Goal: Transaction & Acquisition: Book appointment/travel/reservation

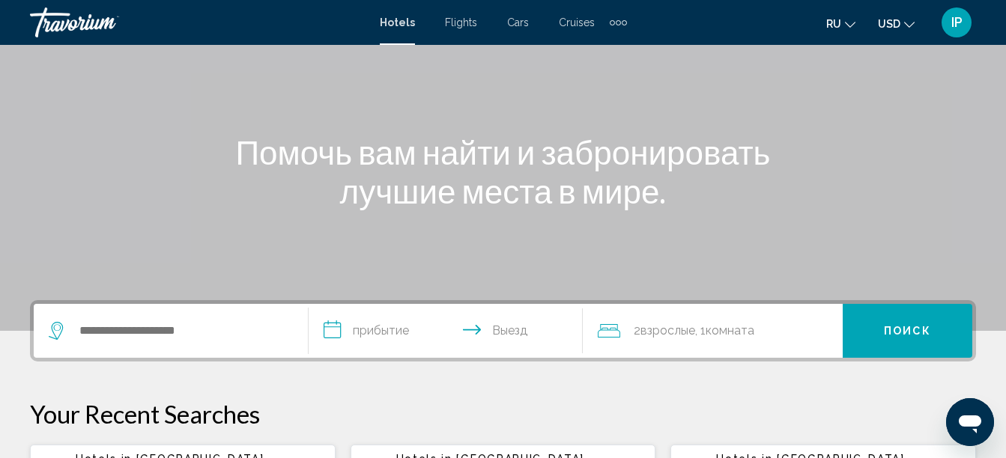
scroll to position [120, 0]
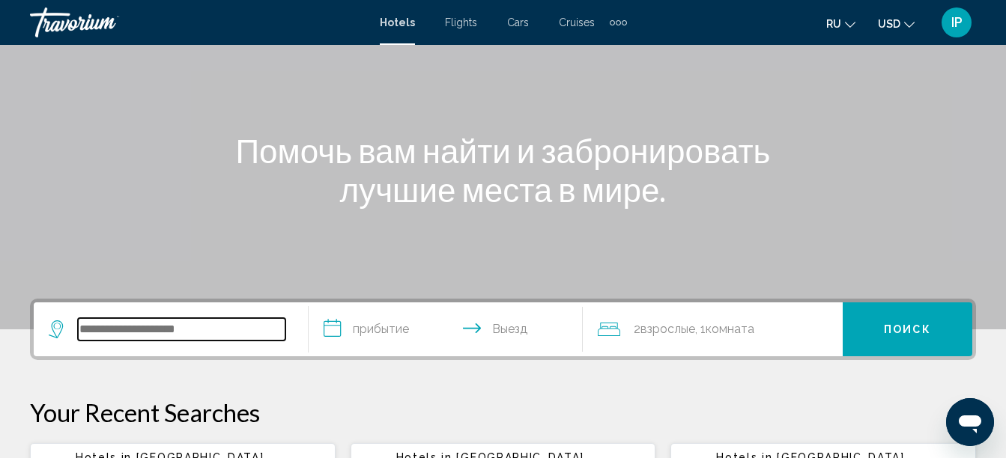
click at [202, 333] on input "Search widget" at bounding box center [182, 329] width 208 height 22
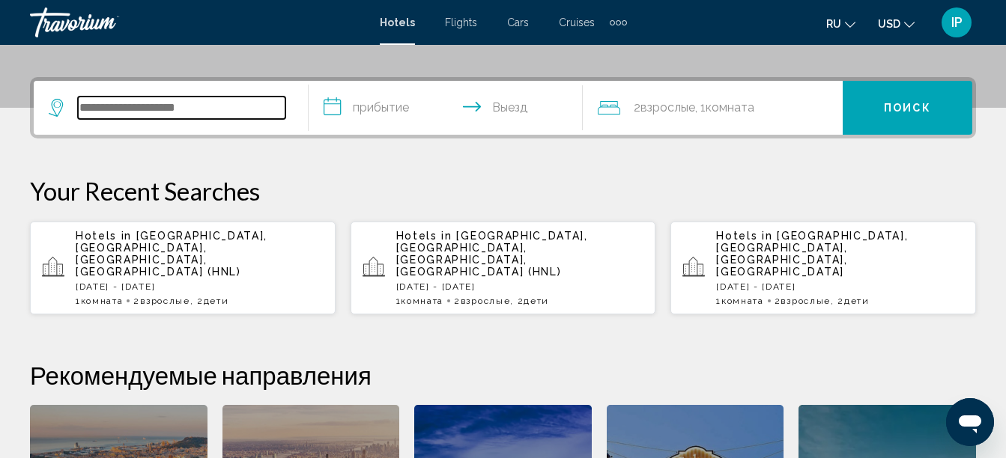
scroll to position [370, 0]
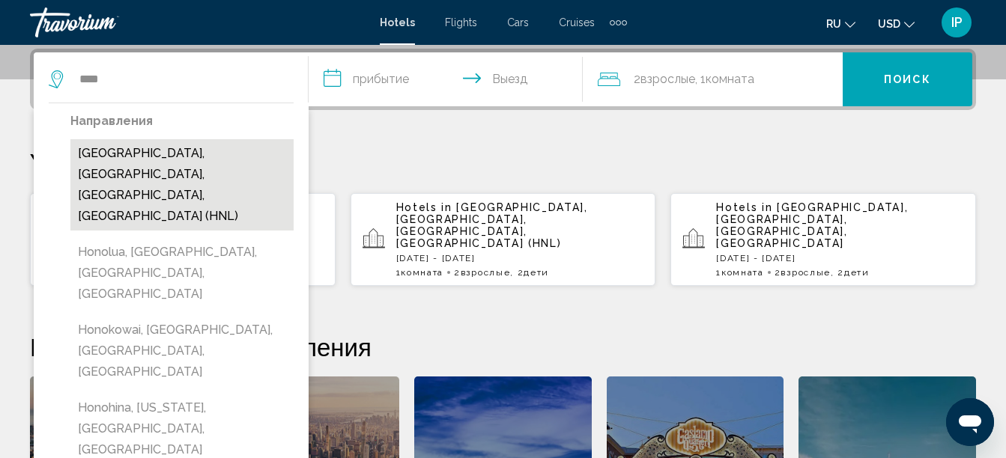
click at [120, 178] on button "[GEOGRAPHIC_DATA], [GEOGRAPHIC_DATA], [GEOGRAPHIC_DATA], [GEOGRAPHIC_DATA] (HNL)" at bounding box center [181, 184] width 223 height 91
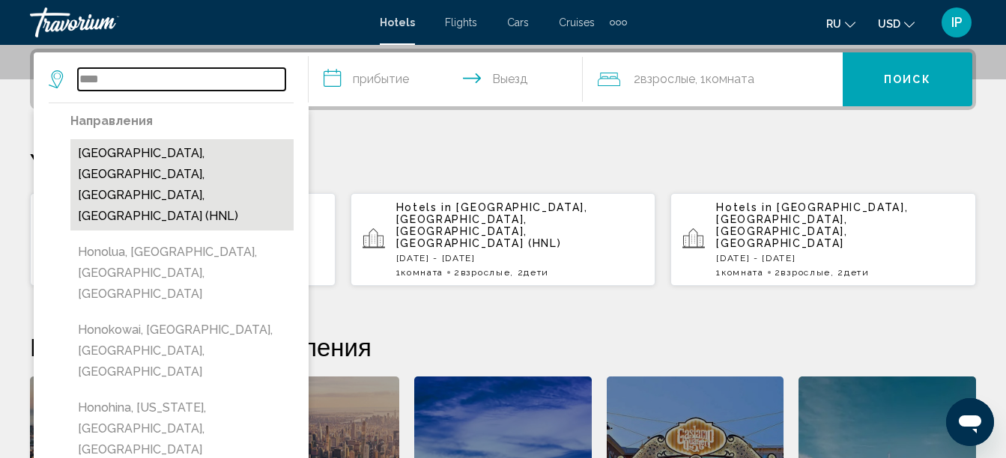
type input "**********"
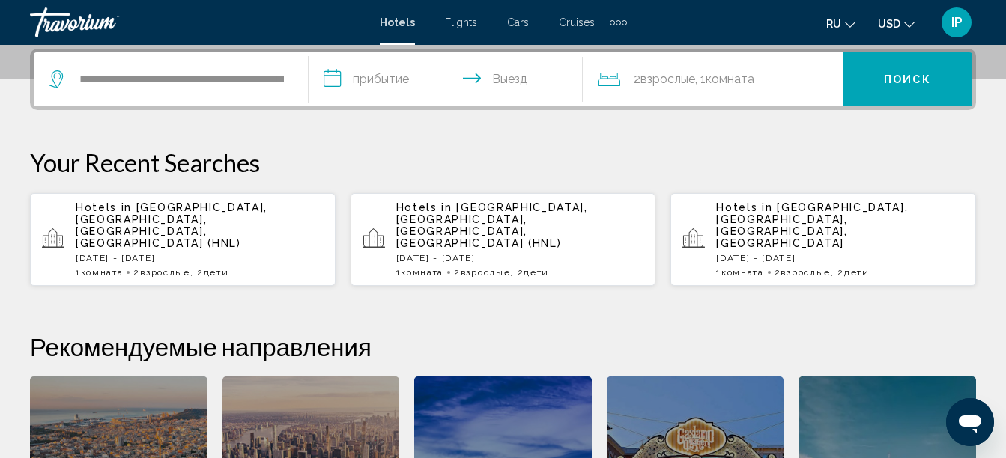
click at [336, 79] on input "**********" at bounding box center [449, 81] width 281 height 58
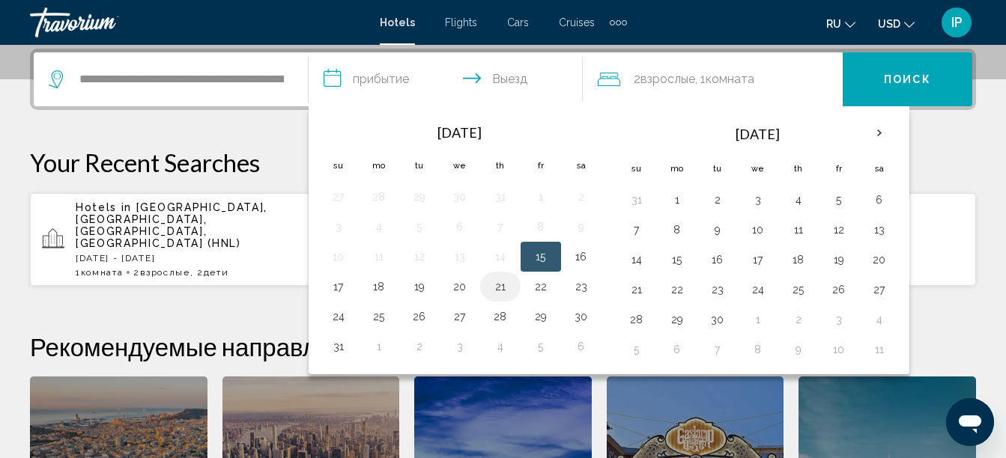
click at [489, 287] on button "21" at bounding box center [500, 286] width 24 height 21
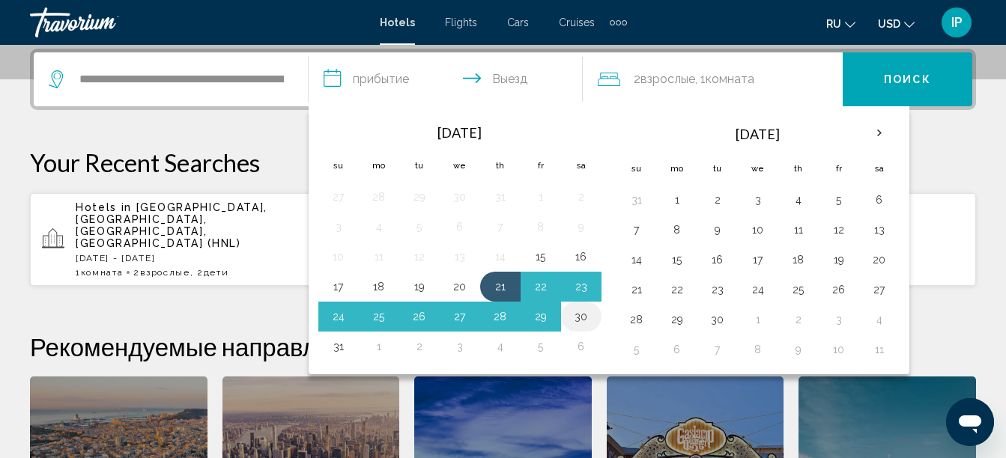
click at [579, 314] on button "30" at bounding box center [581, 316] width 24 height 21
type input "**********"
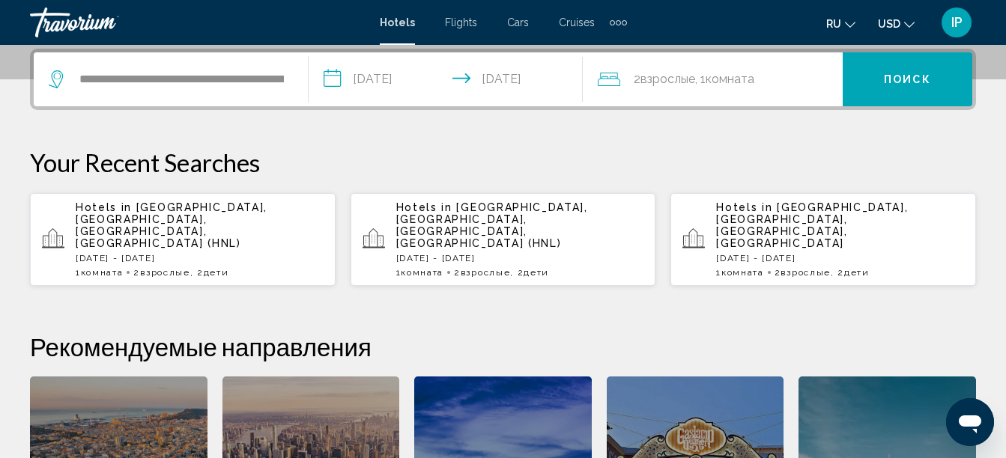
click at [760, 82] on div "2 Взрослый Взрослые , 1 Комната номера" at bounding box center [720, 79] width 245 height 21
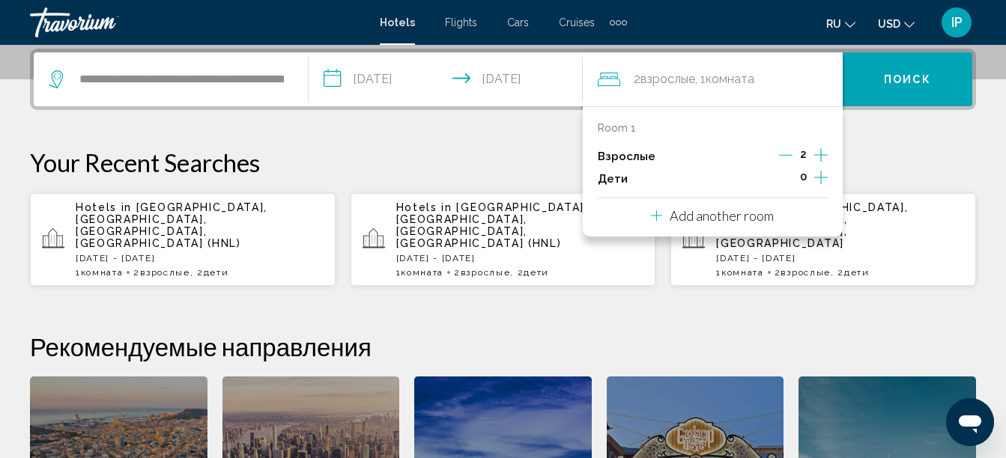
click at [817, 180] on icon "Increment children" at bounding box center [820, 178] width 13 height 18
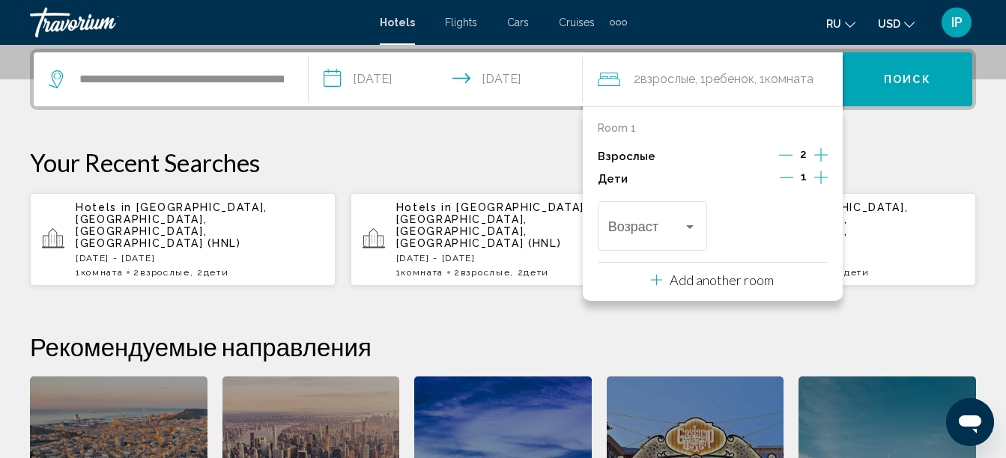
click at [817, 180] on icon "Increment children" at bounding box center [820, 178] width 13 height 18
click at [698, 230] on div "Возраст" at bounding box center [652, 224] width 109 height 53
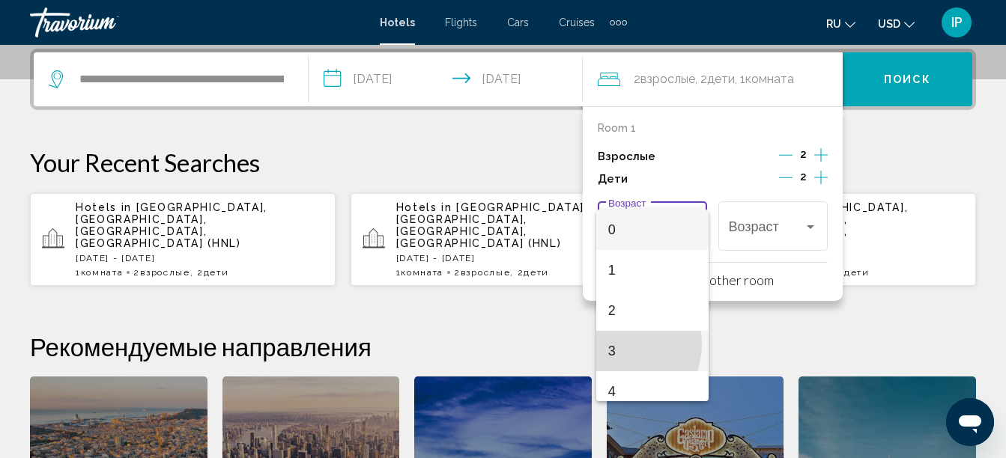
click at [611, 344] on span "3" at bounding box center [652, 351] width 89 height 40
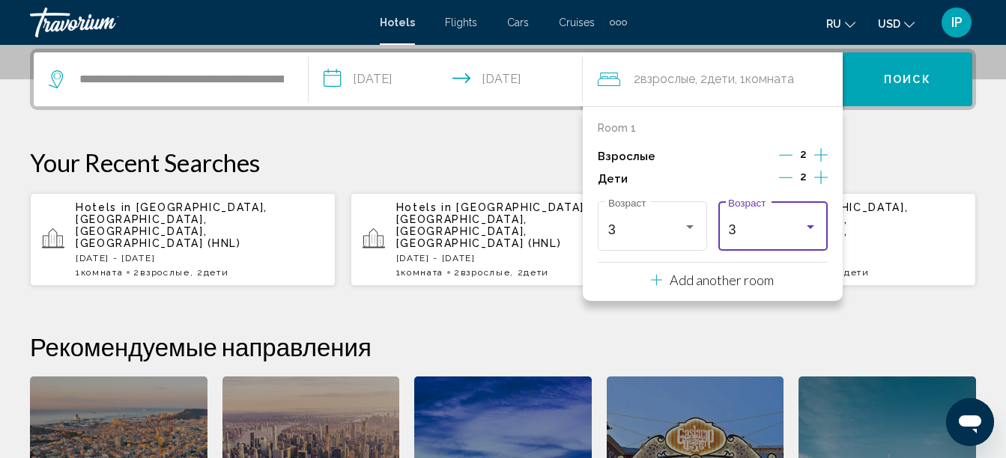
click at [761, 228] on div "3" at bounding box center [766, 229] width 76 height 15
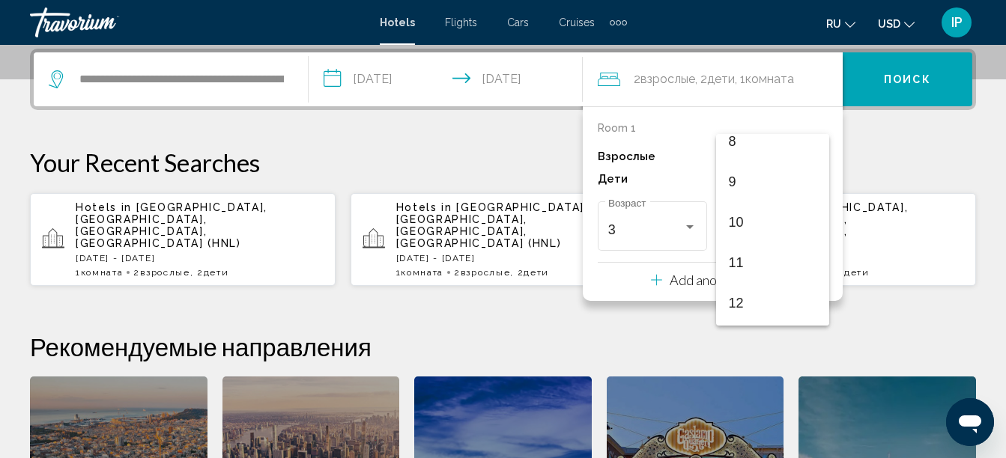
scroll to position [340, 0]
click at [737, 299] on span "12" at bounding box center [772, 299] width 89 height 40
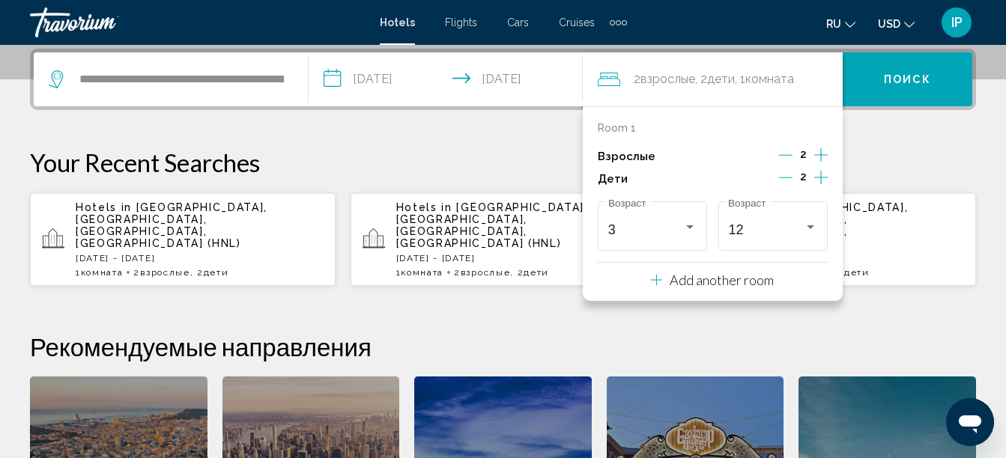
click at [884, 72] on button "Поиск" at bounding box center [908, 79] width 130 height 54
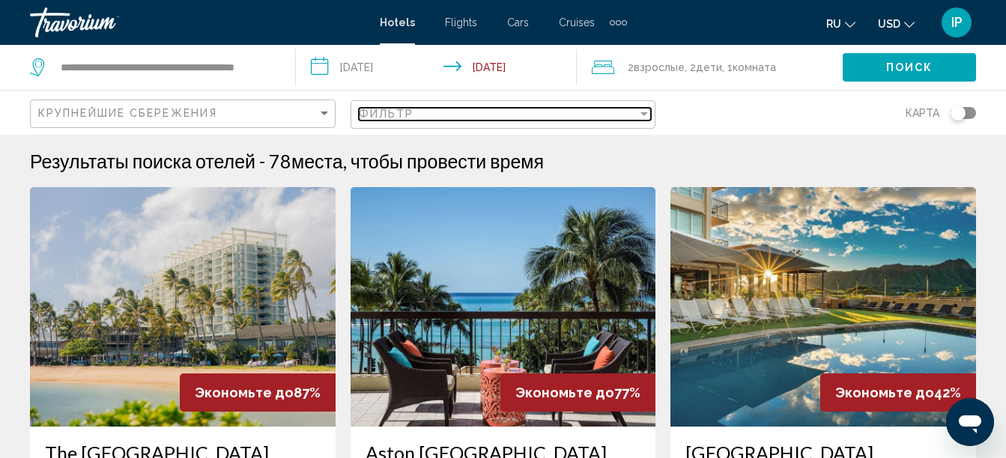
click at [634, 118] on div "Фильтр" at bounding box center [498, 114] width 279 height 12
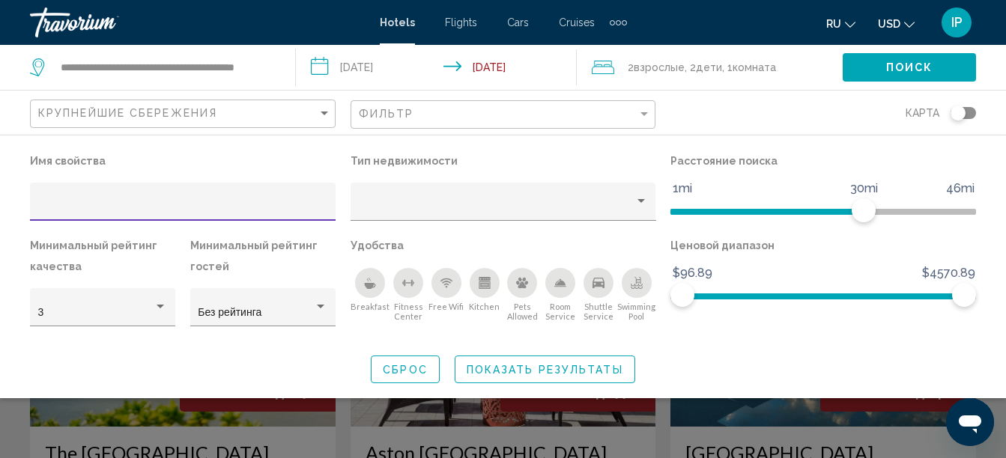
click at [483, 290] on div "Kitchen" at bounding box center [485, 283] width 30 height 30
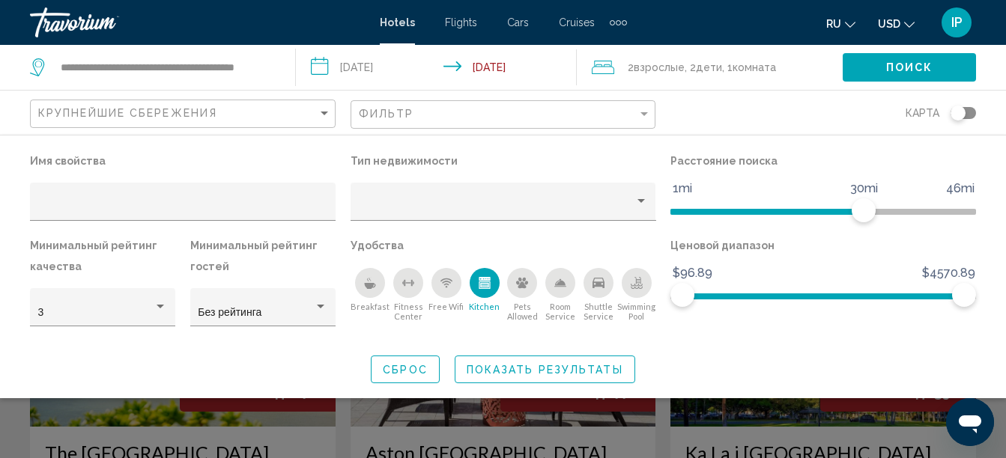
click at [642, 279] on icon "Swimming Pool" at bounding box center [637, 283] width 12 height 12
click at [790, 295] on span "Hotel Filters" at bounding box center [823, 297] width 282 height 6
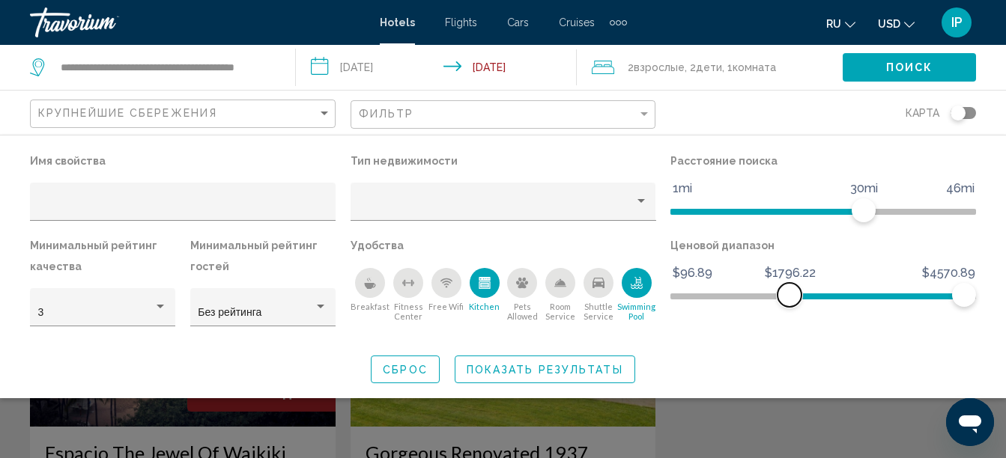
click at [790, 295] on span "Hotel Filters" at bounding box center [790, 295] width 24 height 24
drag, startPoint x: 790, startPoint y: 295, endPoint x: 672, endPoint y: 330, distance: 122.6
click at [672, 330] on div "Ценовой диапазон $96.89 $4570.89 $96.89 $4570.89" at bounding box center [823, 288] width 321 height 106
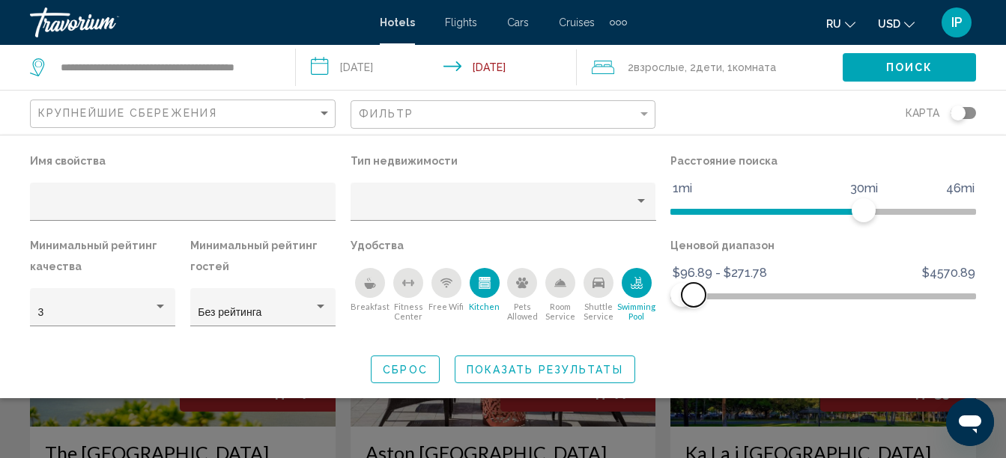
drag, startPoint x: 963, startPoint y: 291, endPoint x: 694, endPoint y: 360, distance: 277.6
click at [694, 360] on div "Имя свойства Тип недвижимости Расстояние поиска 1mi 46mi 30mi Минимальный рейти…" at bounding box center [503, 267] width 1006 height 233
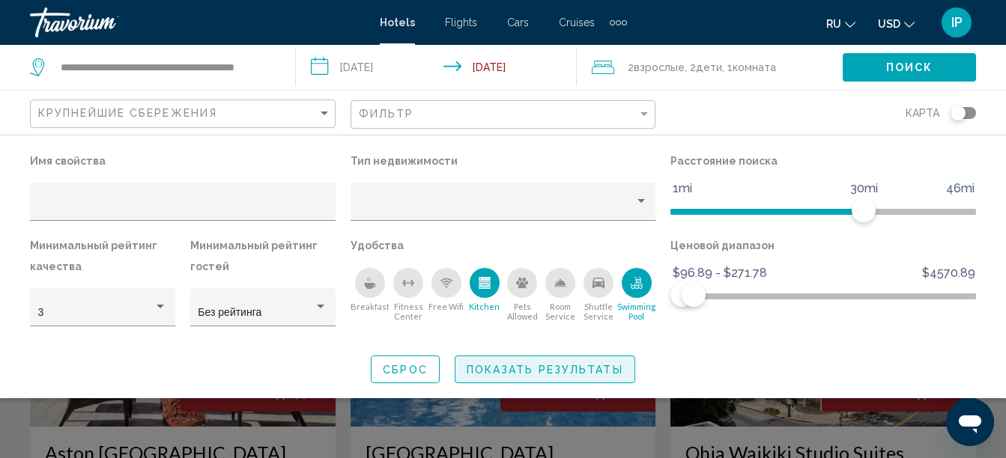
click at [599, 377] on button "Показать результаты" at bounding box center [545, 370] width 181 height 28
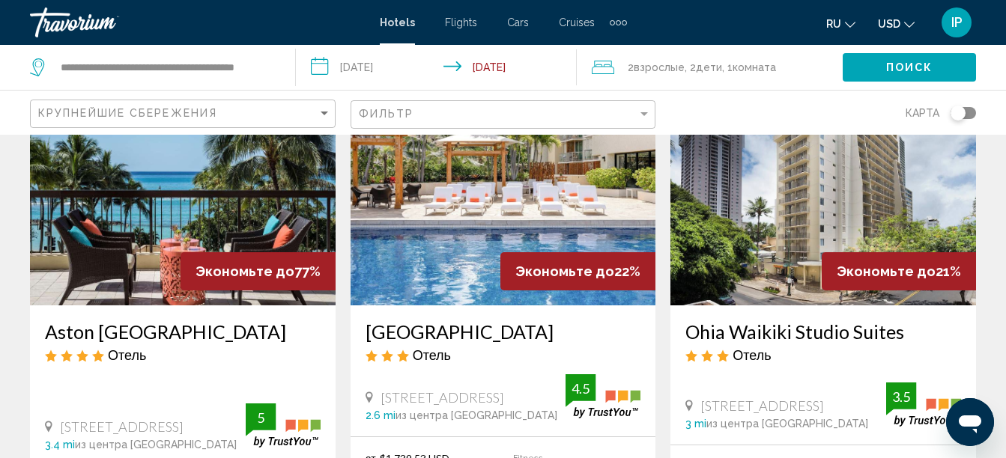
scroll to position [120, 0]
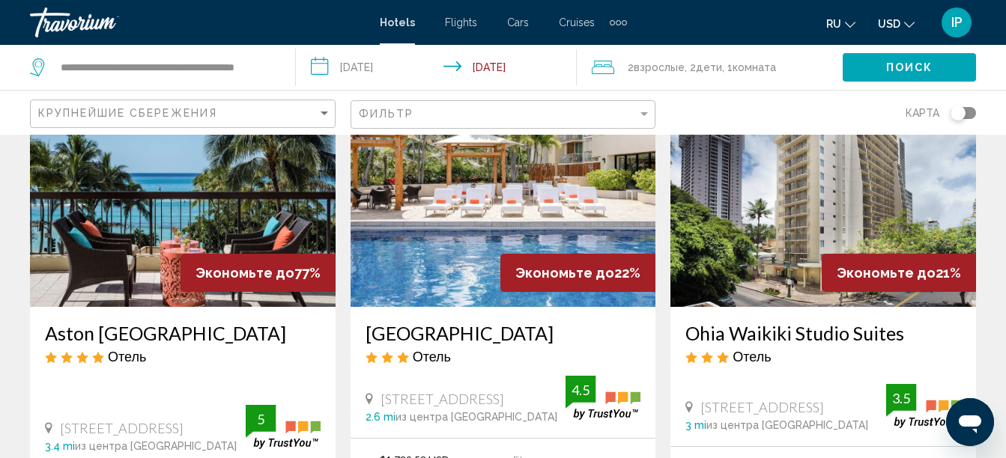
click at [167, 336] on h3 "Aston [GEOGRAPHIC_DATA]" at bounding box center [183, 333] width 276 height 22
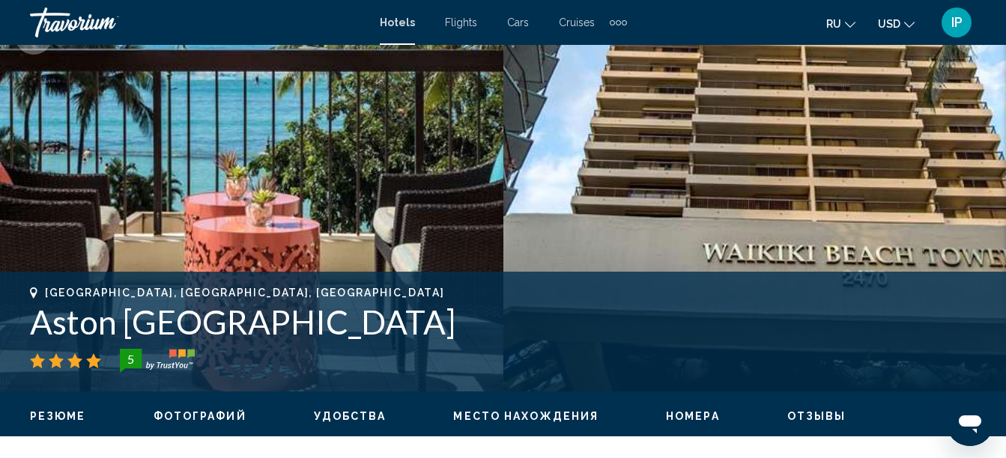
scroll to position [351, 0]
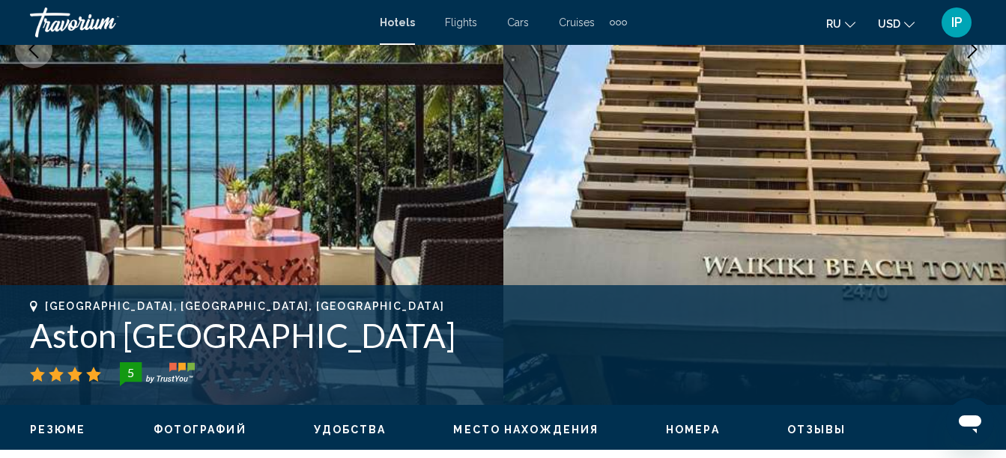
click at [929, 197] on img "Main content" at bounding box center [754, 50] width 503 height 712
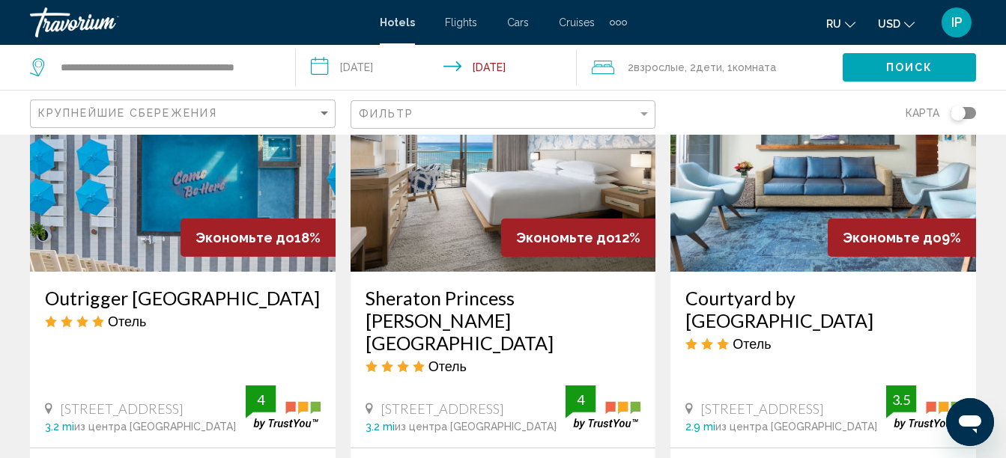
scroll to position [689, 0]
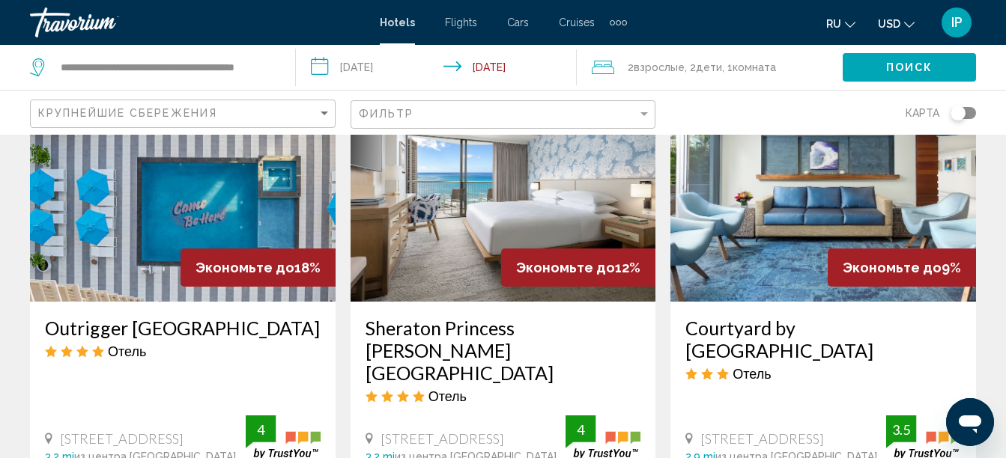
click at [389, 341] on h3 "Sheraton Princess [PERSON_NAME] [GEOGRAPHIC_DATA]" at bounding box center [504, 350] width 276 height 67
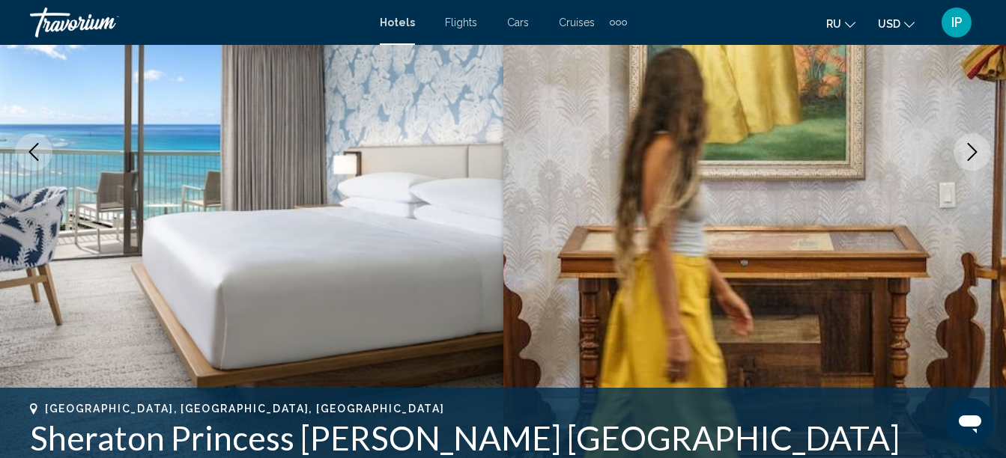
scroll to position [264, 0]
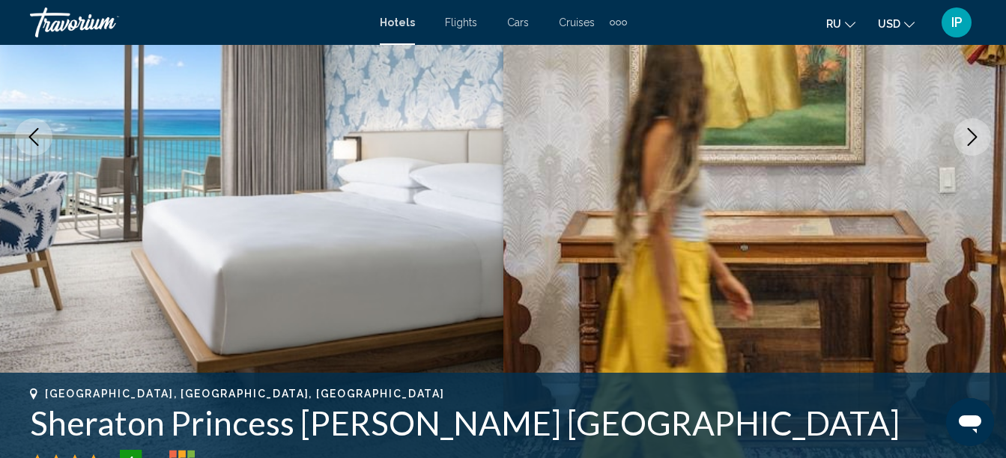
click at [963, 121] on button "Next image" at bounding box center [972, 136] width 37 height 37
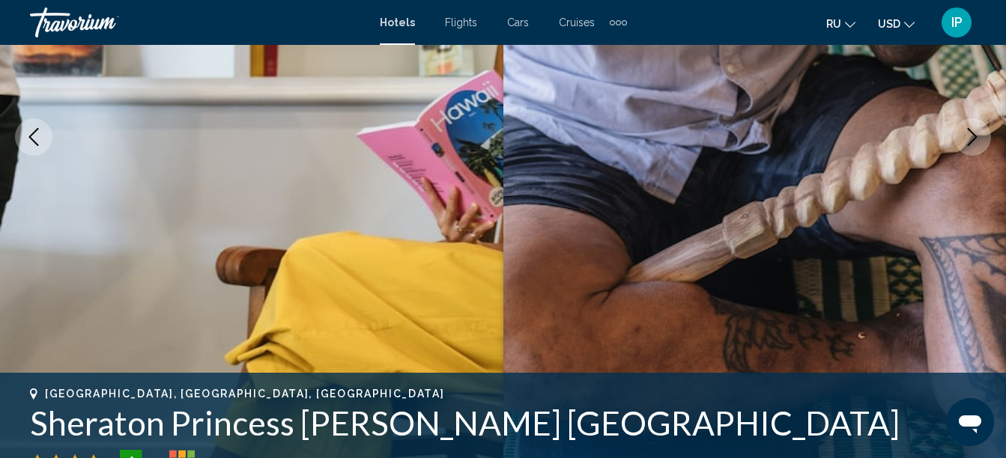
click at [973, 138] on icon "Next image" at bounding box center [972, 137] width 18 height 18
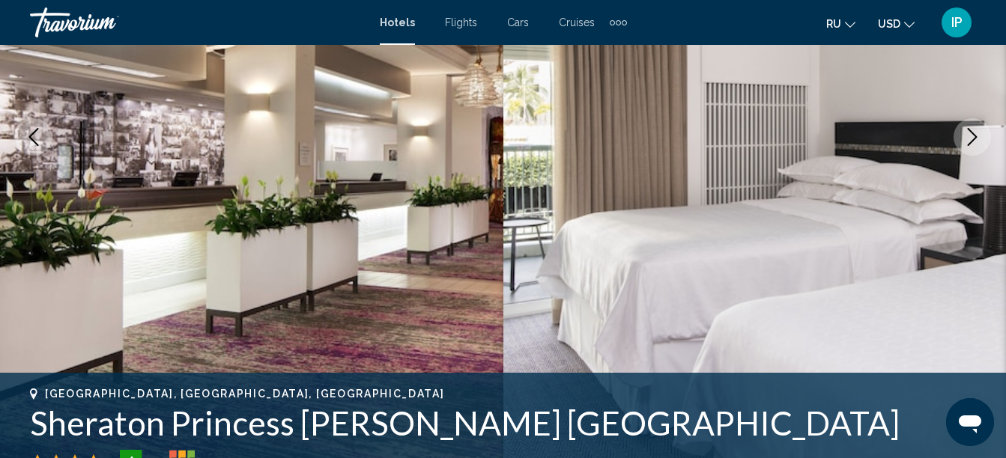
click at [973, 138] on icon "Next image" at bounding box center [972, 137] width 18 height 18
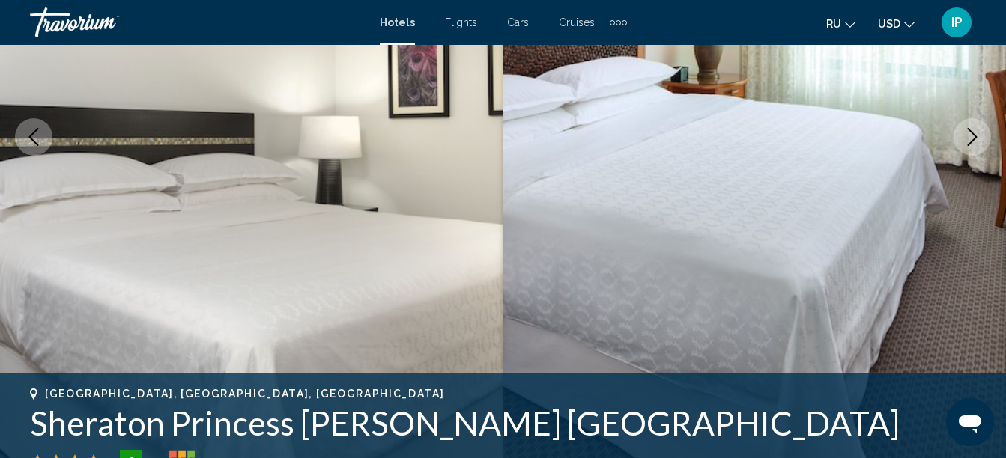
click at [973, 138] on icon "Next image" at bounding box center [972, 137] width 18 height 18
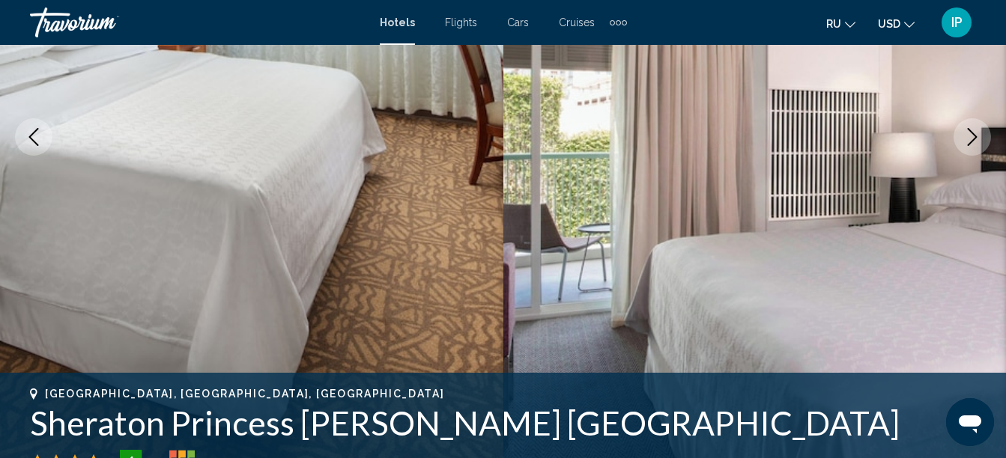
click at [973, 138] on icon "Next image" at bounding box center [972, 137] width 18 height 18
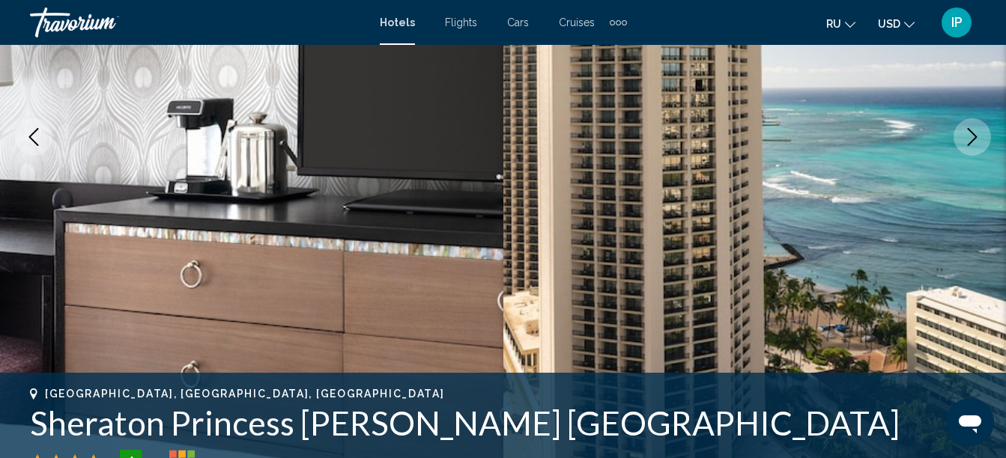
click at [973, 138] on icon "Next image" at bounding box center [972, 137] width 18 height 18
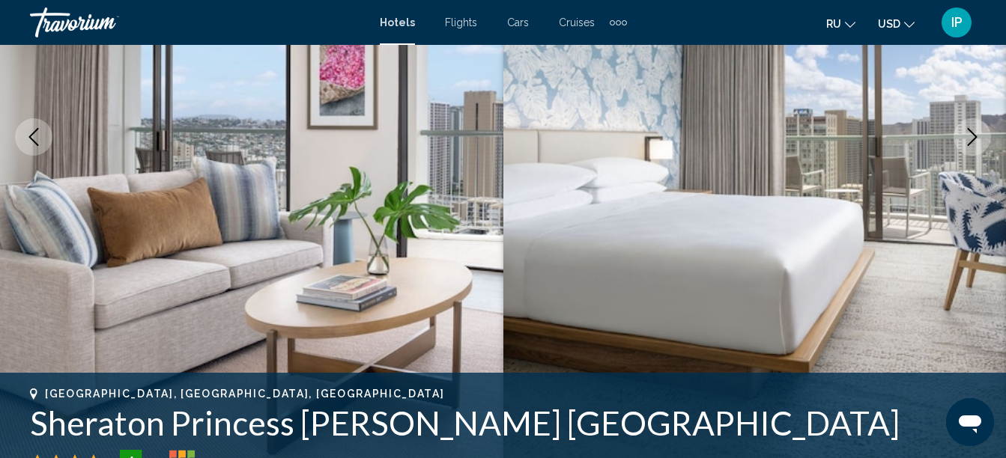
click at [975, 145] on icon "Next image" at bounding box center [972, 137] width 18 height 18
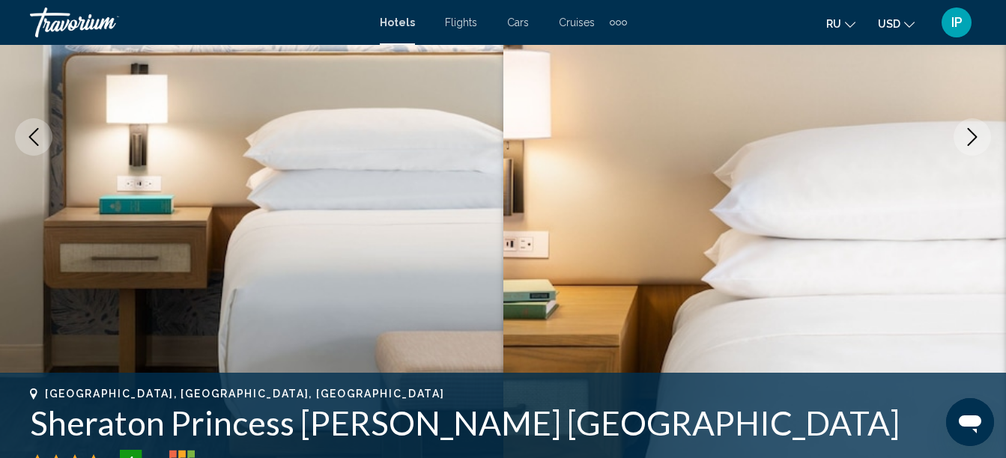
click at [975, 145] on icon "Next image" at bounding box center [972, 137] width 18 height 18
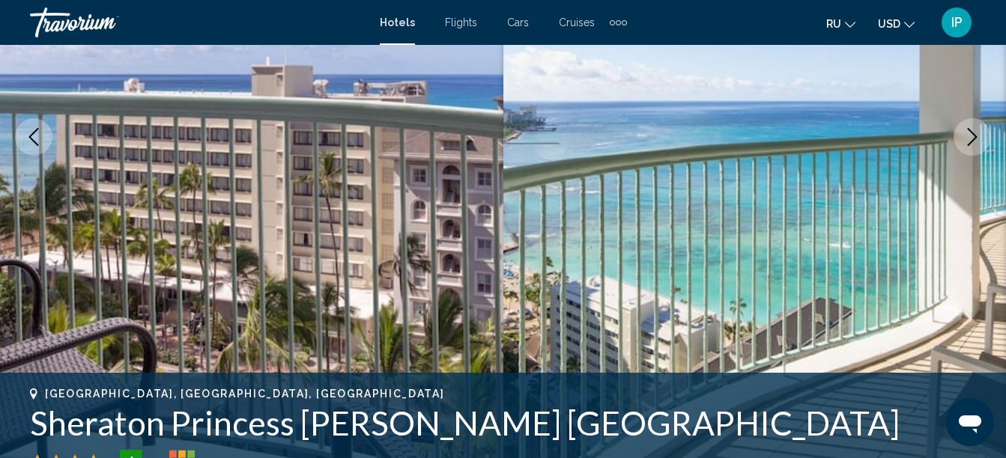
click at [969, 145] on icon "Next image" at bounding box center [973, 137] width 10 height 18
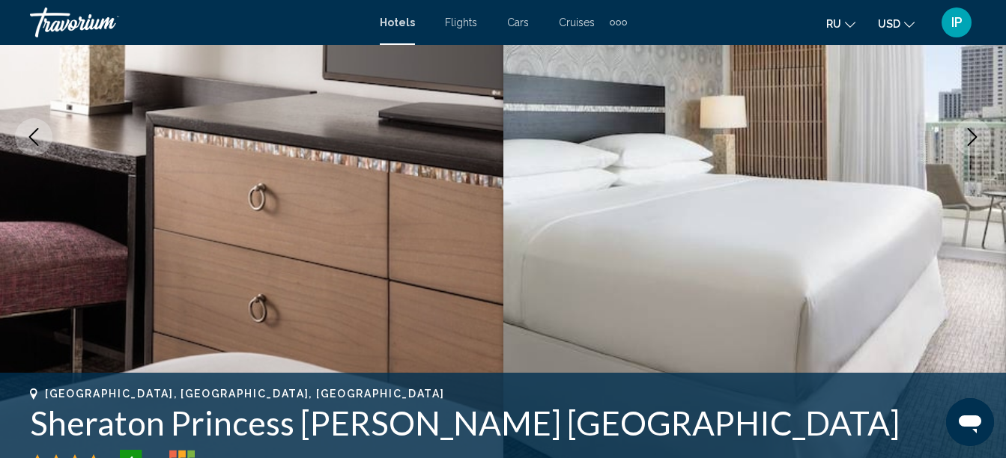
click at [969, 145] on icon "Next image" at bounding box center [973, 137] width 10 height 18
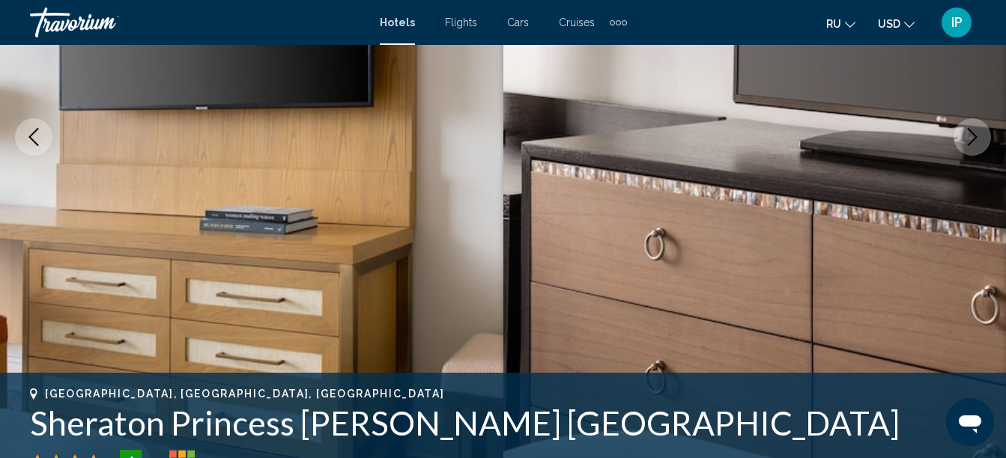
click at [969, 145] on icon "Next image" at bounding box center [973, 137] width 10 height 18
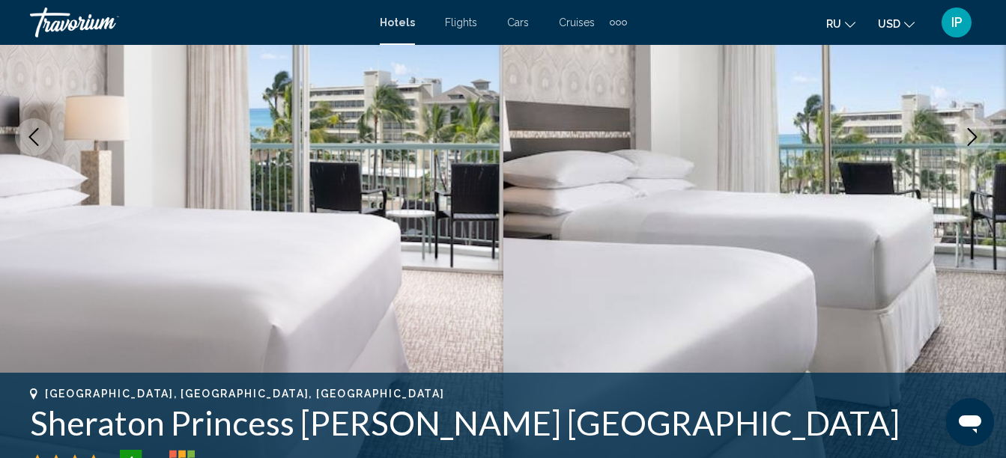
click at [962, 145] on button "Next image" at bounding box center [972, 136] width 37 height 37
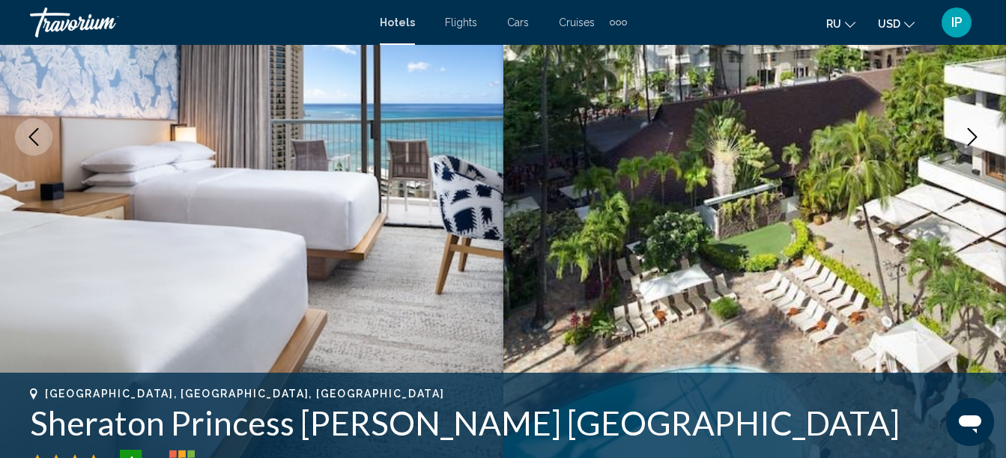
click at [962, 145] on button "Next image" at bounding box center [972, 136] width 37 height 37
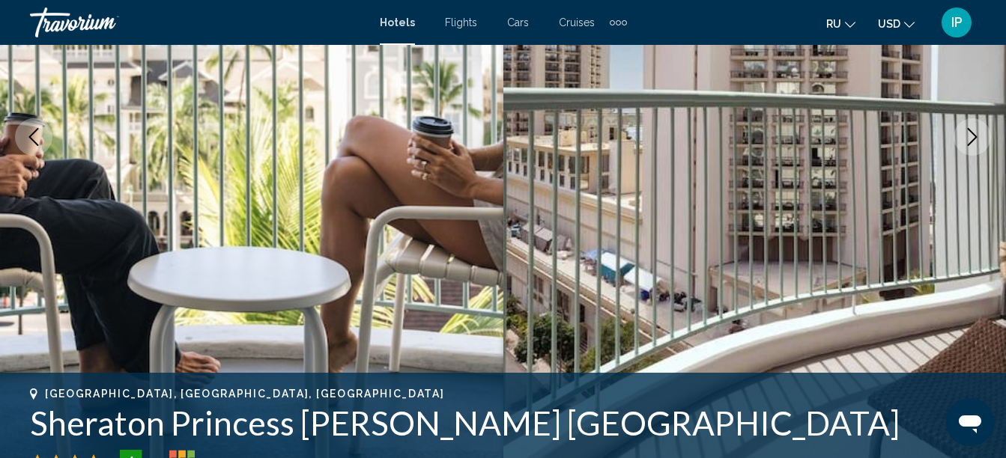
click at [973, 140] on icon "Next image" at bounding box center [973, 137] width 10 height 18
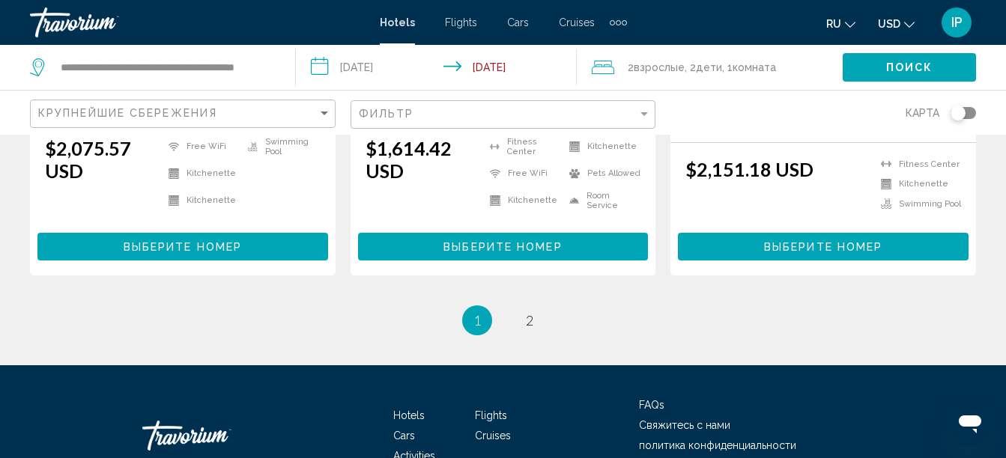
scroll to position [2205, 0]
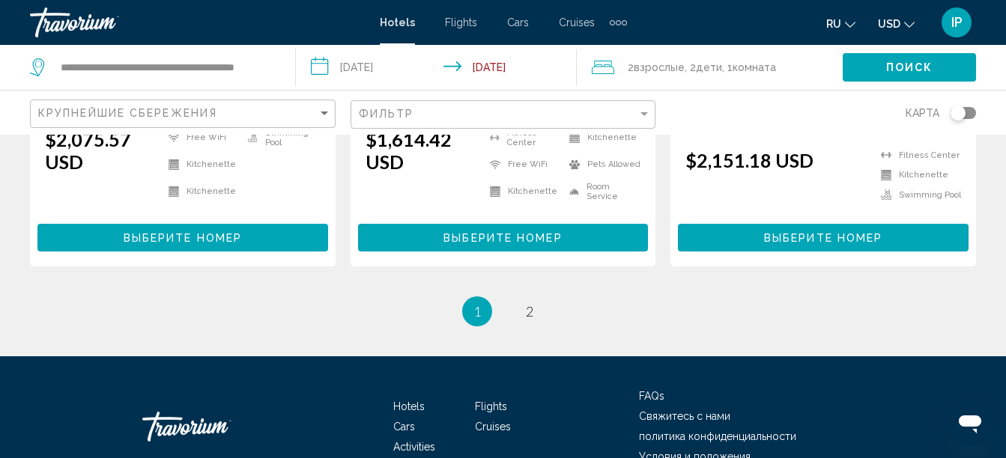
click at [534, 303] on li "page 2" at bounding box center [530, 312] width 30 height 30
click at [529, 303] on span "2" at bounding box center [529, 311] width 7 height 16
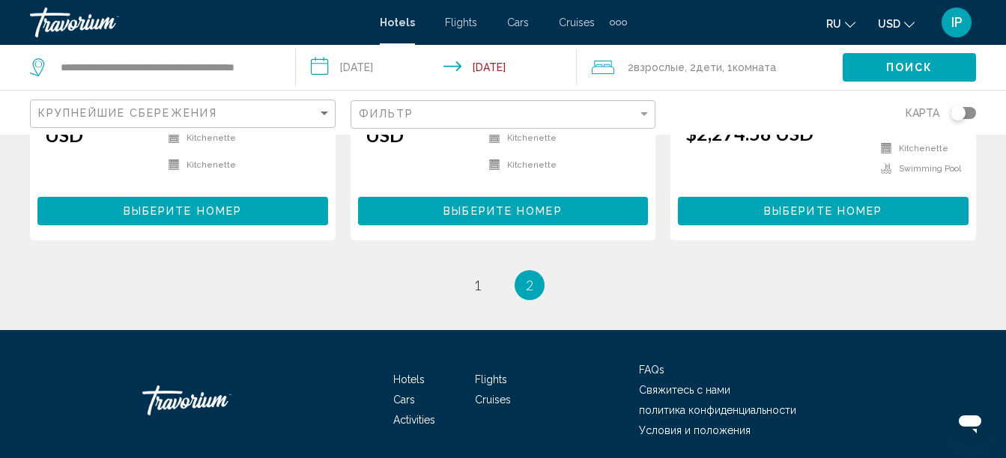
scroll to position [528, 0]
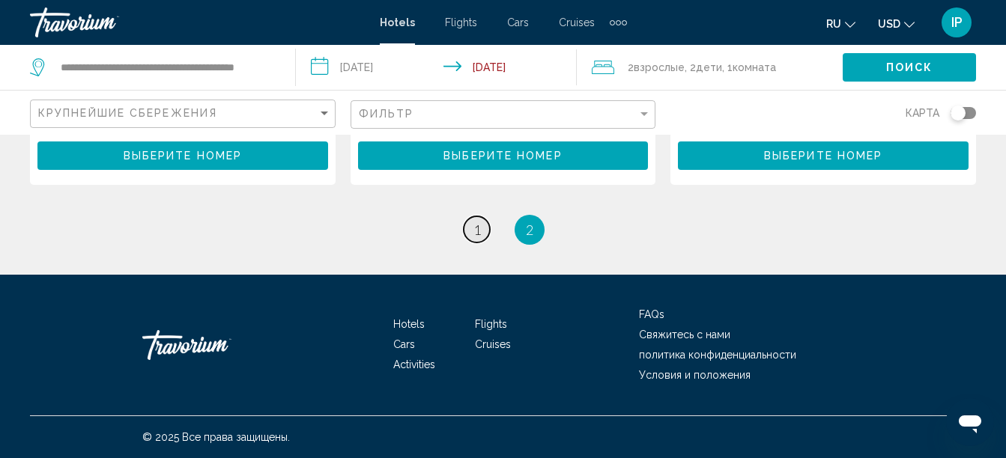
click at [476, 229] on span "1" at bounding box center [476, 230] width 7 height 16
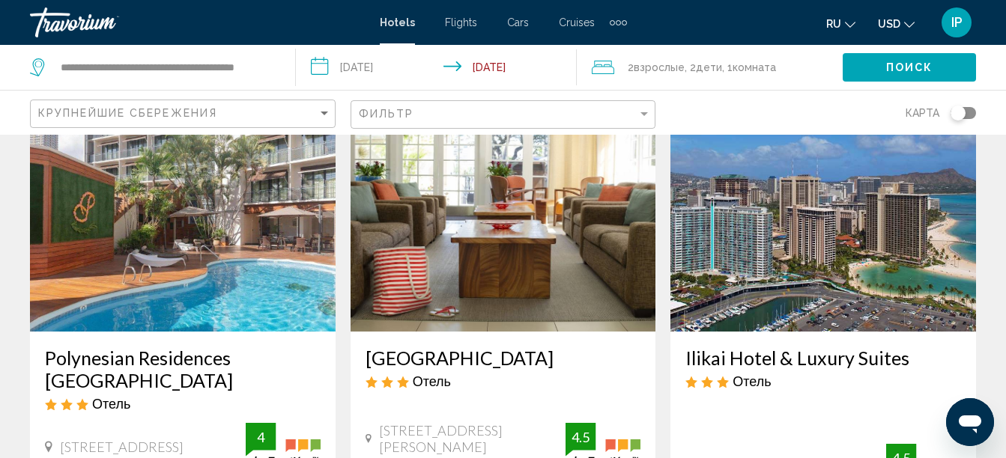
scroll to position [1827, 0]
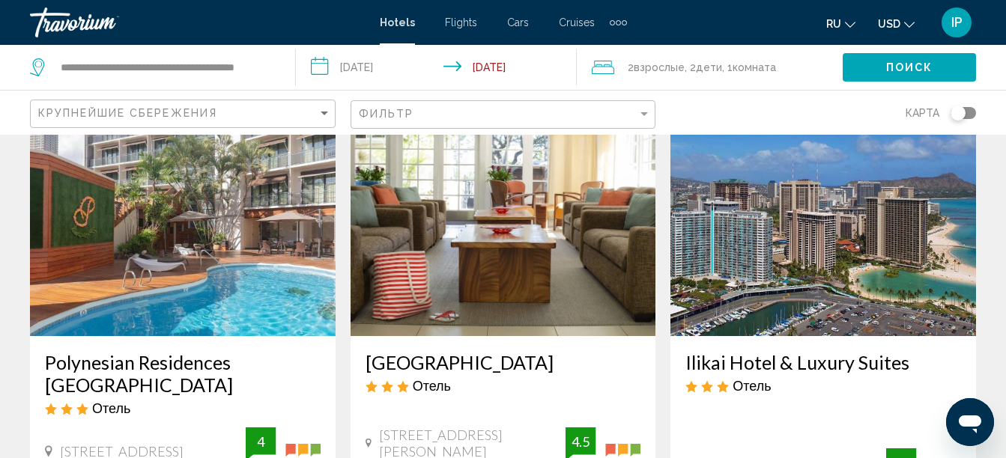
click at [835, 351] on h3 "Ilikai Hotel & Luxury Suites" at bounding box center [823, 362] width 276 height 22
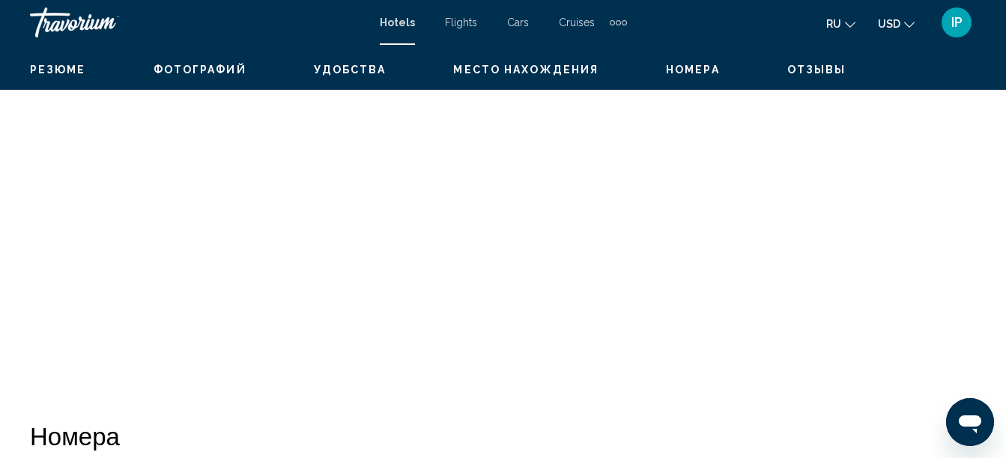
scroll to position [172, 0]
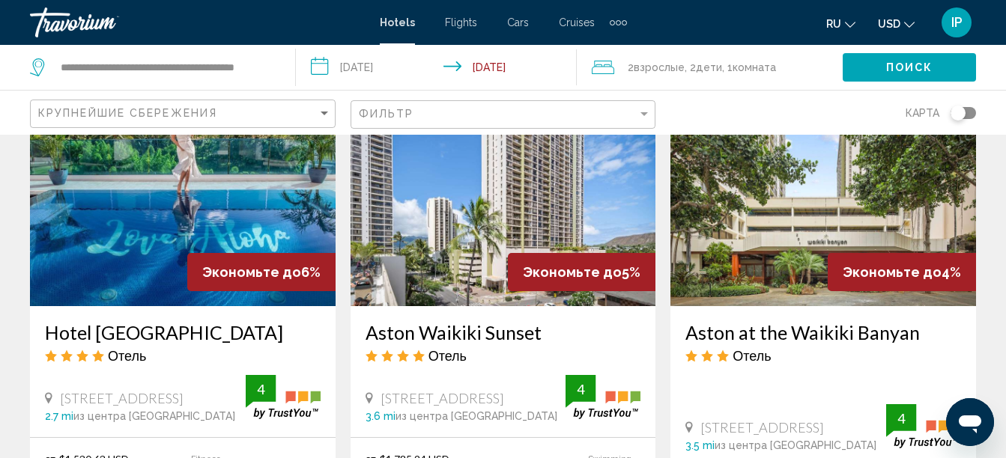
scroll to position [1290, 0]
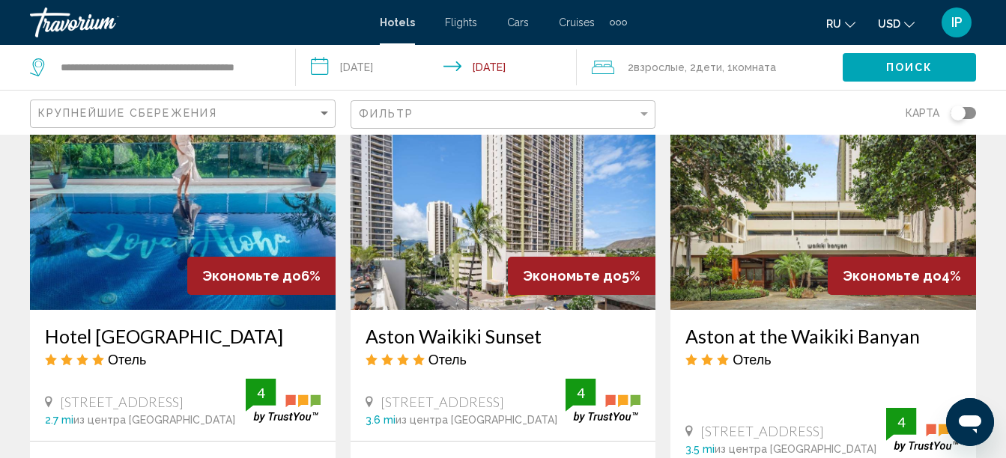
click at [512, 325] on h3 "Aston Waikiki Sunset" at bounding box center [504, 336] width 276 height 22
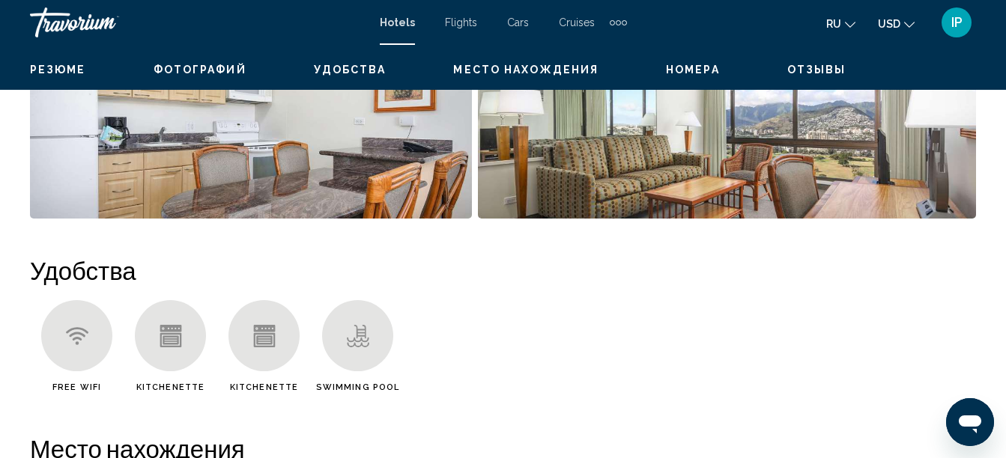
scroll to position [172, 0]
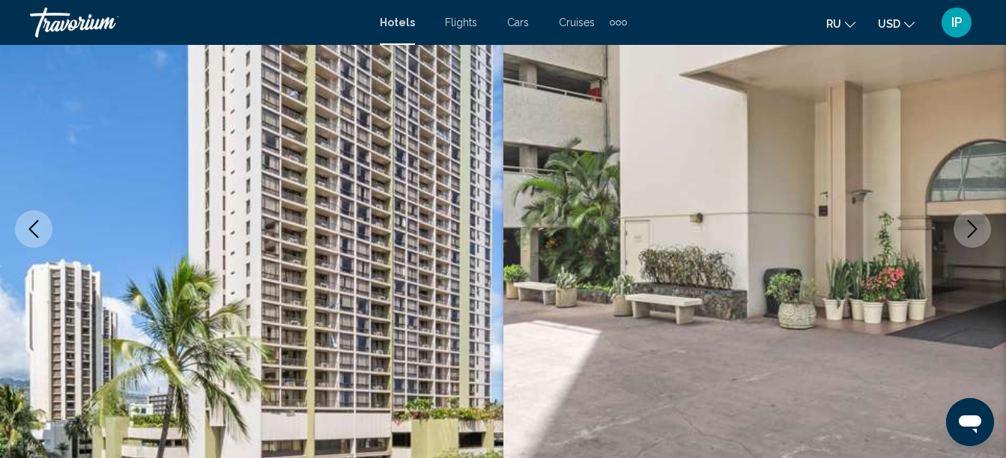
click at [969, 222] on icon "Next image" at bounding box center [973, 229] width 10 height 18
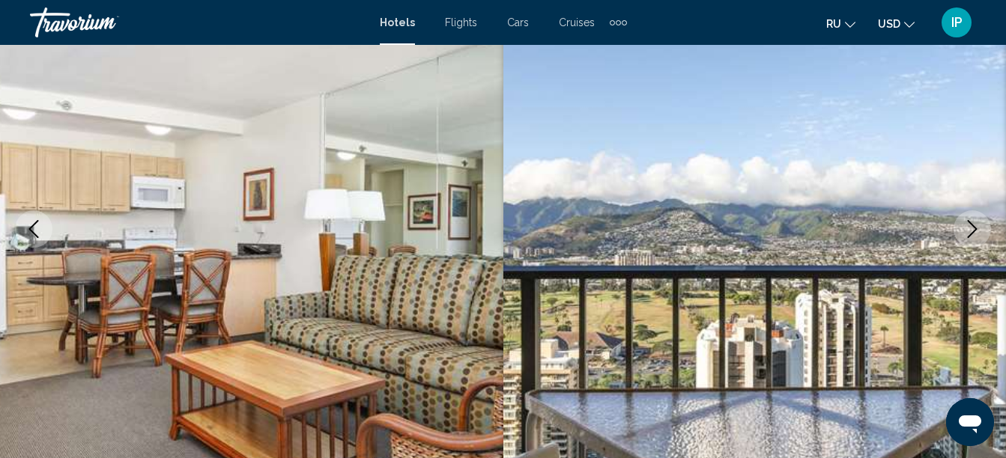
click at [969, 222] on icon "Next image" at bounding box center [973, 229] width 10 height 18
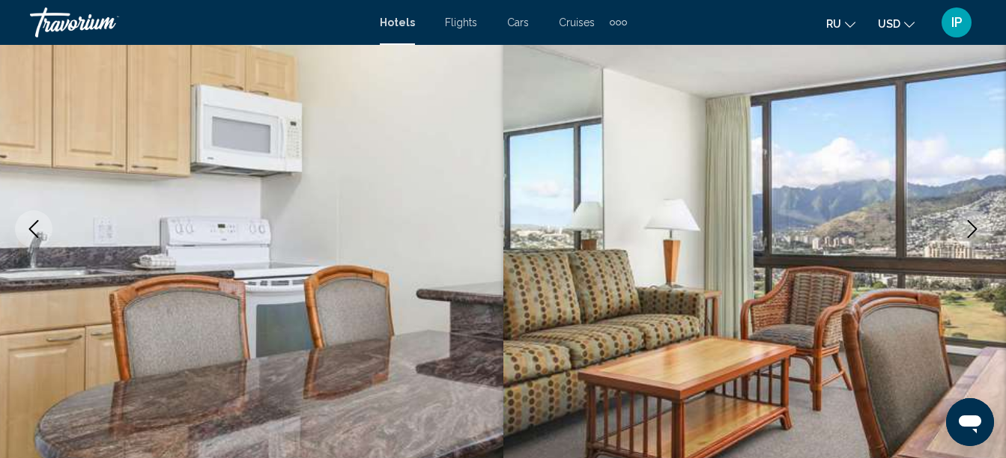
click at [969, 222] on icon "Next image" at bounding box center [973, 229] width 10 height 18
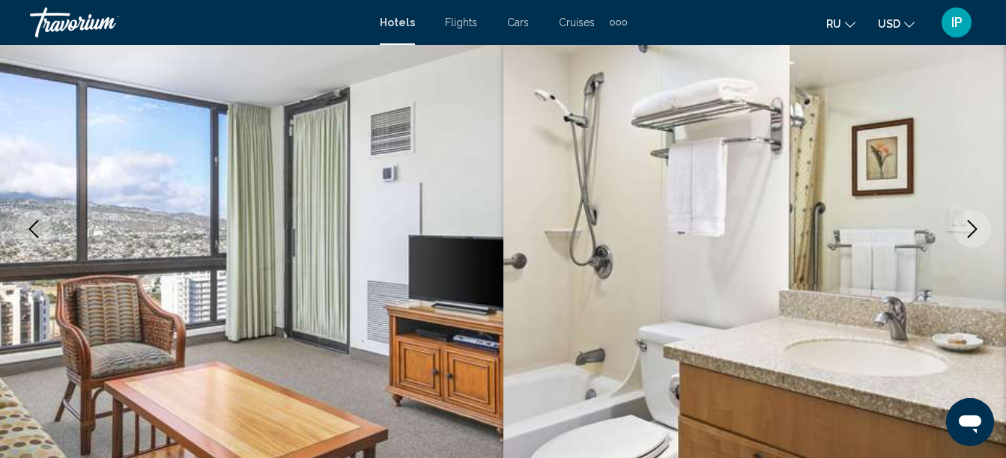
click at [969, 222] on icon "Next image" at bounding box center [973, 229] width 10 height 18
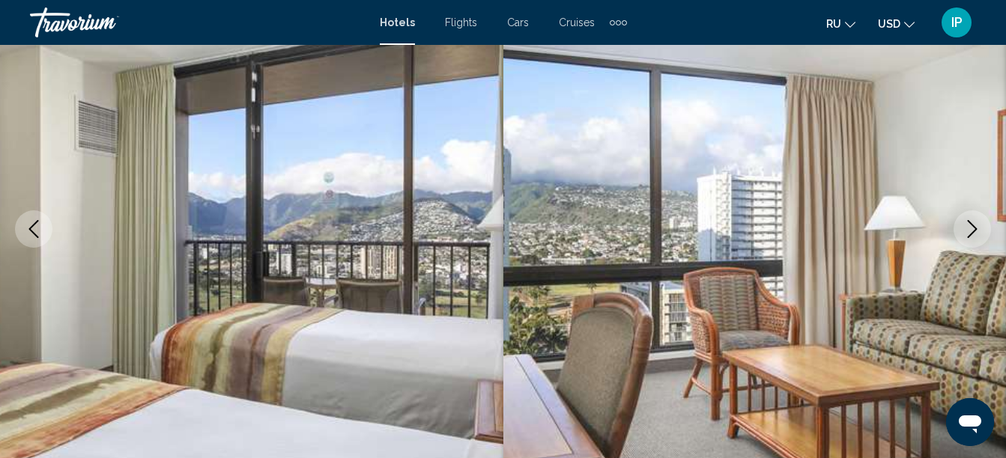
click at [962, 219] on button "Next image" at bounding box center [972, 229] width 37 height 37
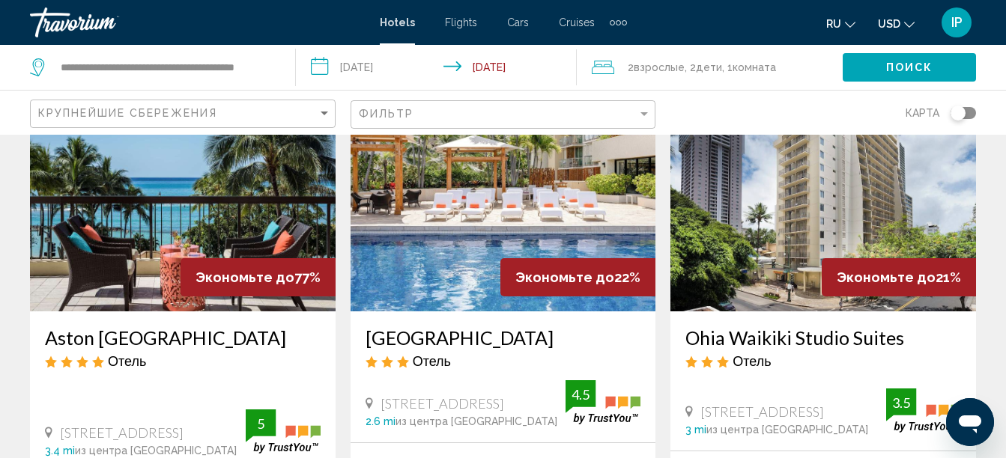
scroll to position [127, 0]
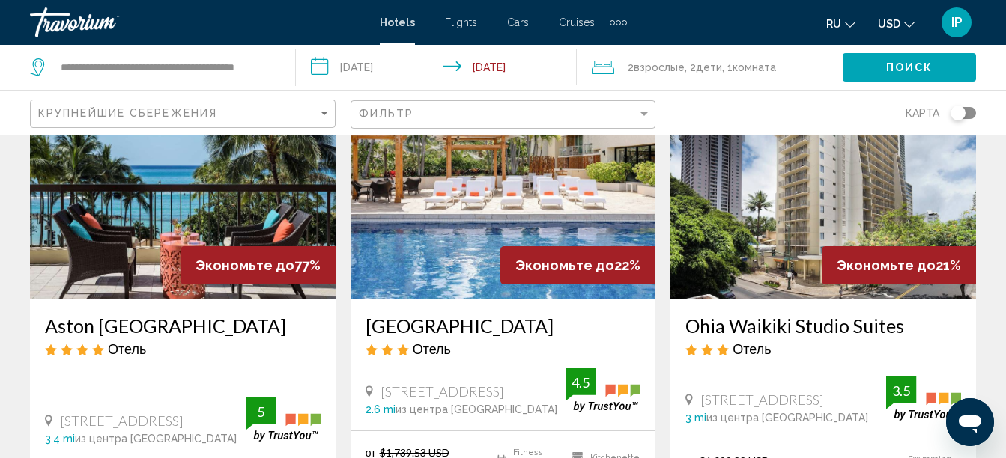
click at [54, 333] on h3 "Aston [GEOGRAPHIC_DATA]" at bounding box center [183, 326] width 276 height 22
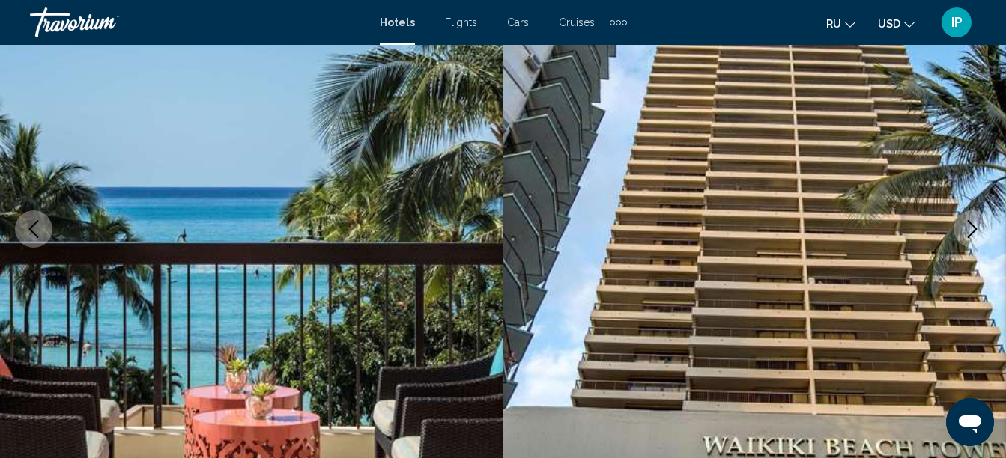
click at [975, 247] on button "Next image" at bounding box center [972, 229] width 37 height 37
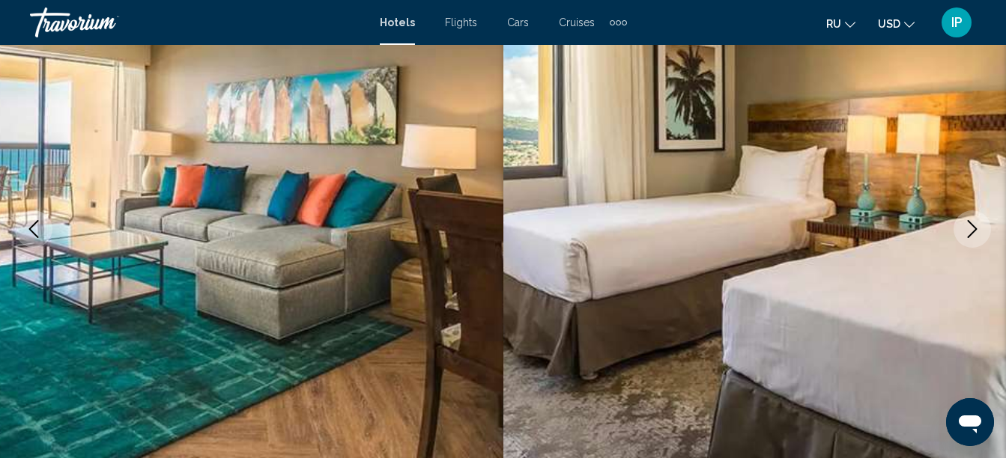
click at [966, 233] on icon "Next image" at bounding box center [972, 229] width 18 height 18
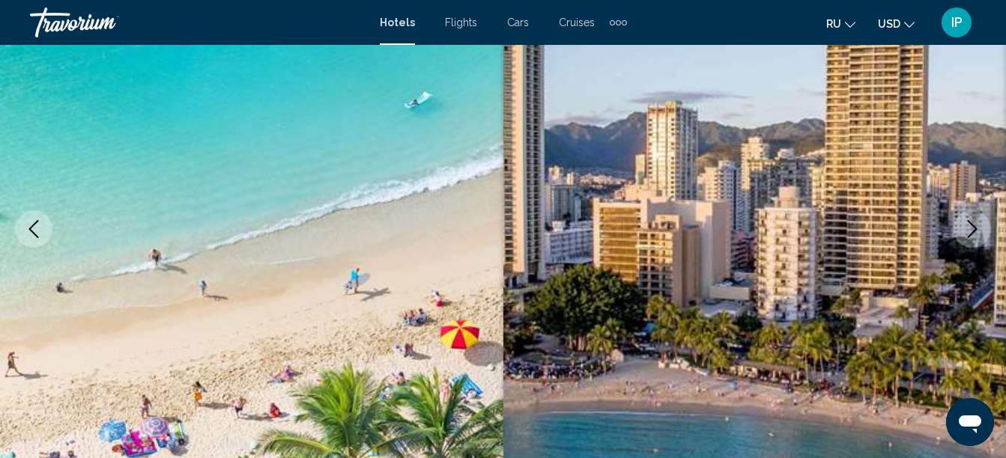
click at [966, 233] on icon "Next image" at bounding box center [972, 229] width 18 height 18
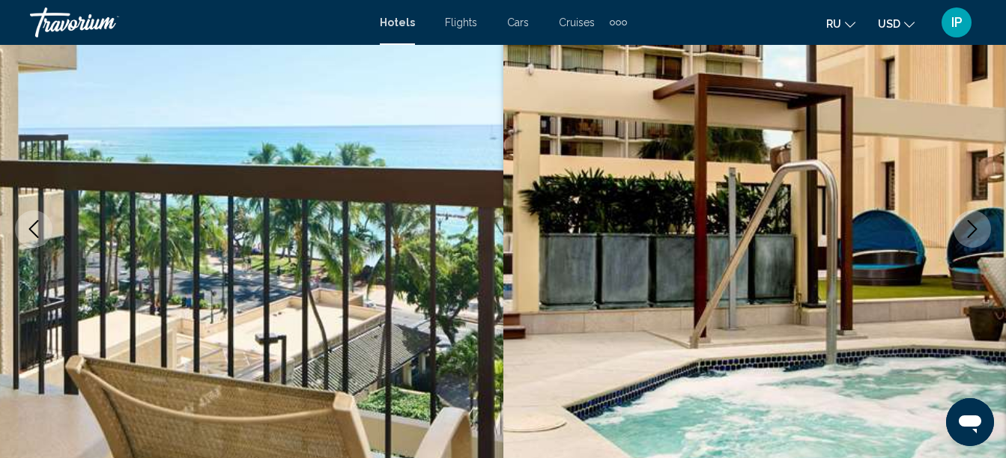
click at [966, 233] on icon "Next image" at bounding box center [972, 229] width 18 height 18
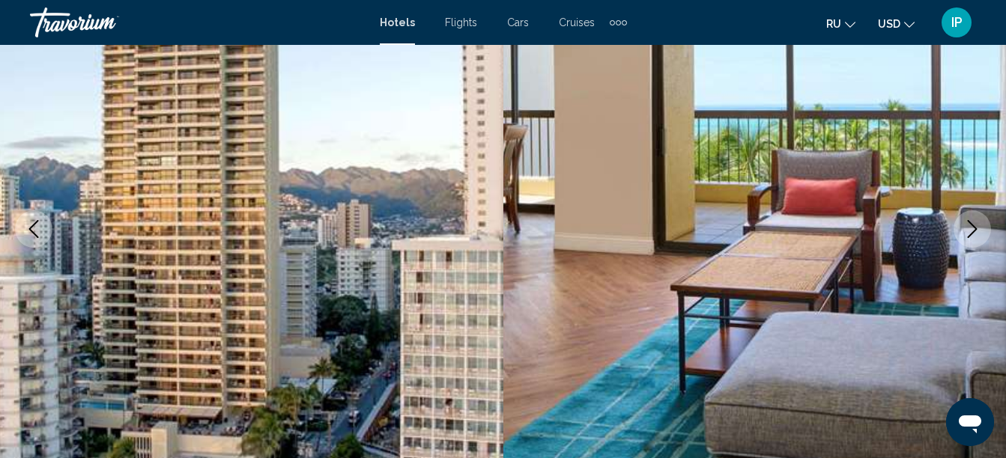
click at [38, 235] on icon "Previous image" at bounding box center [34, 229] width 18 height 18
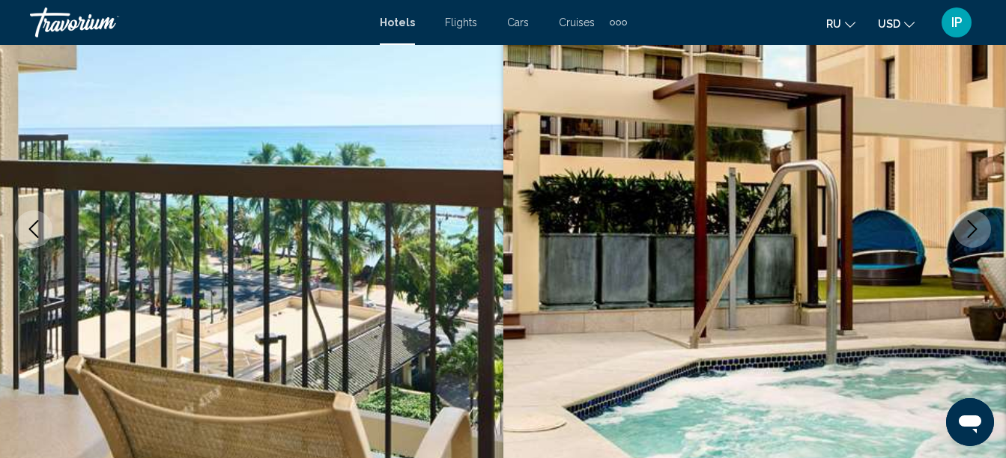
click at [36, 223] on icon "Previous image" at bounding box center [34, 229] width 10 height 18
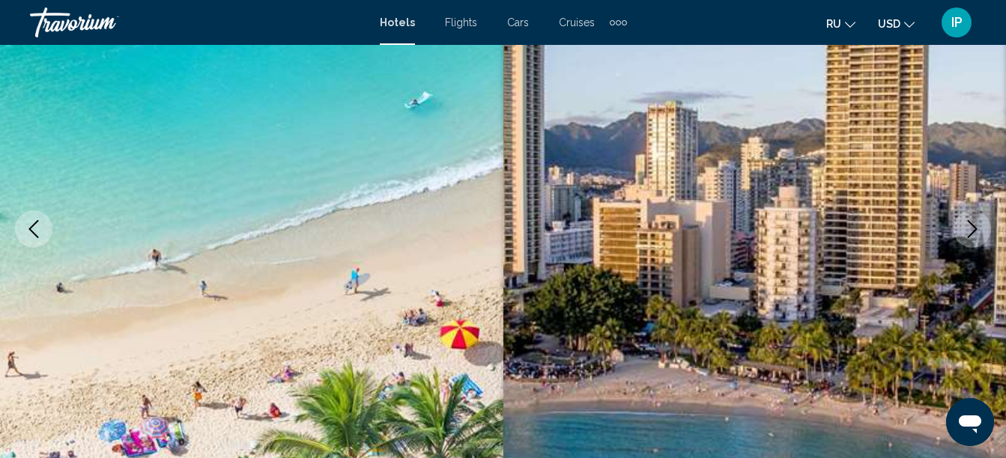
click at [960, 246] on img "Main content" at bounding box center [754, 229] width 503 height 712
click at [969, 240] on button "Next image" at bounding box center [972, 229] width 37 height 37
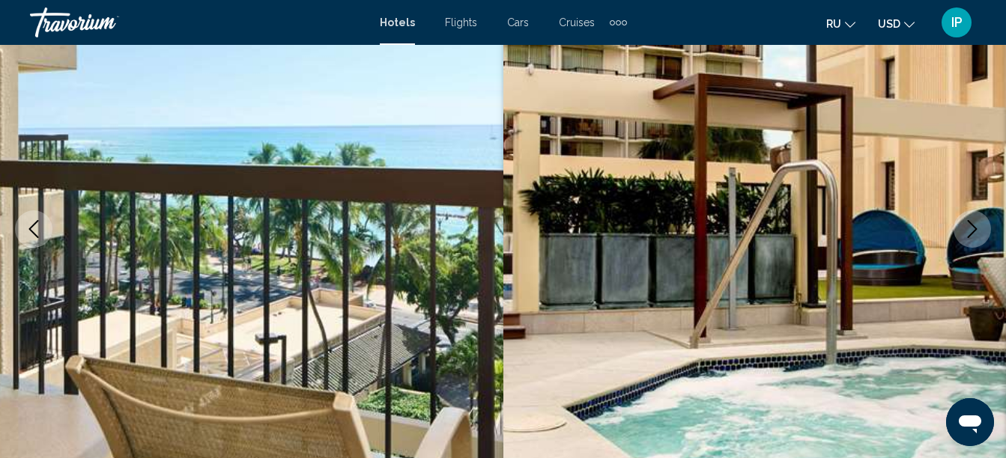
click at [977, 220] on icon "Next image" at bounding box center [972, 229] width 18 height 18
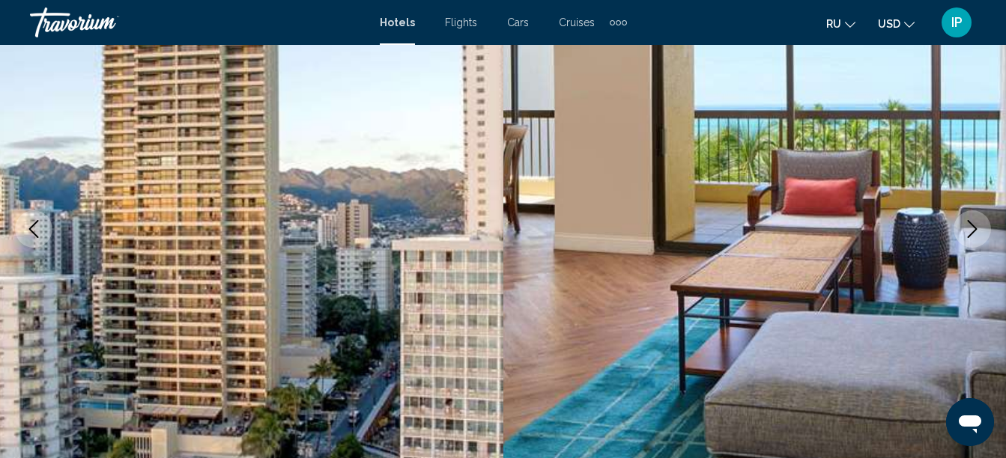
click at [965, 226] on icon "Next image" at bounding box center [972, 229] width 18 height 18
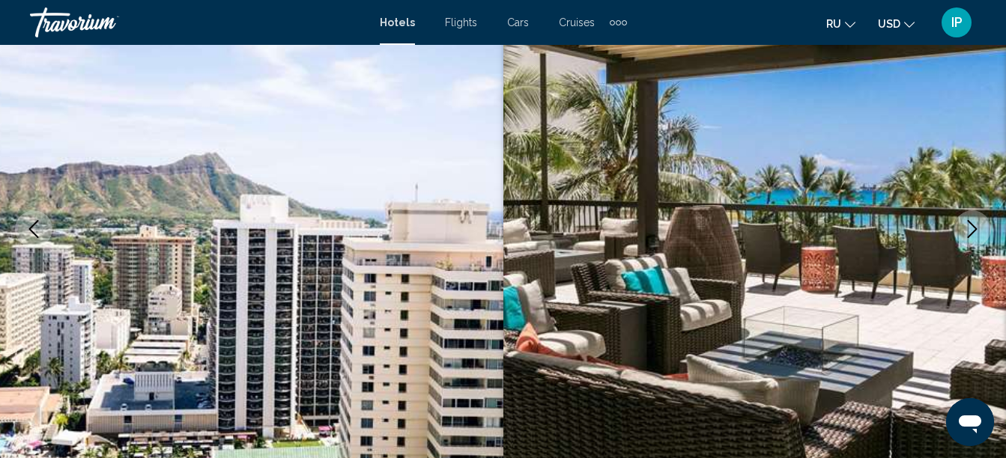
click at [971, 219] on button "Next image" at bounding box center [972, 229] width 37 height 37
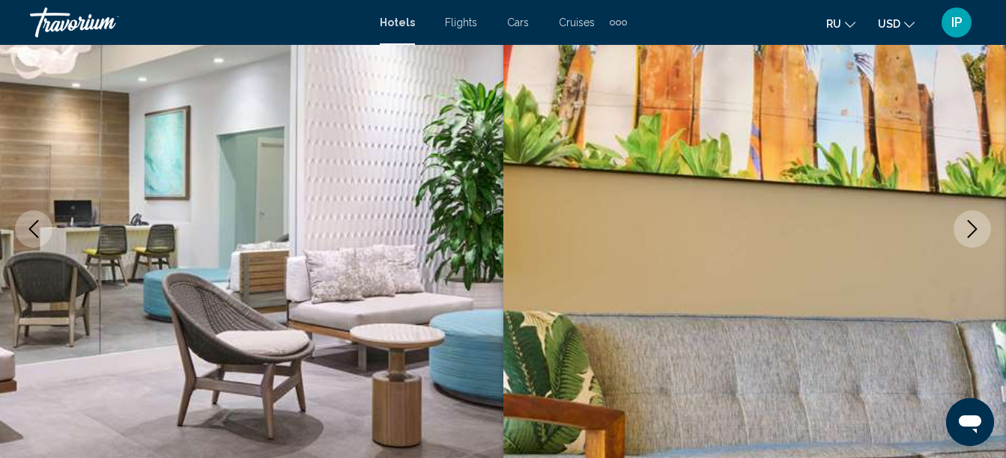
click at [974, 226] on icon "Next image" at bounding box center [973, 229] width 10 height 18
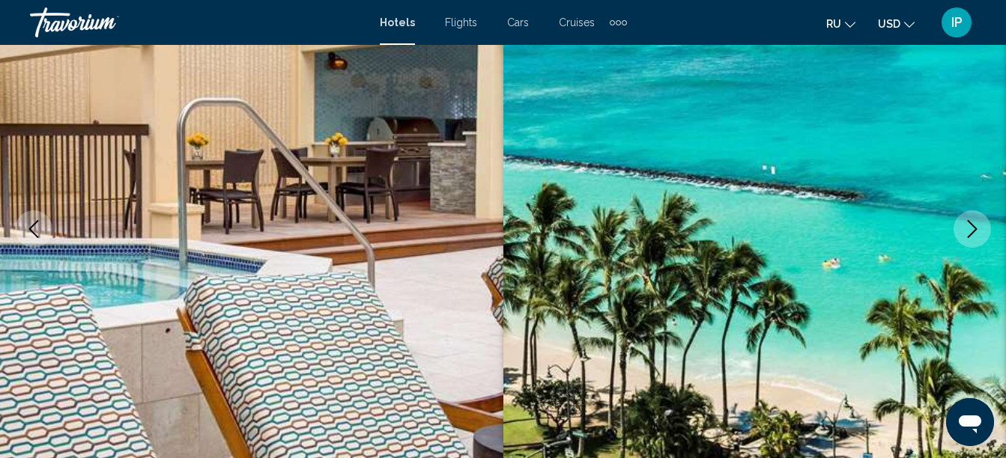
click at [964, 230] on icon "Next image" at bounding box center [972, 229] width 18 height 18
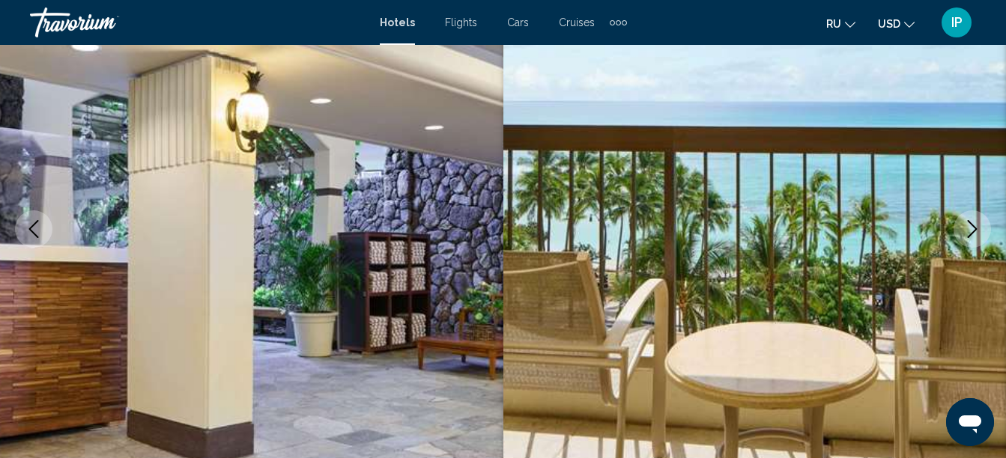
click at [964, 230] on icon "Next image" at bounding box center [972, 229] width 18 height 18
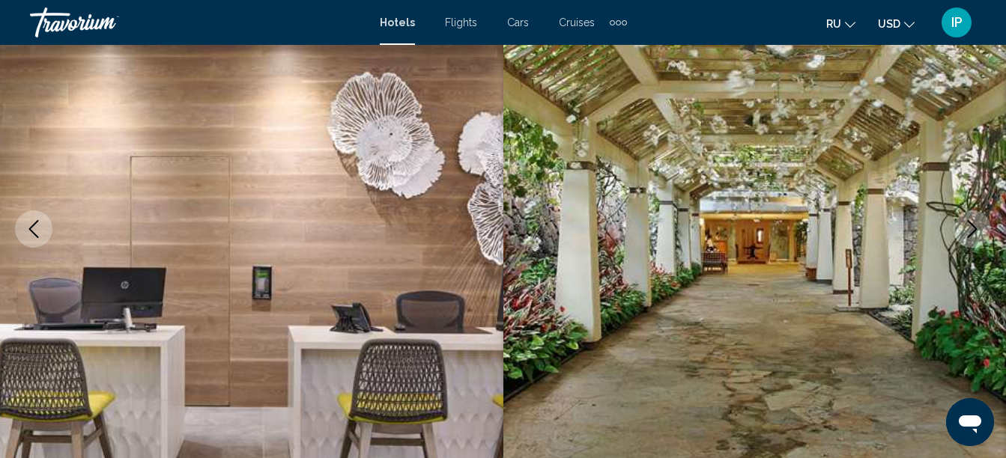
click at [964, 230] on icon "Next image" at bounding box center [972, 229] width 18 height 18
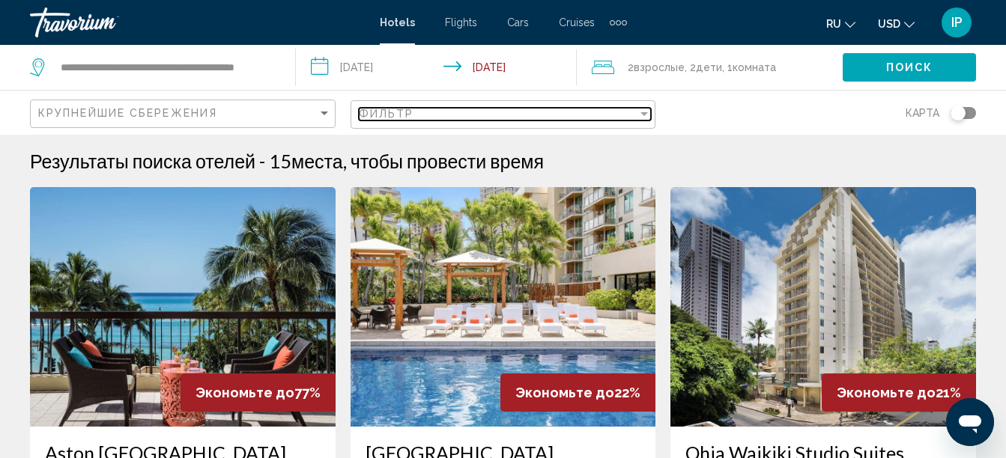
click at [378, 112] on span "Фильтр" at bounding box center [386, 114] width 55 height 12
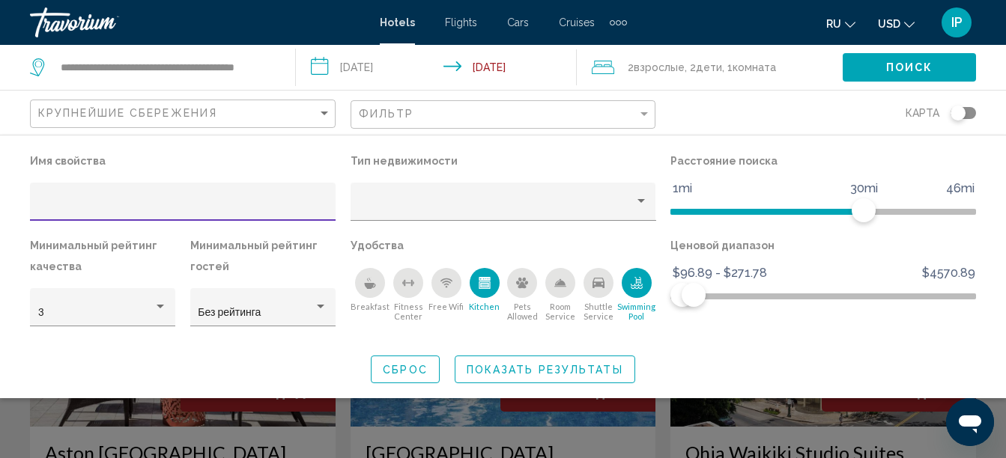
click at [369, 279] on icon "Breakfast" at bounding box center [370, 283] width 12 height 12
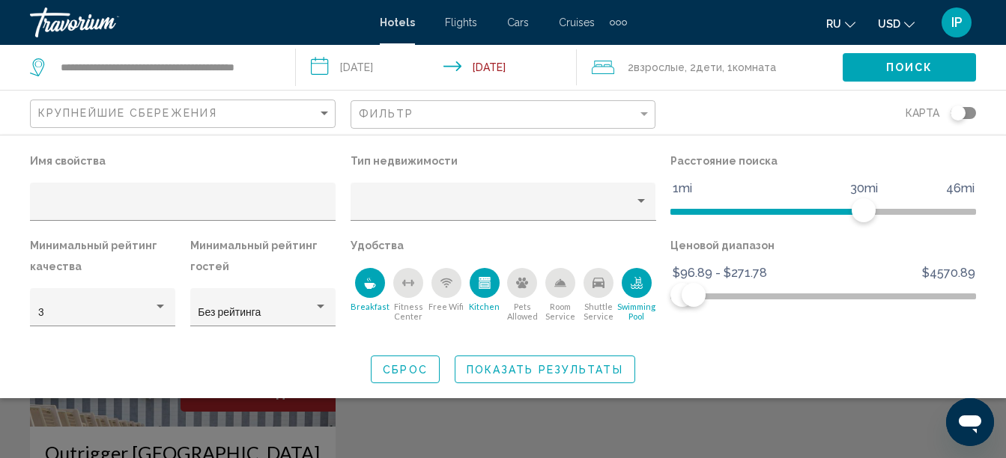
click at [488, 373] on span "Показать результаты" at bounding box center [545, 370] width 157 height 12
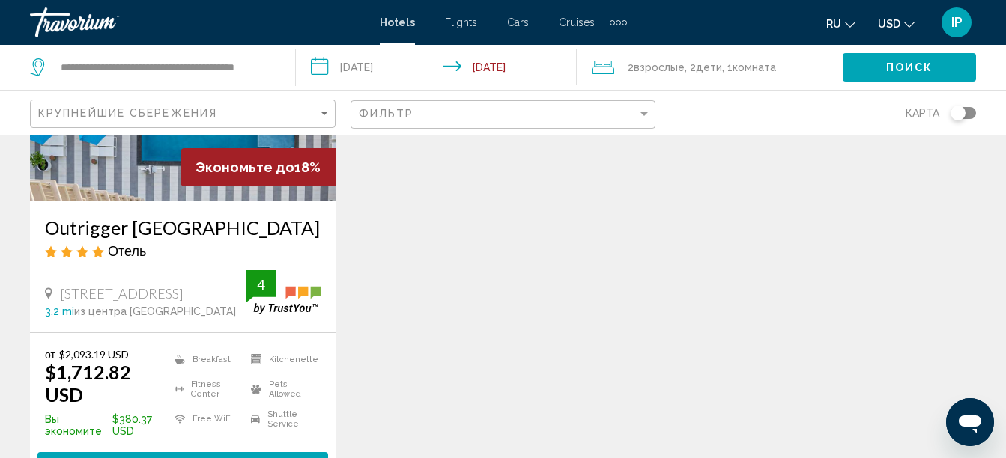
scroll to position [227, 0]
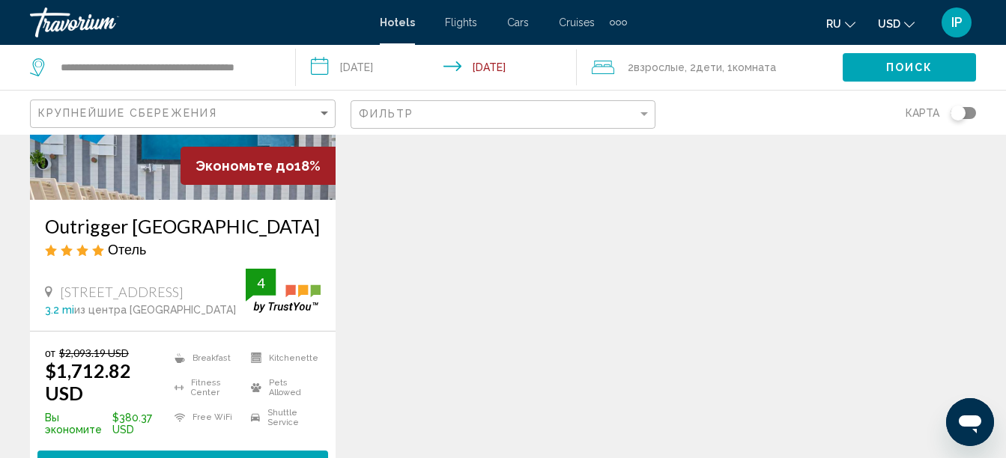
click at [58, 232] on h3 "Outrigger [GEOGRAPHIC_DATA]" at bounding box center [183, 226] width 276 height 22
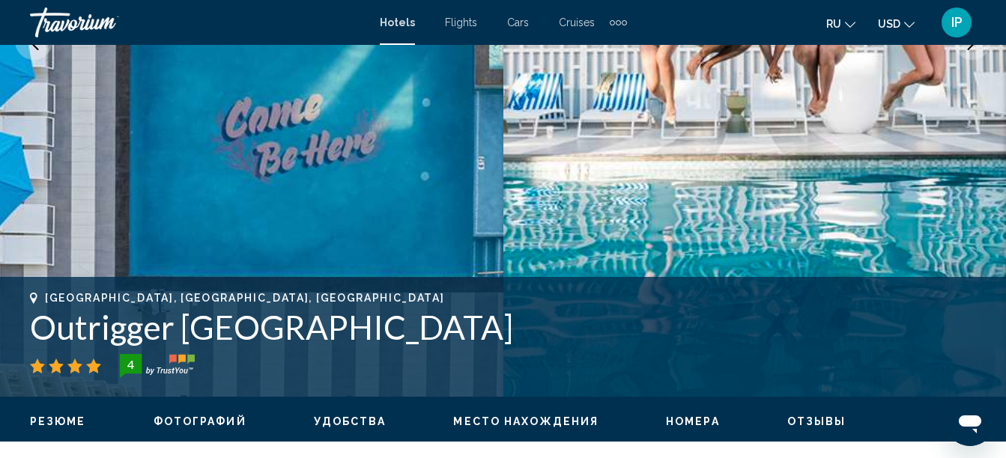
scroll to position [292, 0]
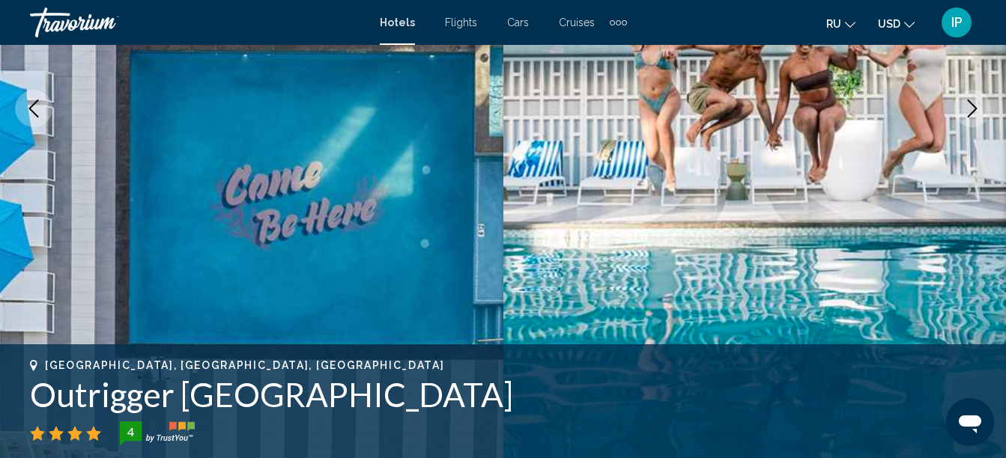
click at [969, 101] on icon "Next image" at bounding box center [973, 109] width 10 height 18
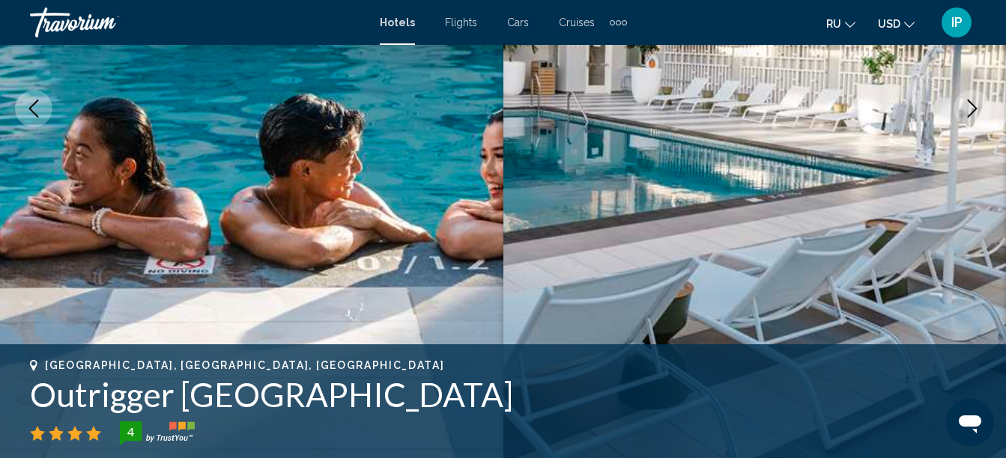
click at [969, 101] on icon "Next image" at bounding box center [973, 109] width 10 height 18
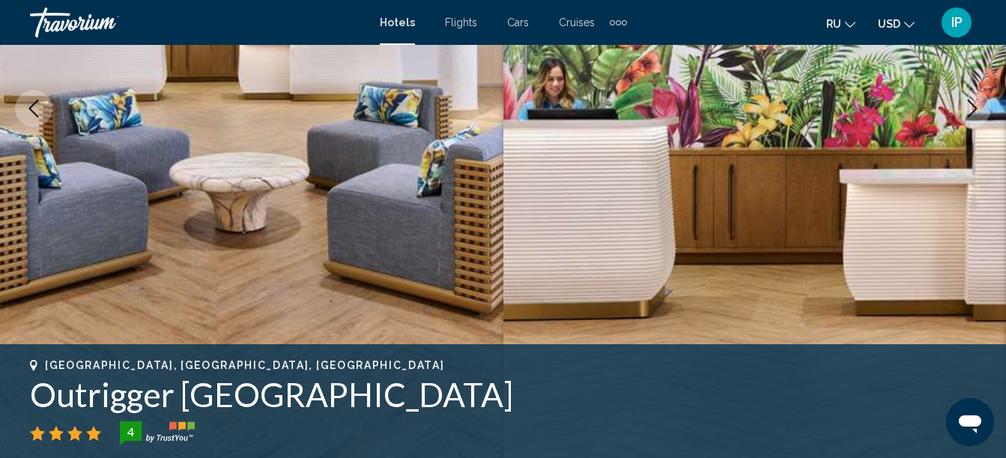
click at [962, 108] on button "Next image" at bounding box center [972, 108] width 37 height 37
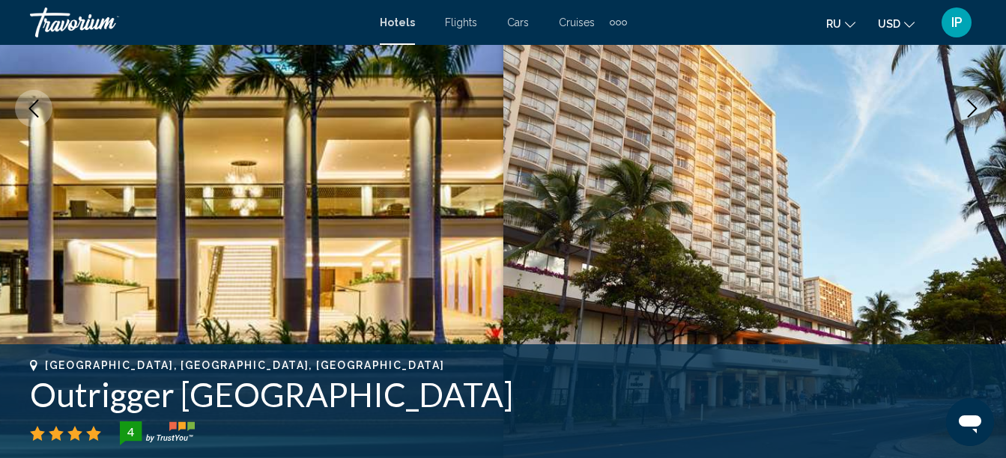
click at [962, 108] on button "Next image" at bounding box center [972, 108] width 37 height 37
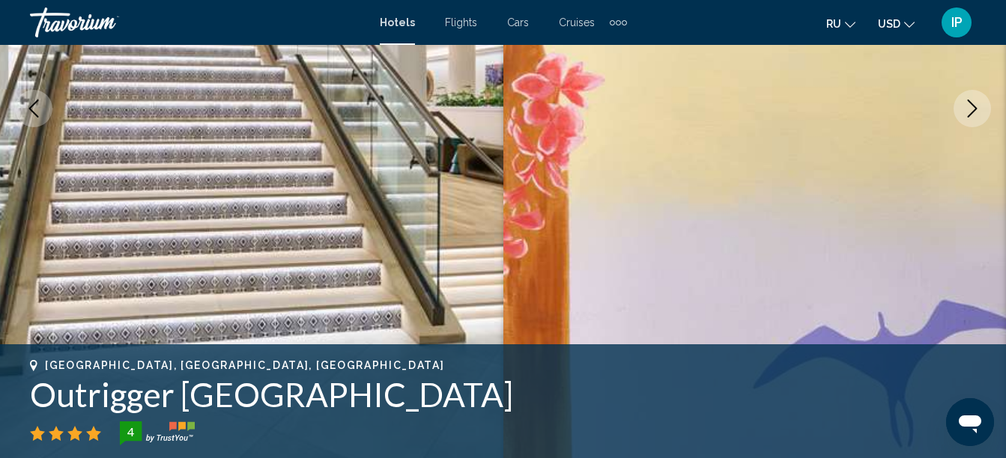
click at [962, 108] on button "Next image" at bounding box center [972, 108] width 37 height 37
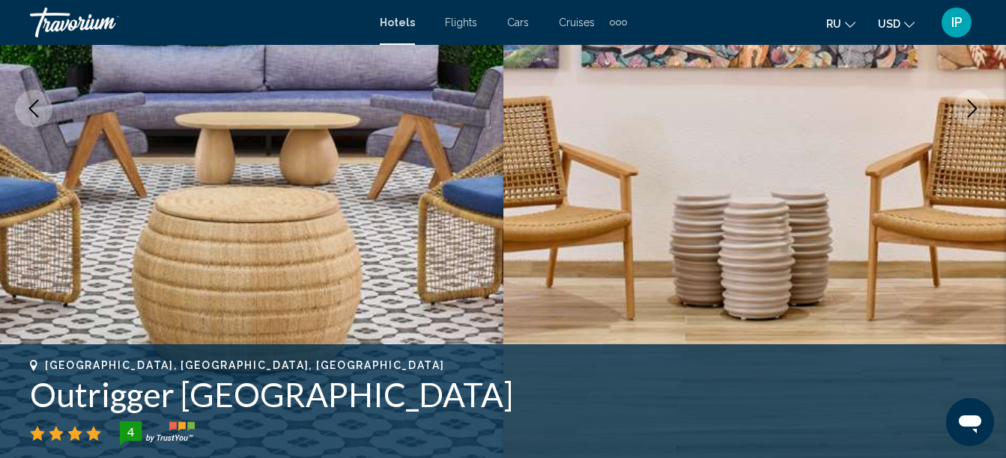
click at [962, 108] on button "Next image" at bounding box center [972, 108] width 37 height 37
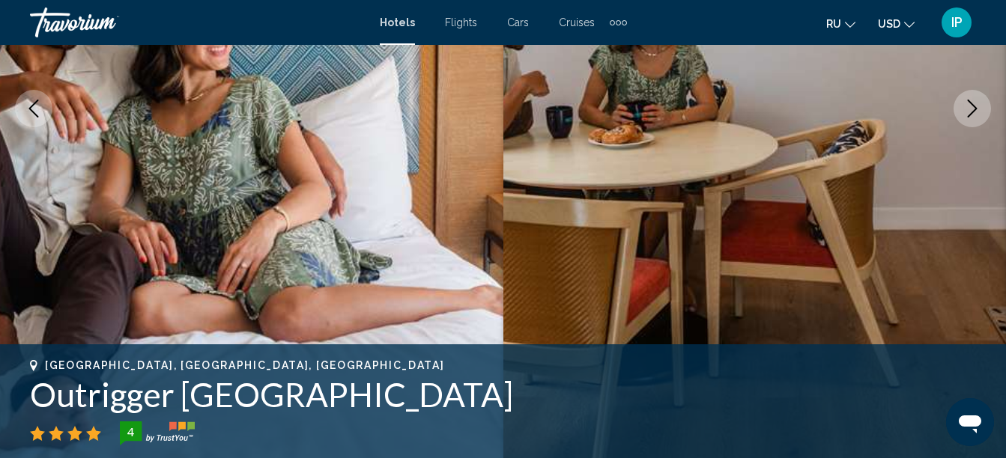
click at [958, 116] on button "Next image" at bounding box center [972, 108] width 37 height 37
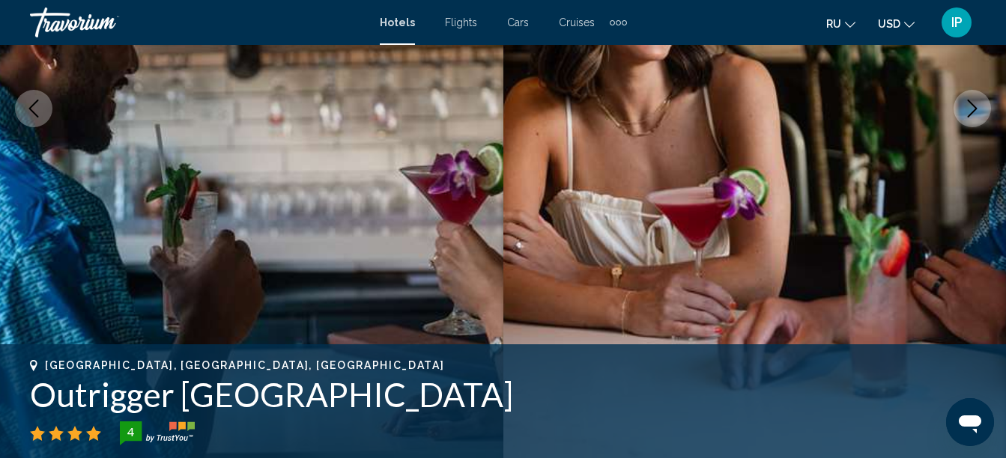
click at [959, 114] on button "Next image" at bounding box center [972, 108] width 37 height 37
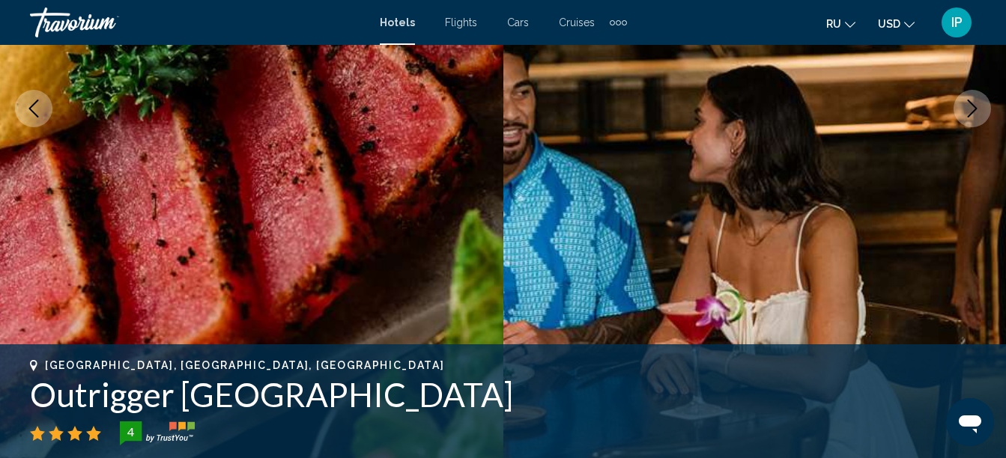
click at [959, 114] on button "Next image" at bounding box center [972, 108] width 37 height 37
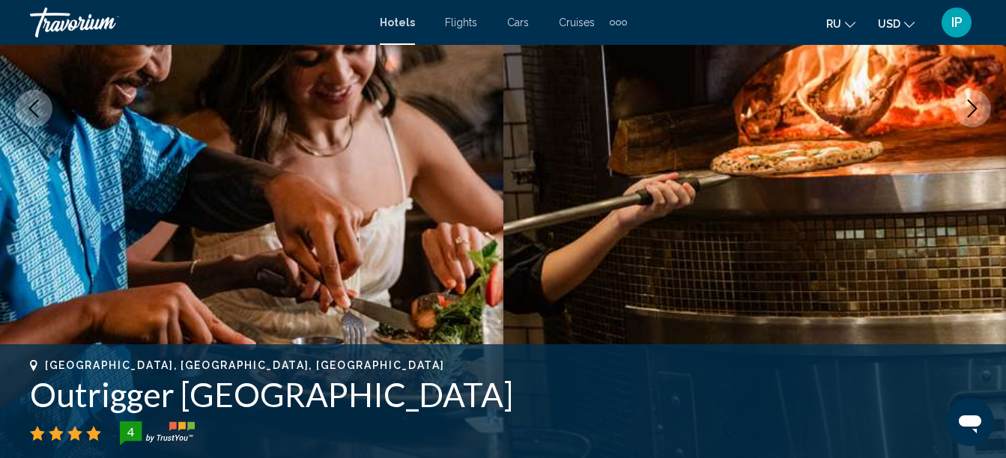
click at [960, 111] on button "Next image" at bounding box center [972, 108] width 37 height 37
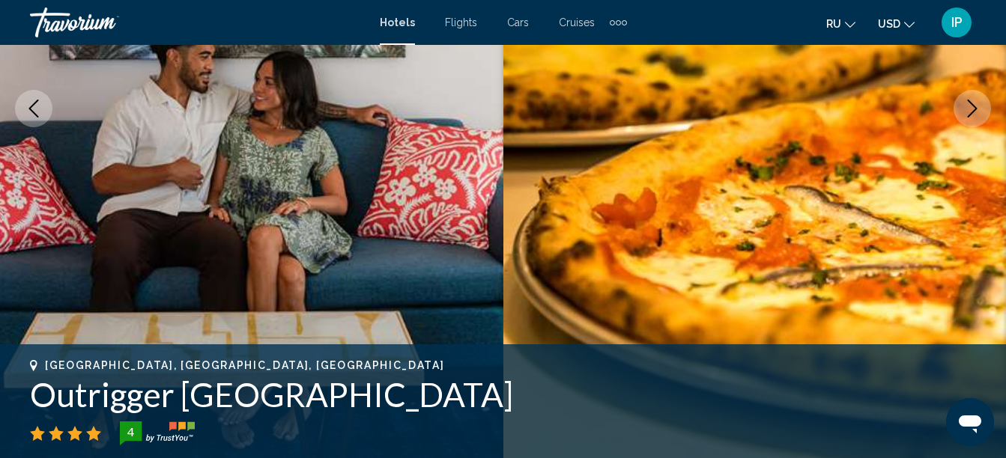
click at [960, 111] on button "Next image" at bounding box center [972, 108] width 37 height 37
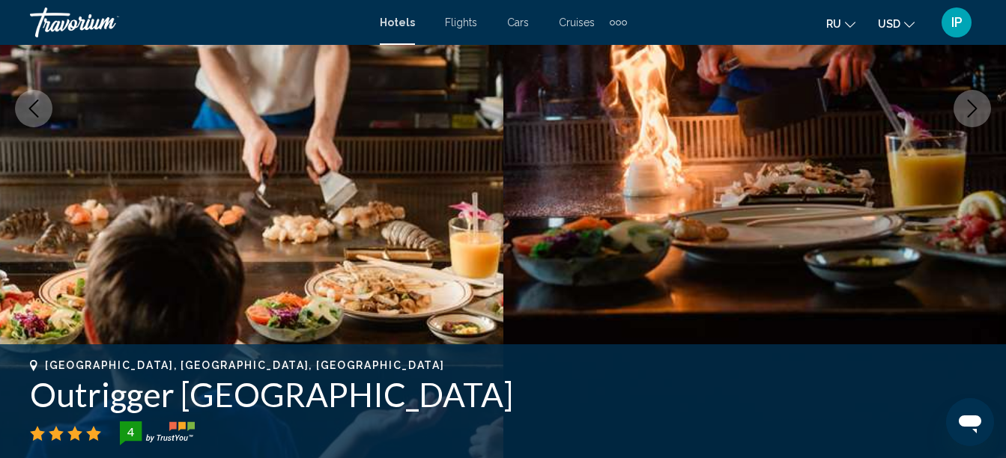
click at [960, 111] on button "Next image" at bounding box center [972, 108] width 37 height 37
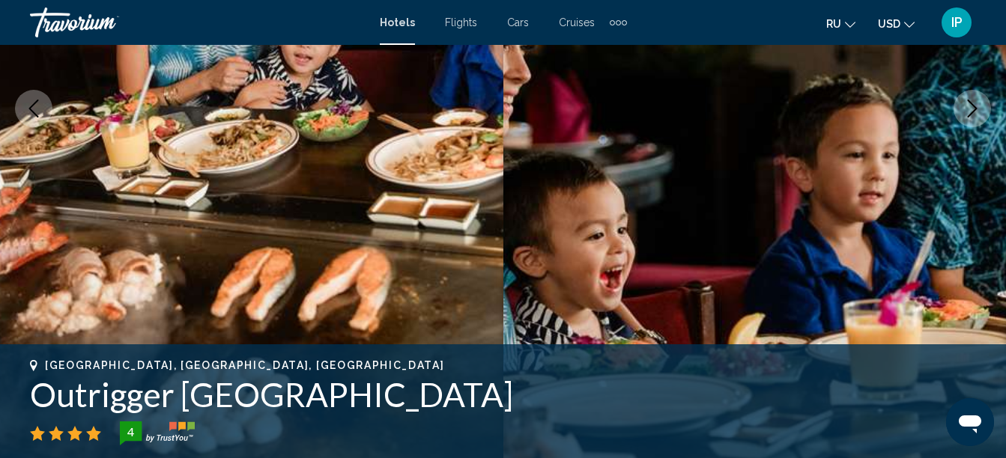
click at [959, 111] on button "Next image" at bounding box center [972, 108] width 37 height 37
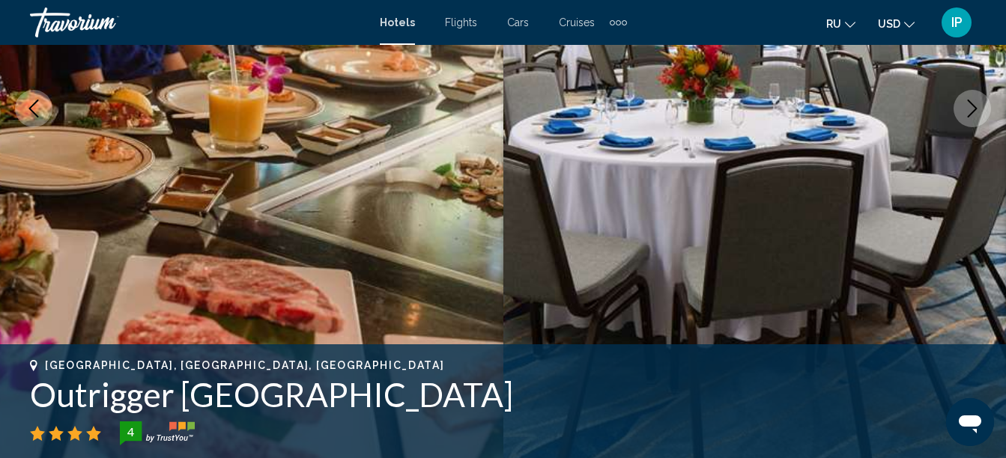
click at [959, 111] on button "Next image" at bounding box center [972, 108] width 37 height 37
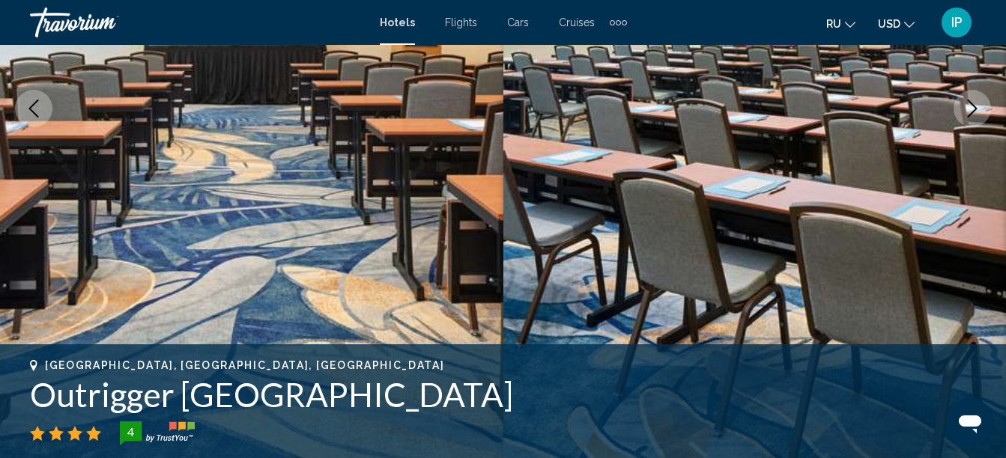
click at [959, 111] on button "Next image" at bounding box center [972, 108] width 37 height 37
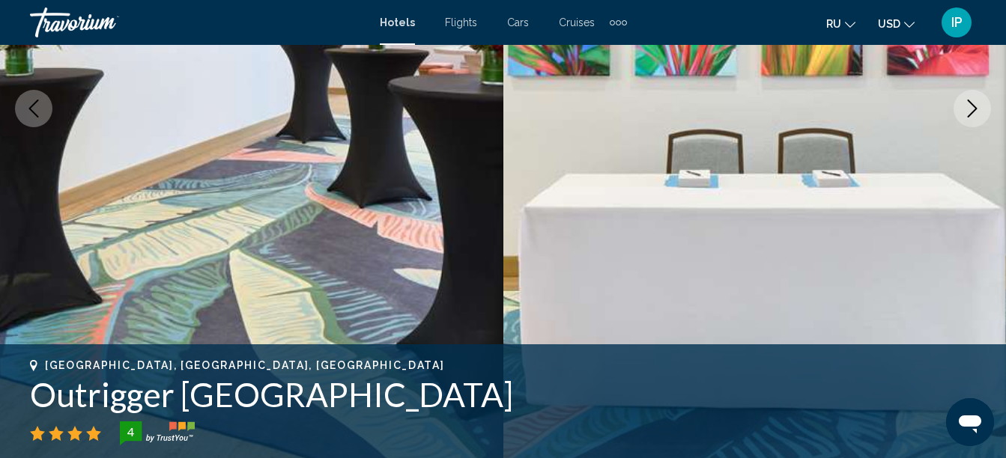
click at [959, 111] on button "Next image" at bounding box center [972, 108] width 37 height 37
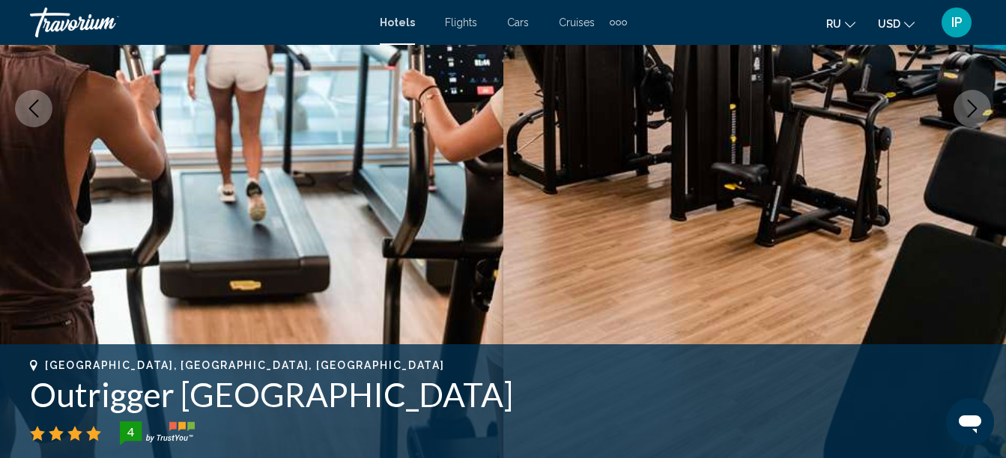
click at [960, 116] on button "Next image" at bounding box center [972, 108] width 37 height 37
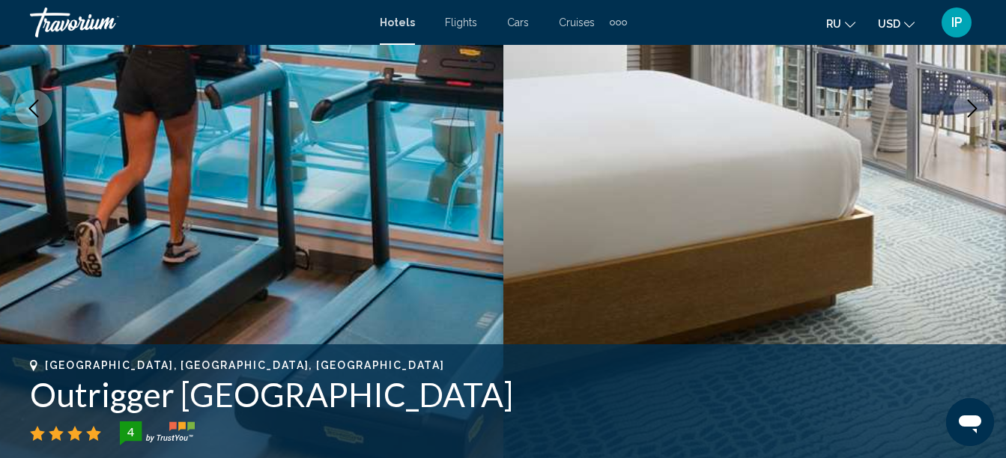
click at [958, 121] on button "Next image" at bounding box center [972, 108] width 37 height 37
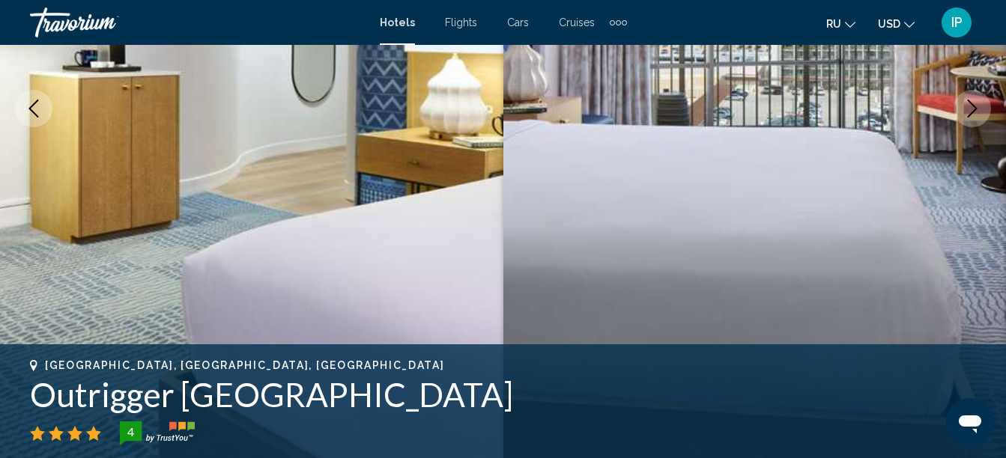
click at [958, 121] on button "Next image" at bounding box center [972, 108] width 37 height 37
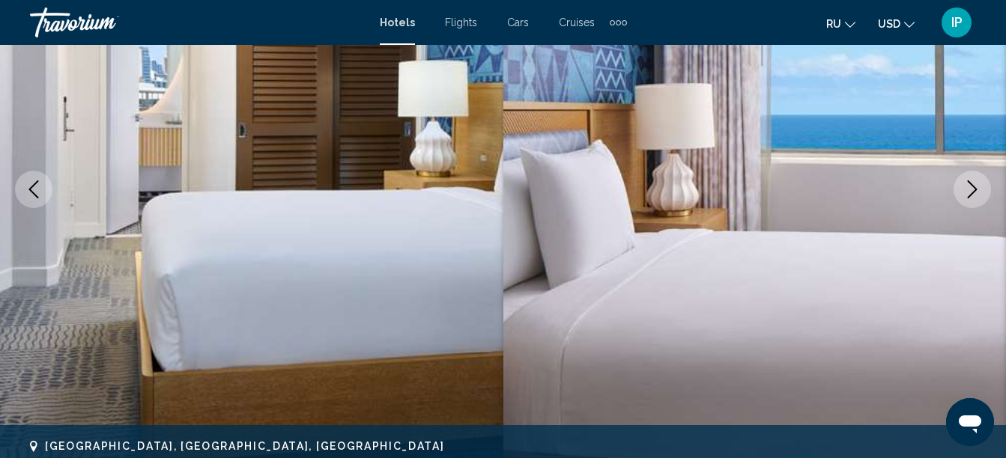
scroll to position [201, 0]
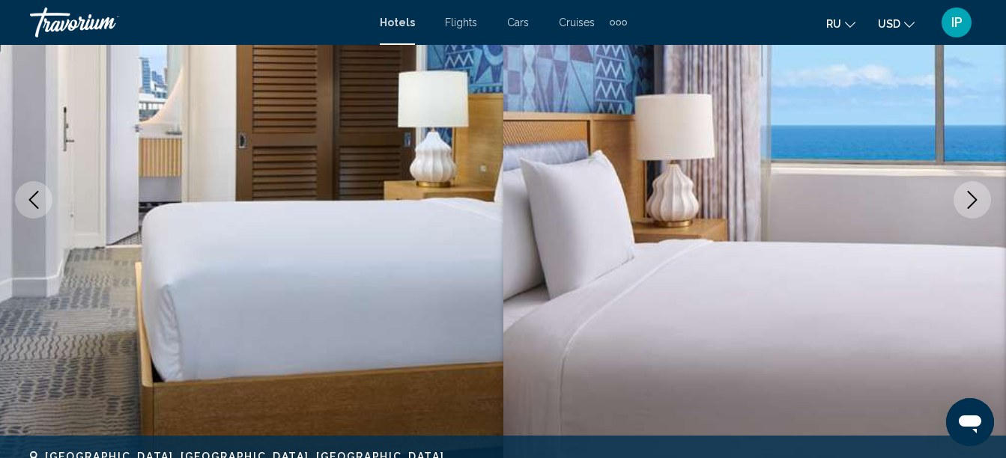
click at [977, 193] on icon "Next image" at bounding box center [972, 200] width 18 height 18
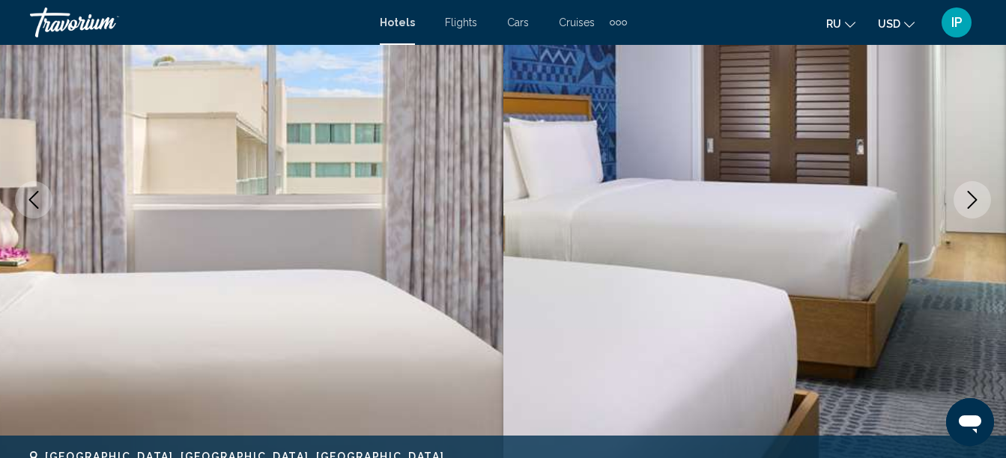
click at [969, 195] on icon "Next image" at bounding box center [972, 200] width 18 height 18
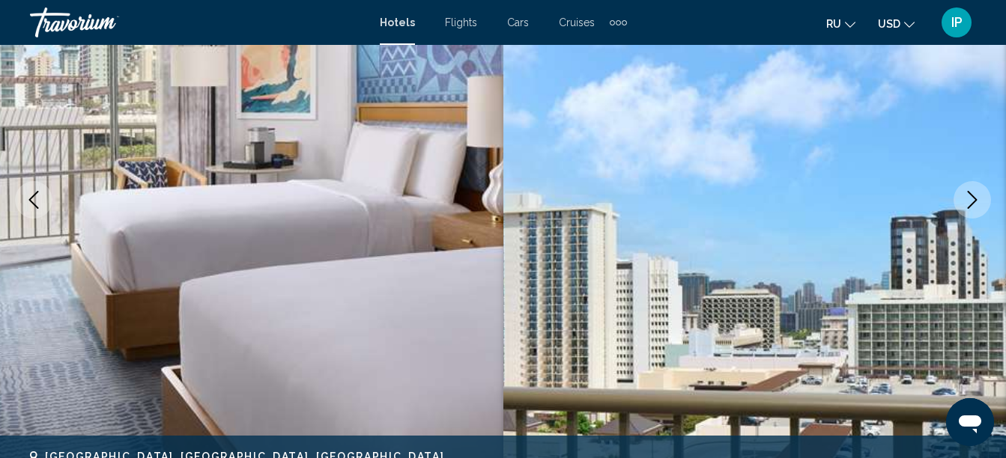
click at [964, 198] on icon "Next image" at bounding box center [972, 200] width 18 height 18
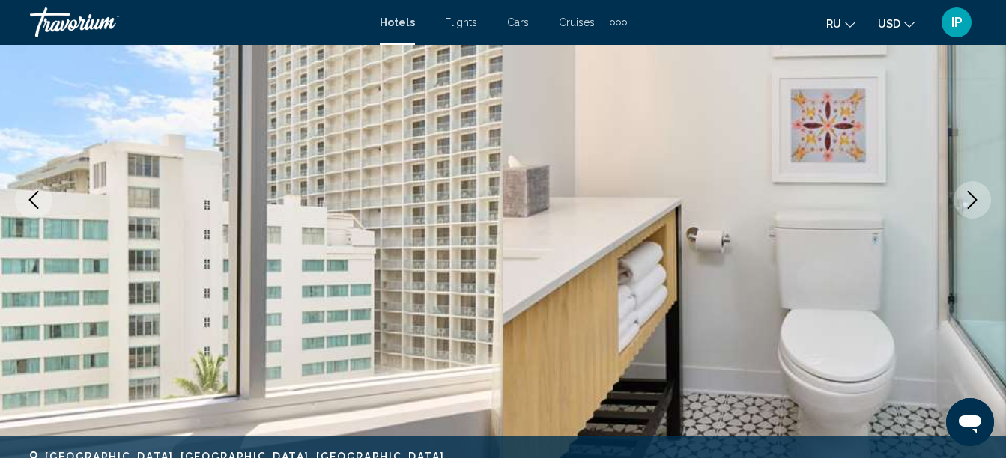
click at [964, 198] on icon "Next image" at bounding box center [972, 200] width 18 height 18
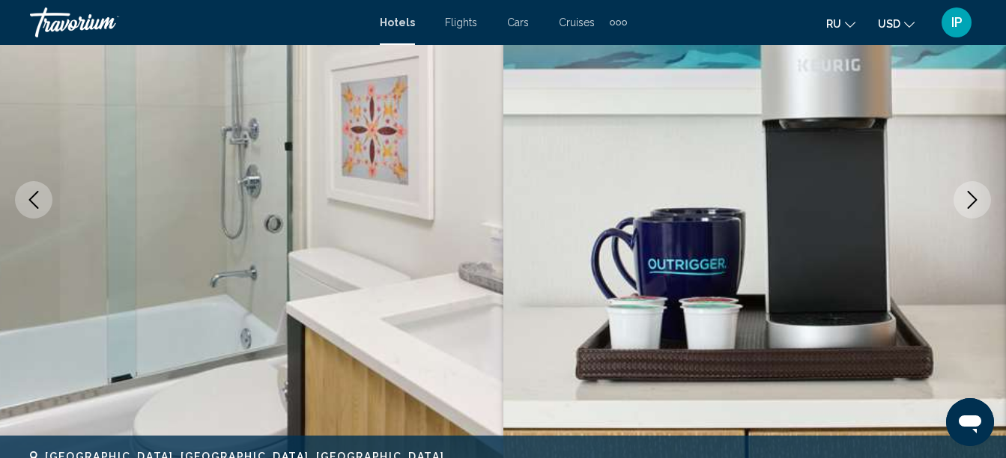
click at [964, 198] on icon "Next image" at bounding box center [972, 200] width 18 height 18
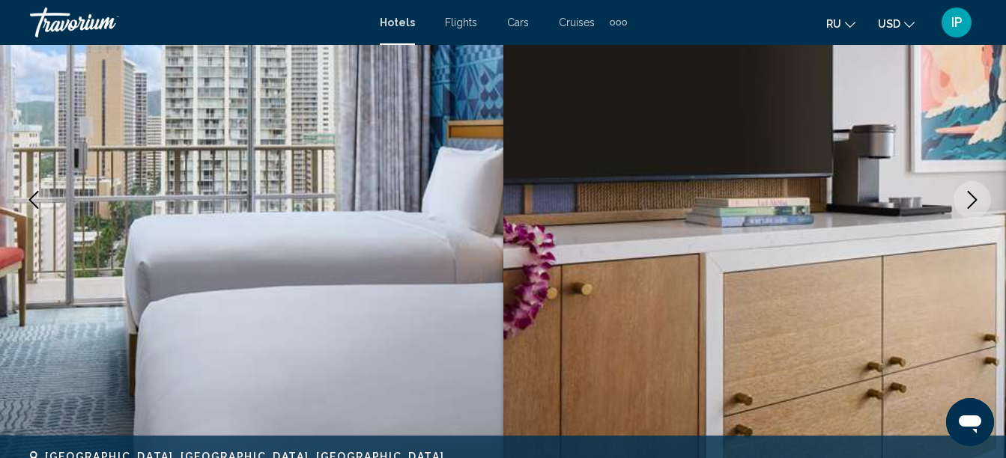
click at [964, 198] on icon "Next image" at bounding box center [972, 200] width 18 height 18
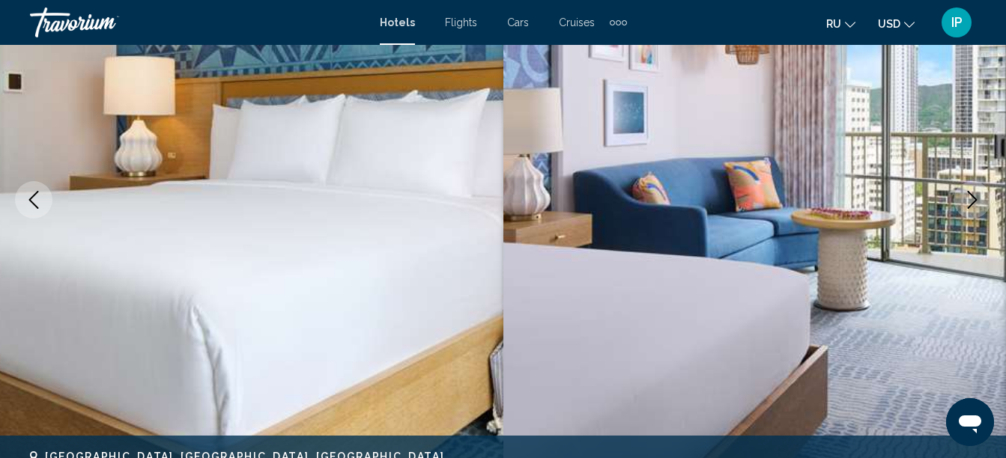
click at [964, 198] on icon "Next image" at bounding box center [972, 200] width 18 height 18
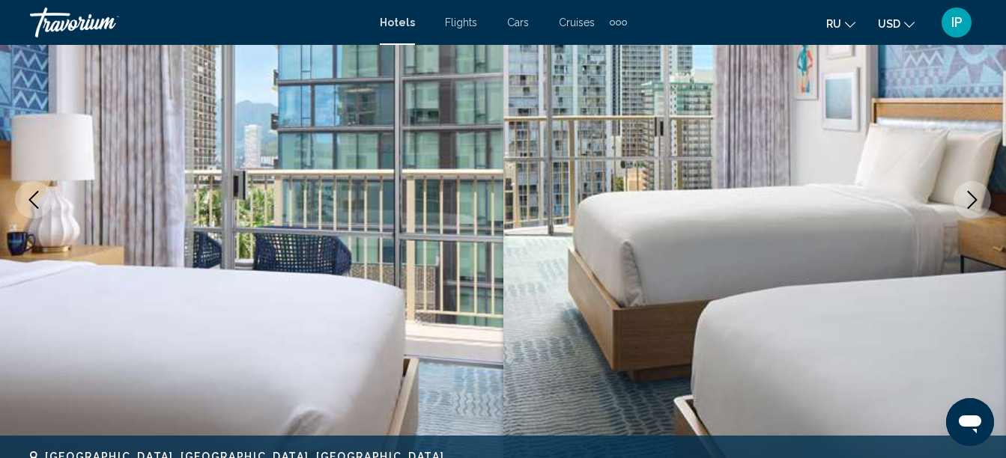
click at [964, 198] on icon "Next image" at bounding box center [972, 200] width 18 height 18
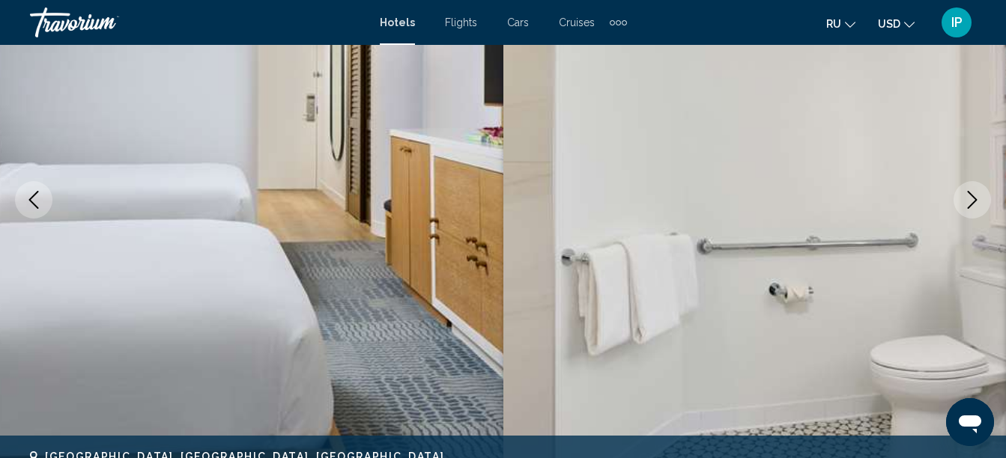
click at [964, 198] on icon "Next image" at bounding box center [972, 200] width 18 height 18
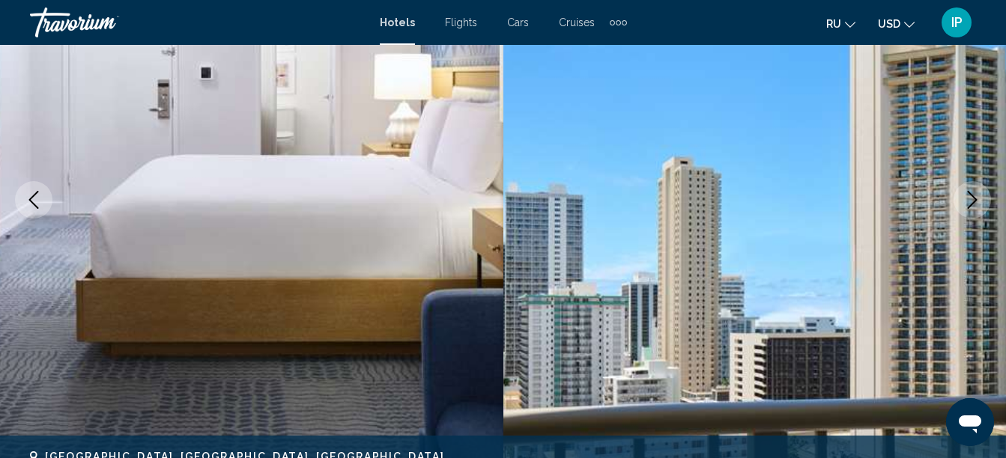
click at [970, 201] on icon "Next image" at bounding box center [972, 200] width 18 height 18
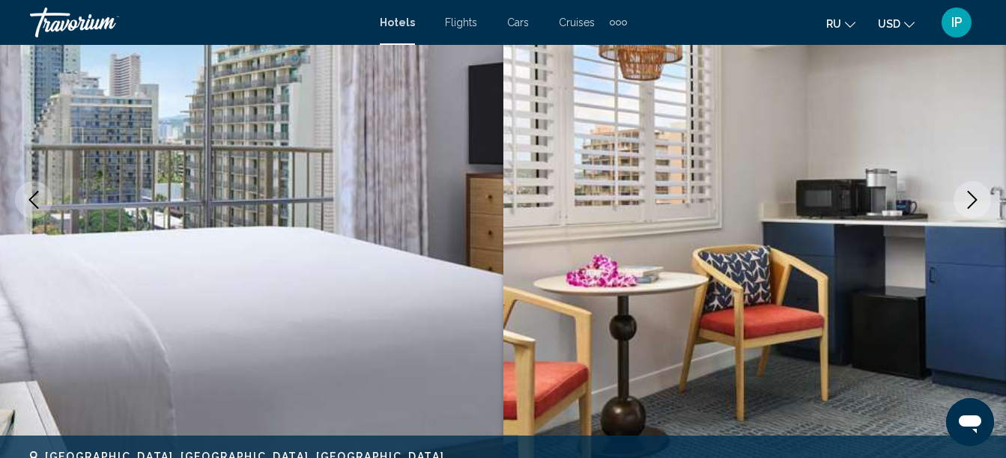
click at [964, 193] on icon "Next image" at bounding box center [972, 200] width 18 height 18
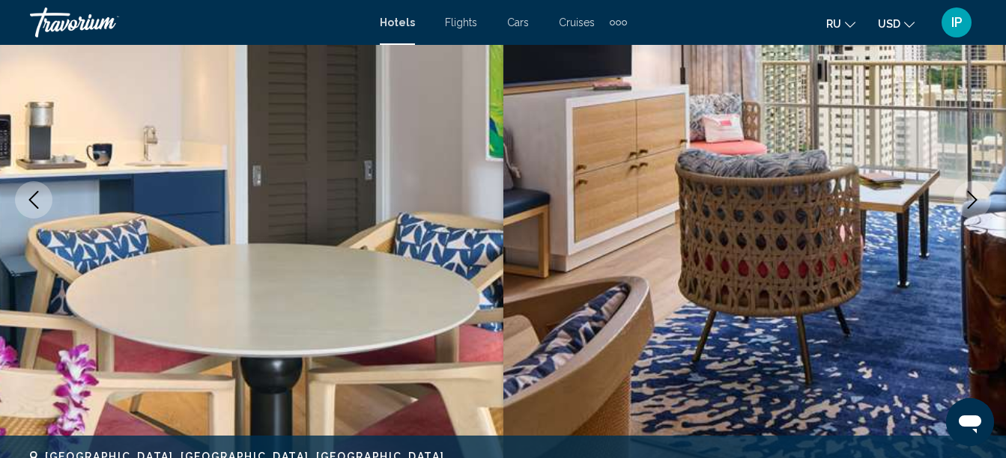
click at [977, 195] on icon "Next image" at bounding box center [972, 200] width 18 height 18
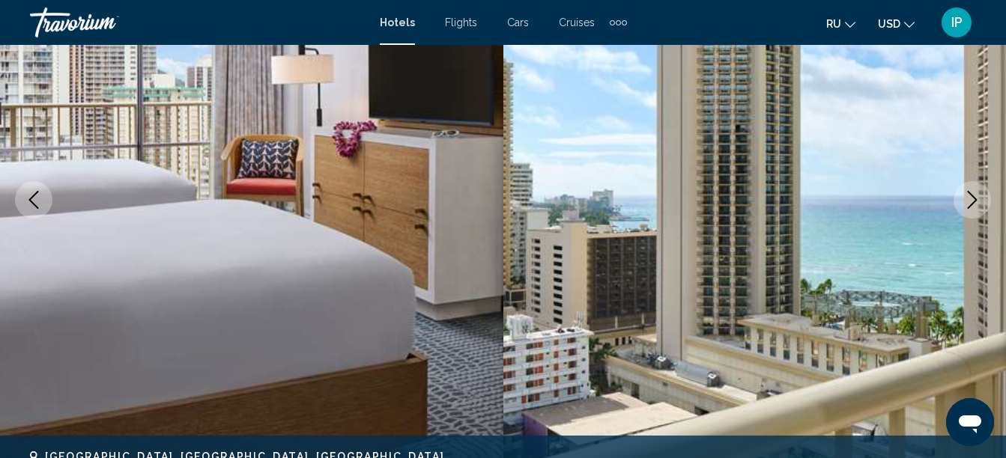
click at [977, 183] on button "Next image" at bounding box center [972, 199] width 37 height 37
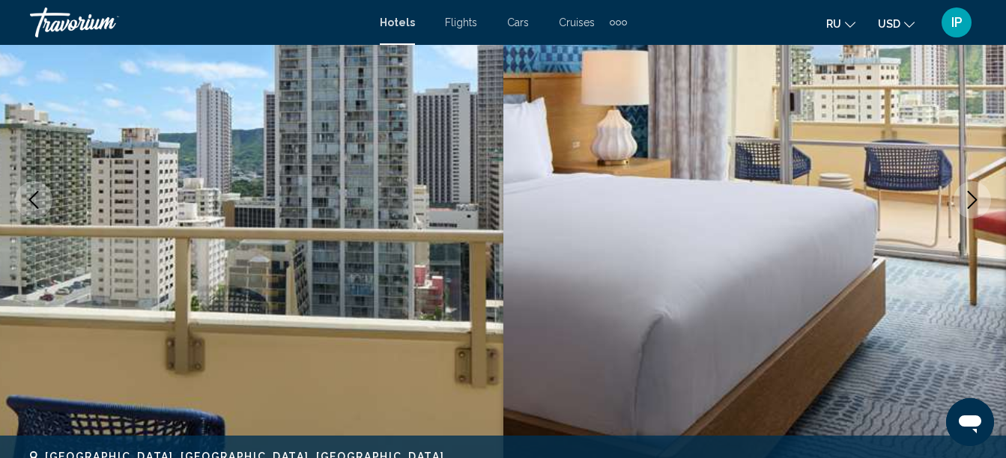
click at [975, 196] on icon "Next image" at bounding box center [972, 200] width 18 height 18
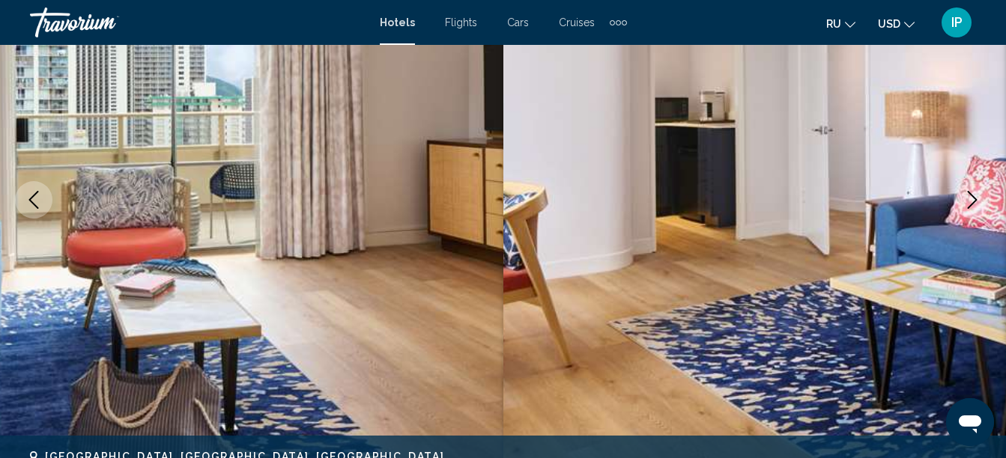
click at [975, 196] on icon "Next image" at bounding box center [972, 200] width 18 height 18
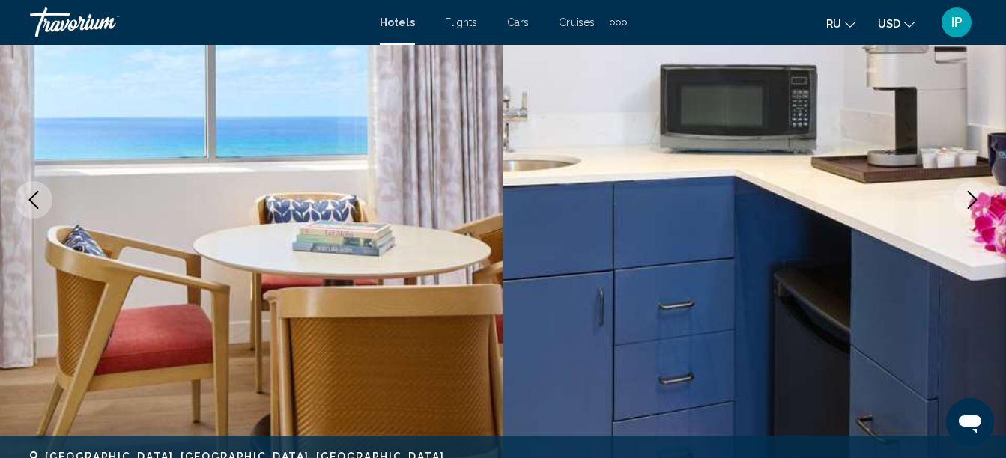
click at [570, 157] on img "Main content" at bounding box center [754, 200] width 503 height 712
click at [975, 200] on icon "Next image" at bounding box center [972, 200] width 18 height 18
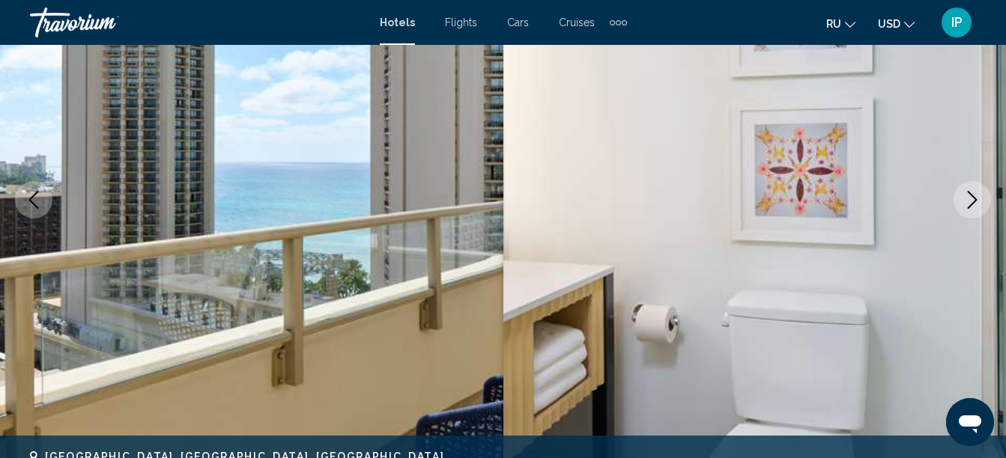
click at [975, 200] on icon "Next image" at bounding box center [972, 200] width 18 height 18
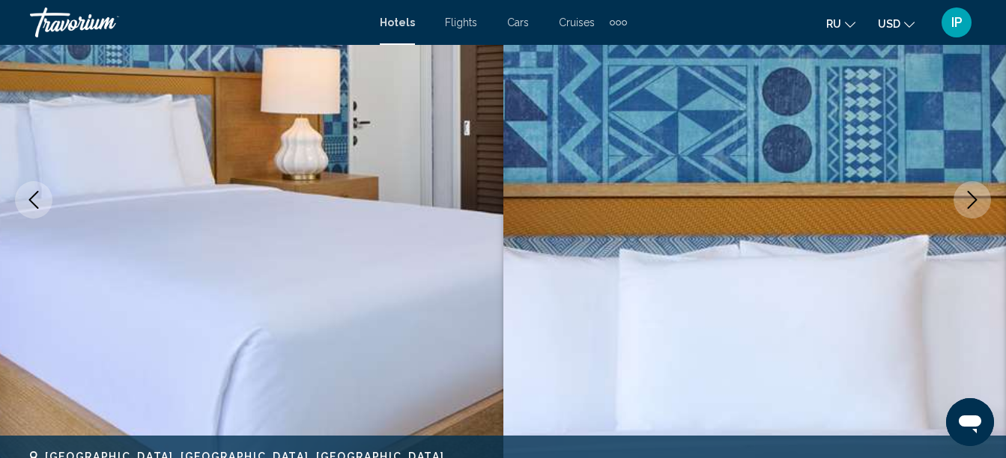
click at [975, 200] on icon "Next image" at bounding box center [972, 200] width 18 height 18
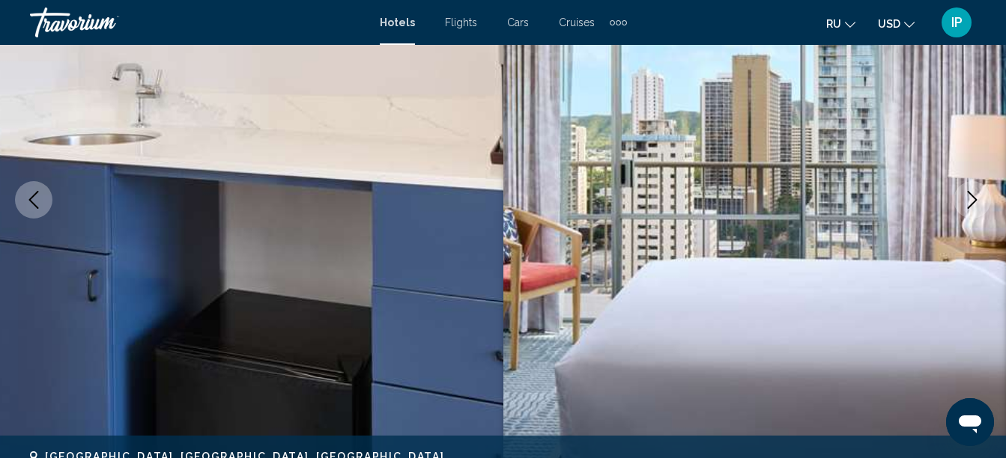
click at [975, 200] on icon "Next image" at bounding box center [972, 200] width 18 height 18
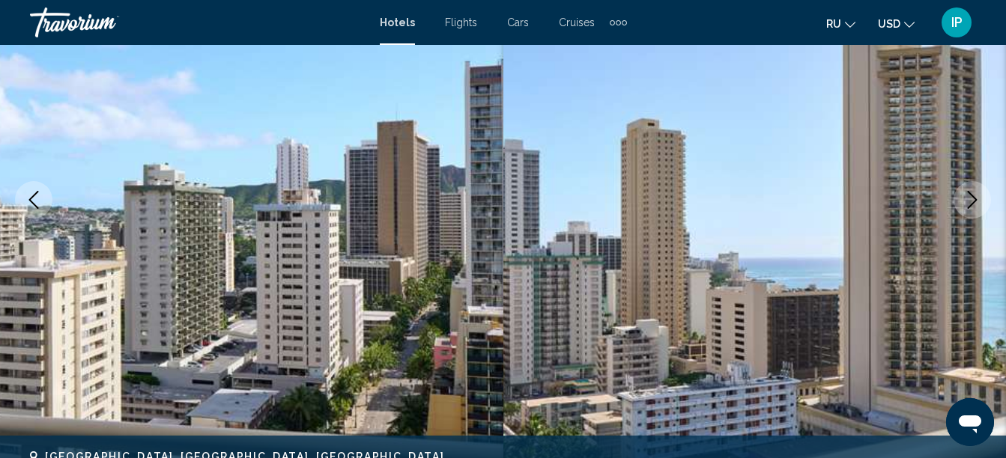
click at [967, 201] on icon "Next image" at bounding box center [972, 200] width 18 height 18
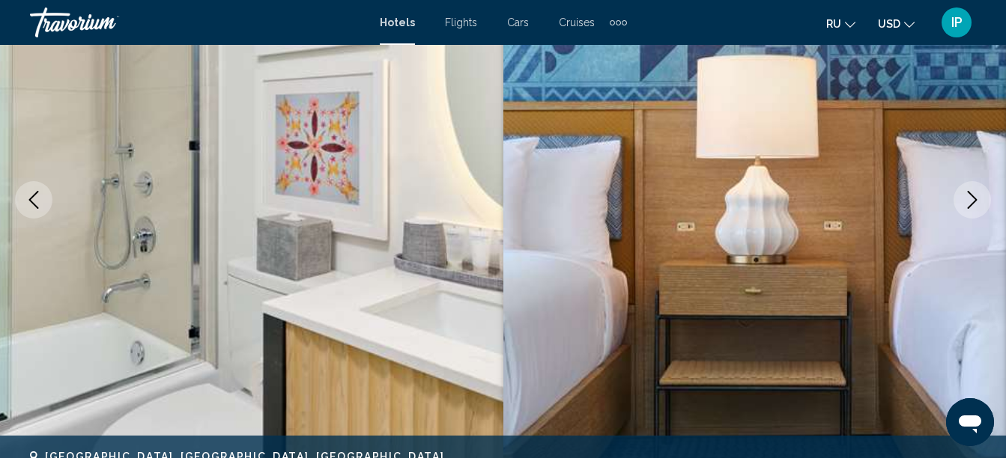
click at [967, 201] on icon "Next image" at bounding box center [972, 200] width 18 height 18
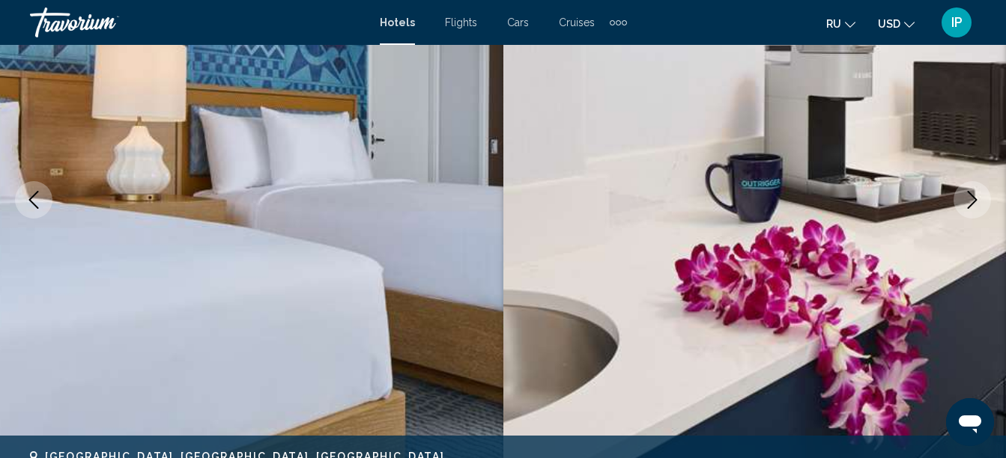
click at [967, 201] on icon "Next image" at bounding box center [972, 200] width 18 height 18
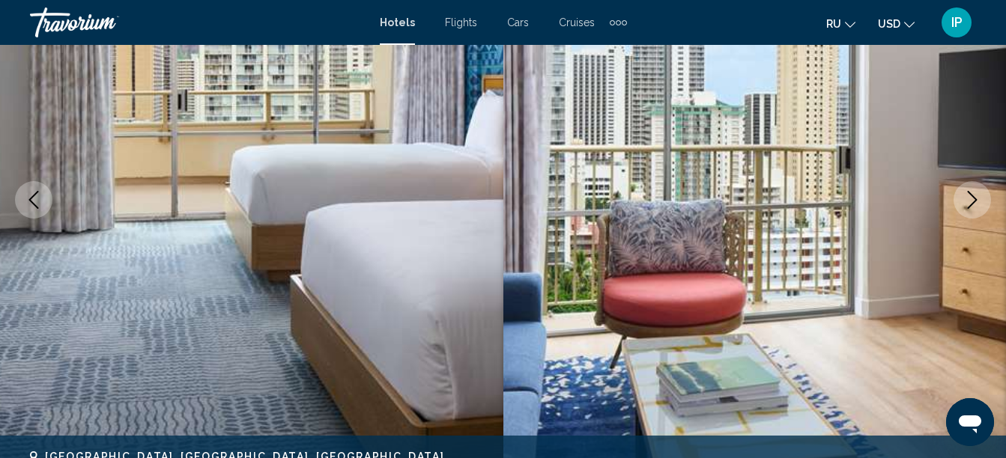
click at [960, 203] on button "Next image" at bounding box center [972, 199] width 37 height 37
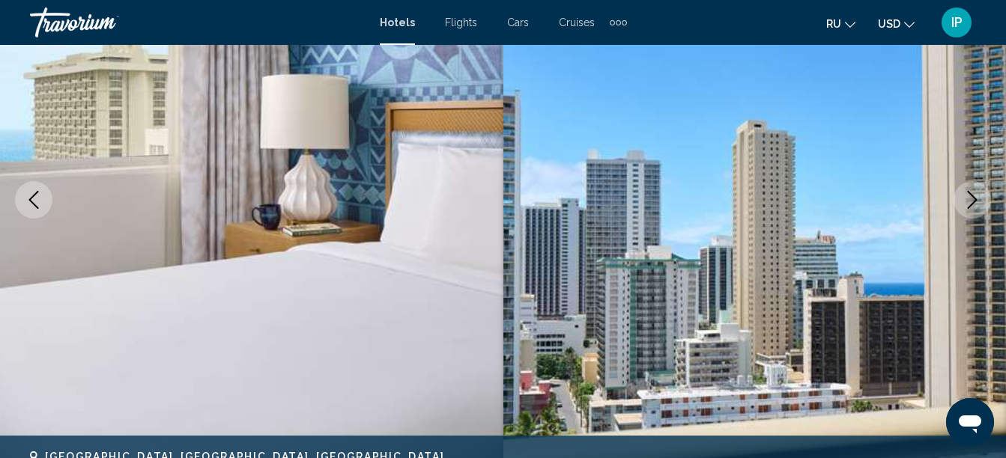
click at [960, 203] on button "Next image" at bounding box center [972, 199] width 37 height 37
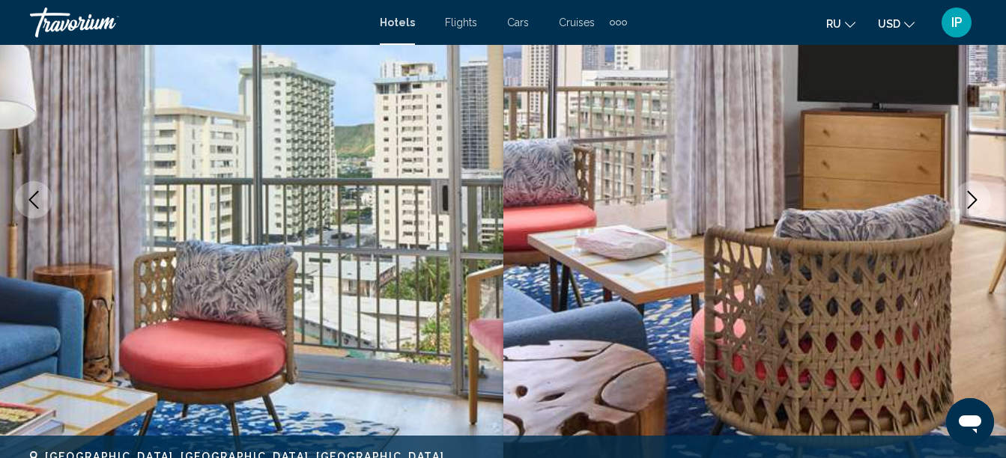
click at [960, 203] on button "Next image" at bounding box center [972, 199] width 37 height 37
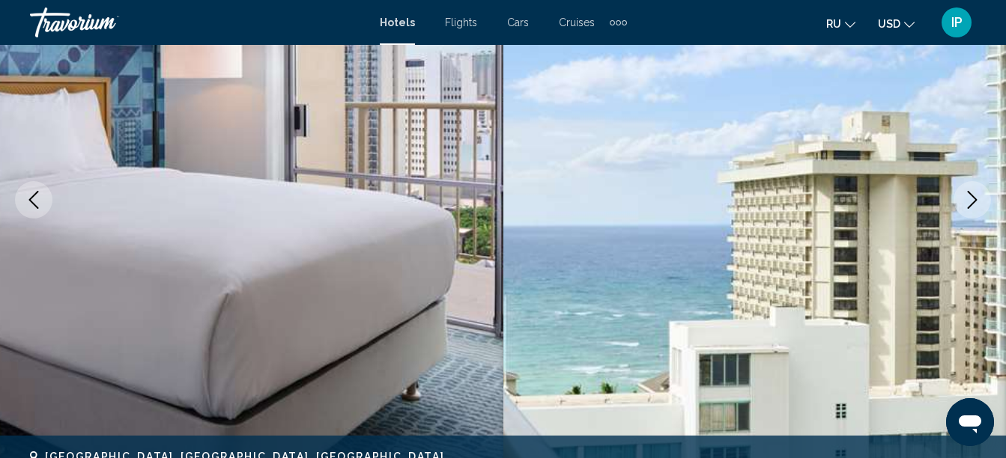
click at [960, 203] on button "Next image" at bounding box center [972, 199] width 37 height 37
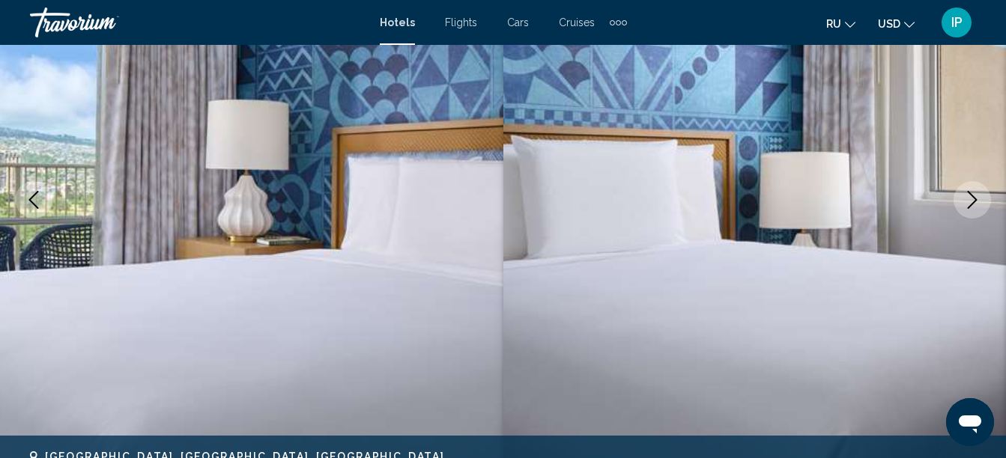
click at [960, 203] on button "Next image" at bounding box center [972, 199] width 37 height 37
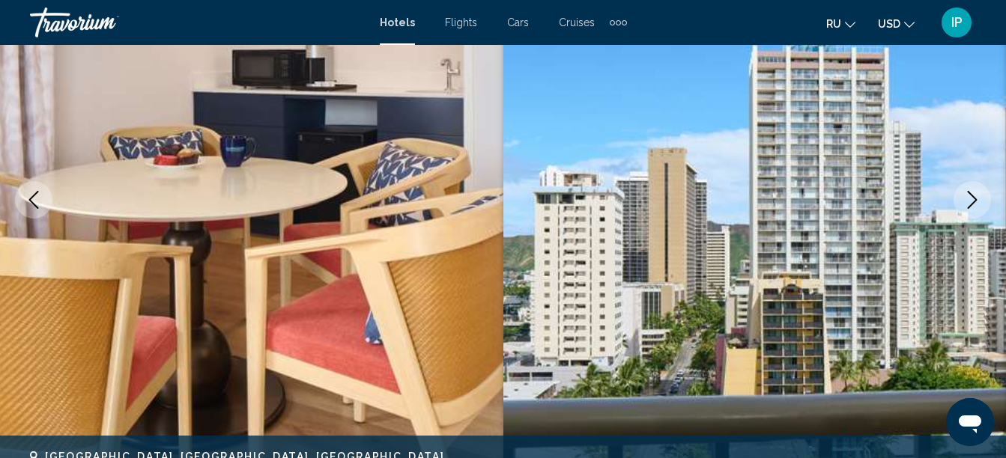
click at [960, 203] on button "Next image" at bounding box center [972, 199] width 37 height 37
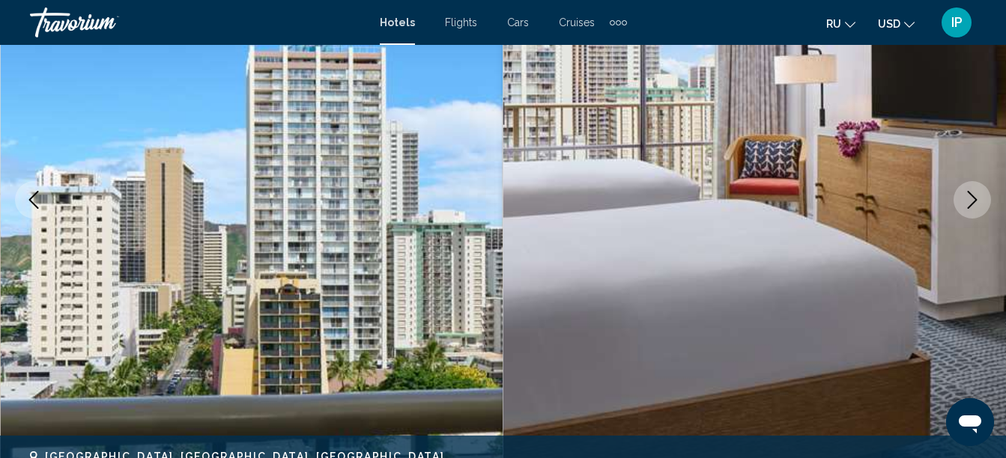
click at [960, 203] on button "Next image" at bounding box center [972, 199] width 37 height 37
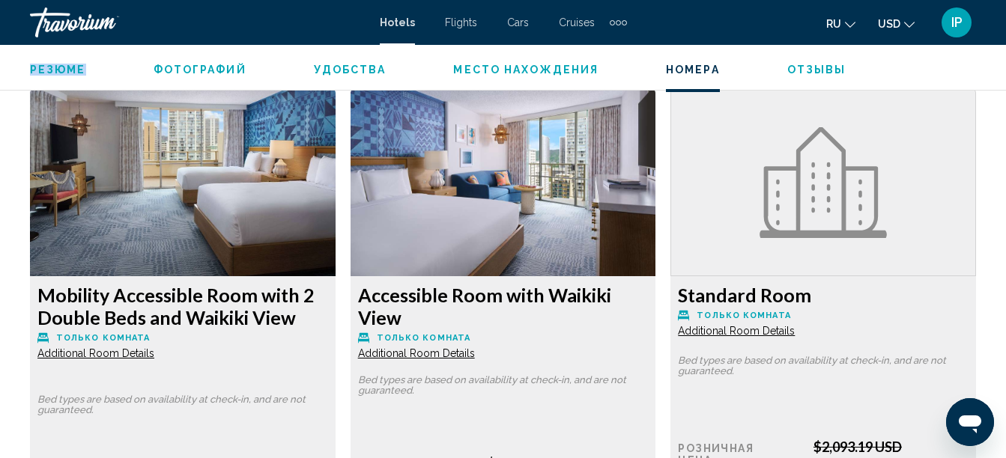
scroll to position [2301, 0]
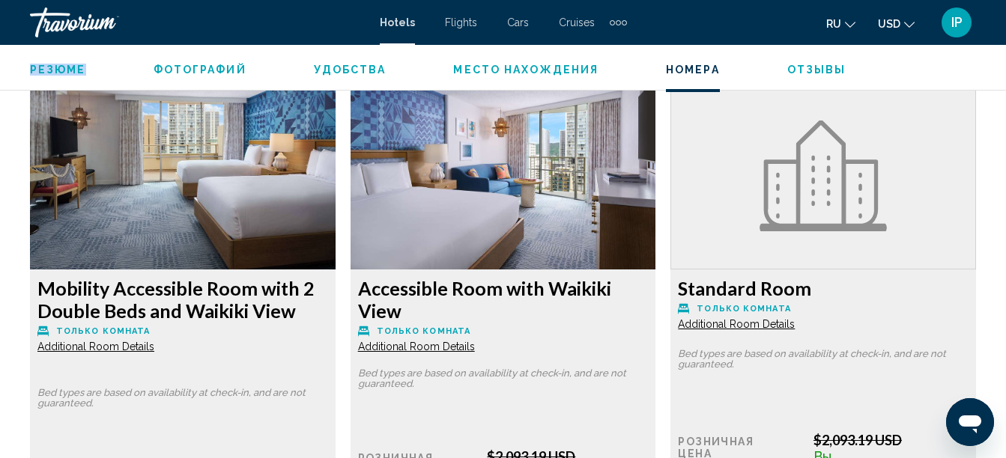
click at [73, 239] on img "Main content" at bounding box center [183, 175] width 306 height 187
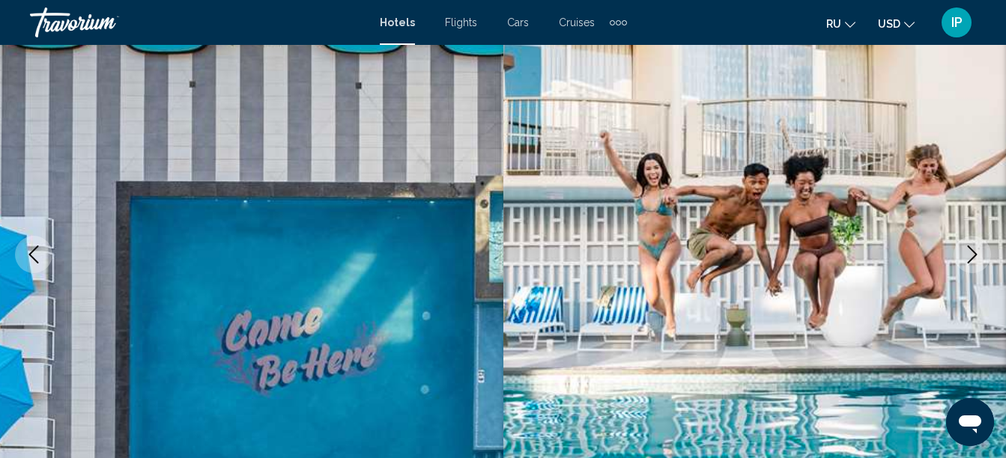
scroll to position [147, 0]
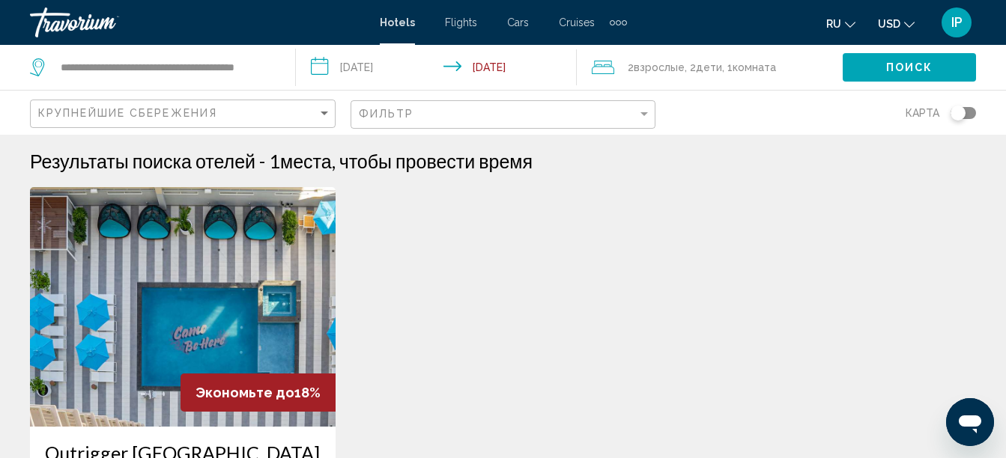
click at [72, 310] on img "Main content" at bounding box center [183, 307] width 306 height 240
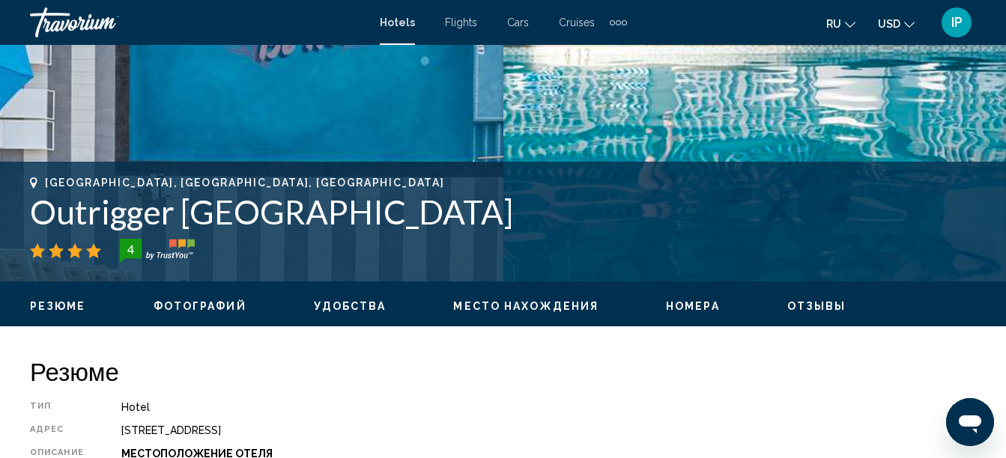
scroll to position [478, 0]
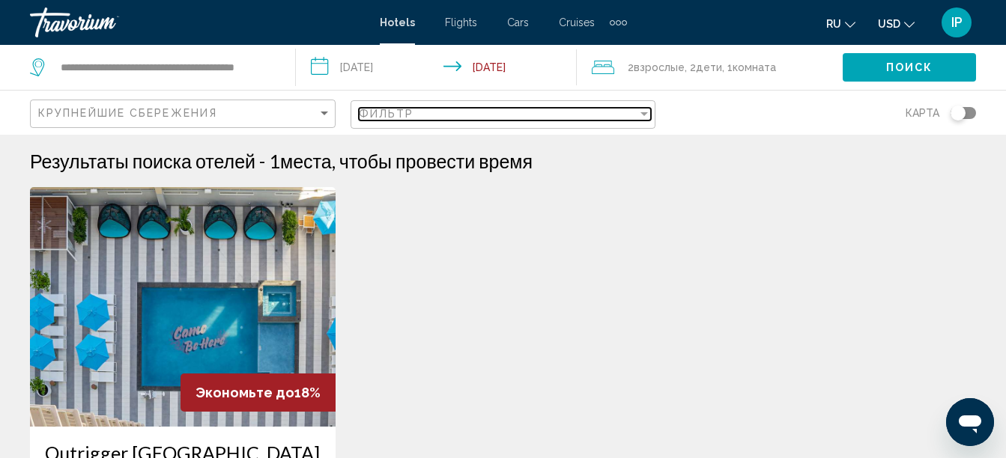
click at [370, 116] on span "Фильтр" at bounding box center [386, 114] width 55 height 12
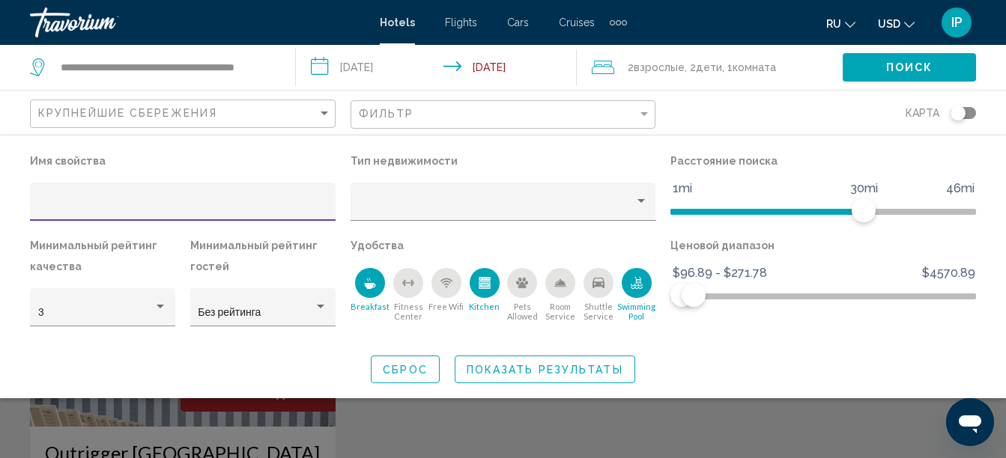
click at [366, 289] on icon "Breakfast" at bounding box center [370, 283] width 12 height 12
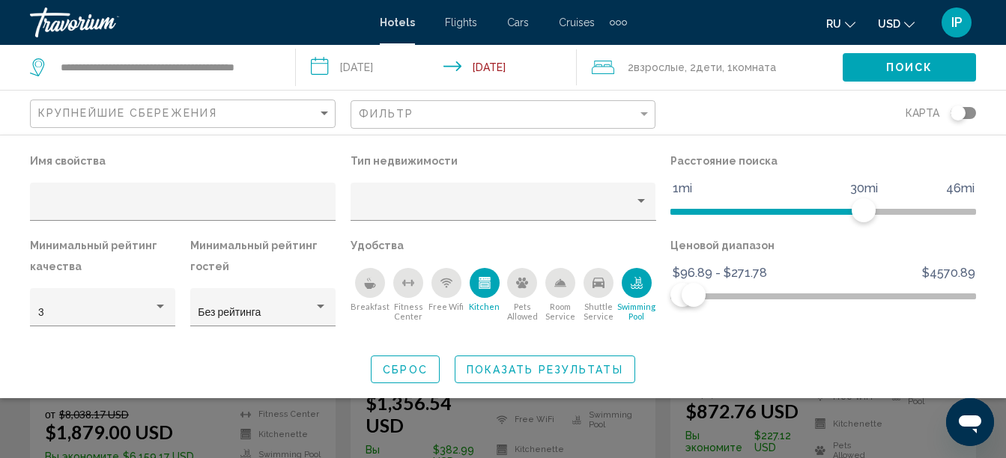
scroll to position [231, 0]
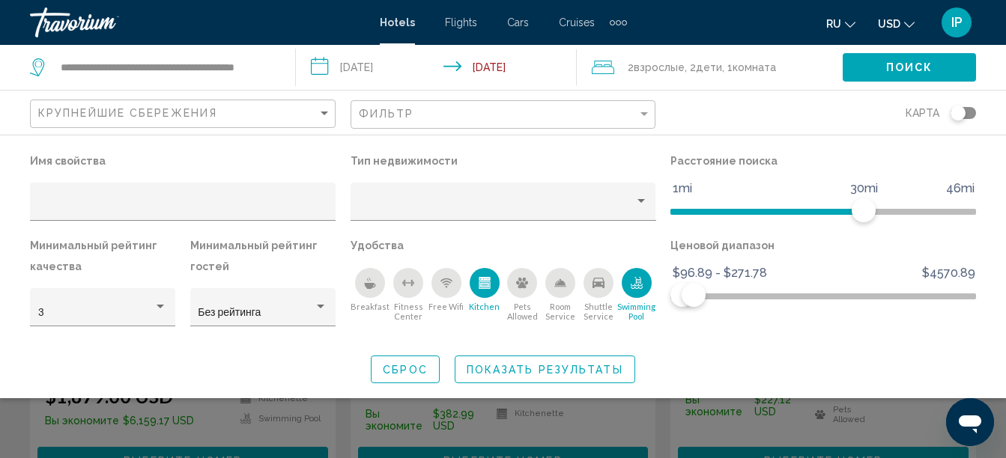
click at [132, 434] on div "Search widget" at bounding box center [503, 342] width 1006 height 234
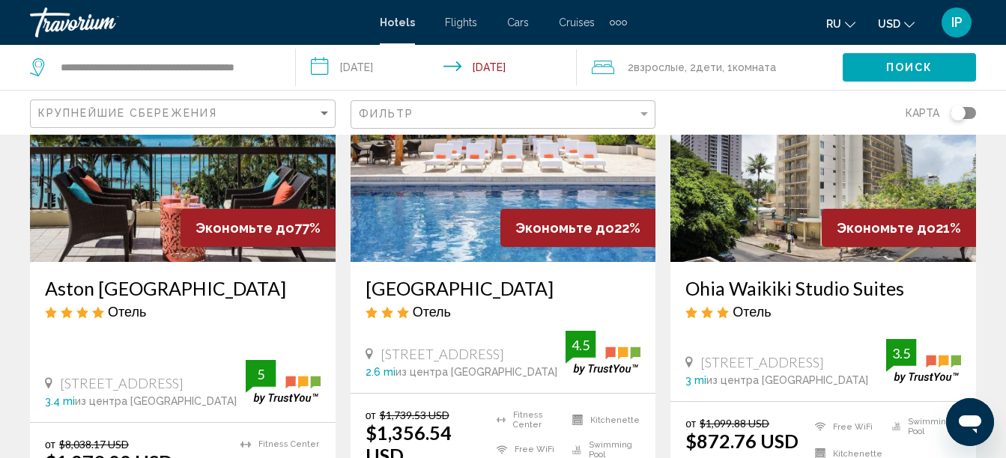
scroll to position [170, 0]
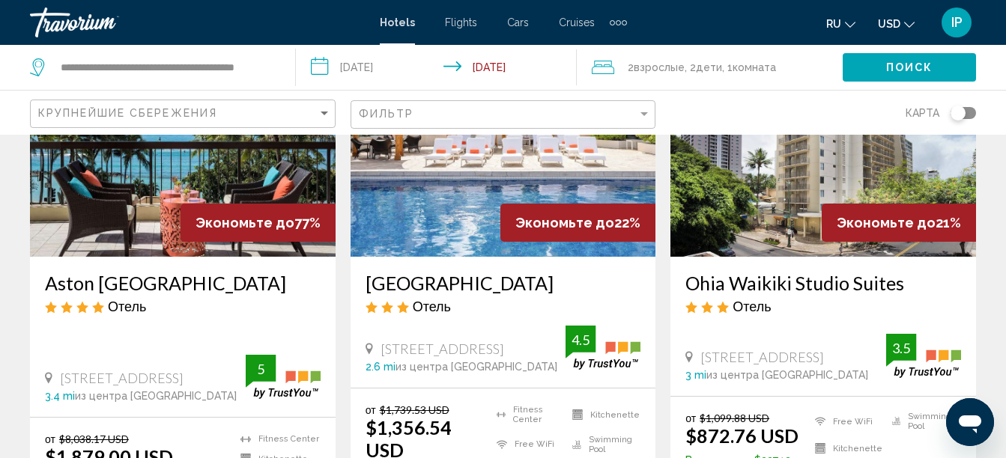
click at [68, 291] on h3 "Aston [GEOGRAPHIC_DATA]" at bounding box center [183, 283] width 276 height 22
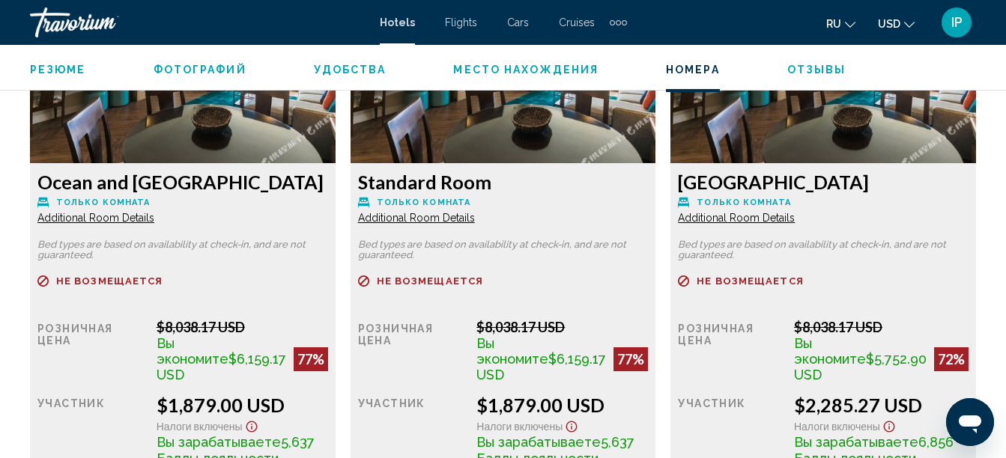
scroll to position [2416, 0]
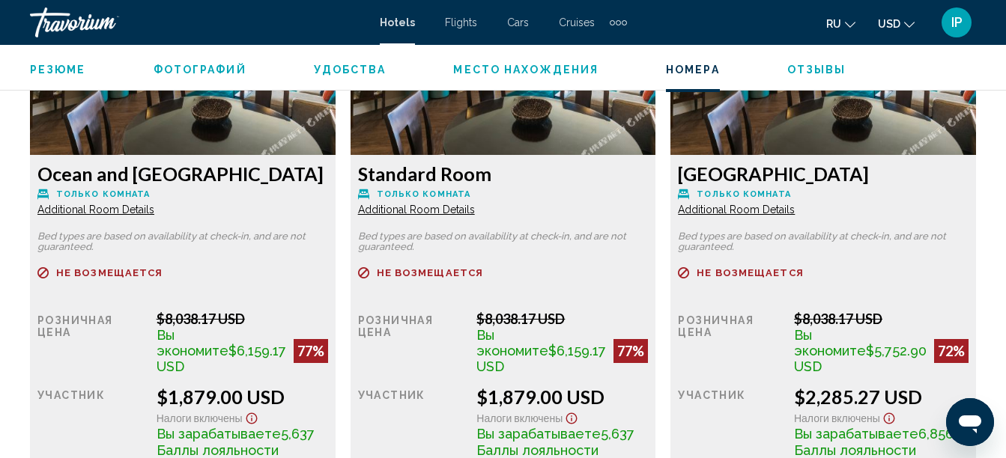
click at [55, 211] on span "Additional Room Details" at bounding box center [95, 210] width 117 height 12
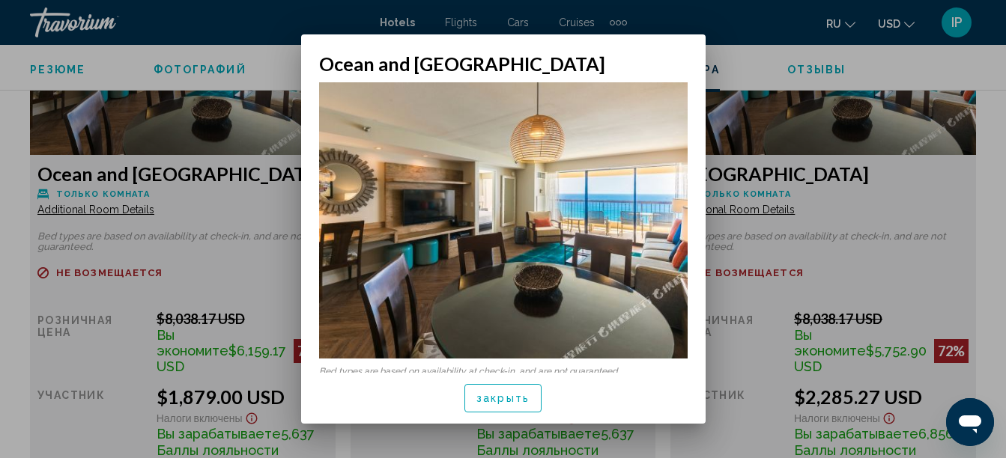
scroll to position [0, 0]
click at [79, 357] on div at bounding box center [503, 229] width 1006 height 458
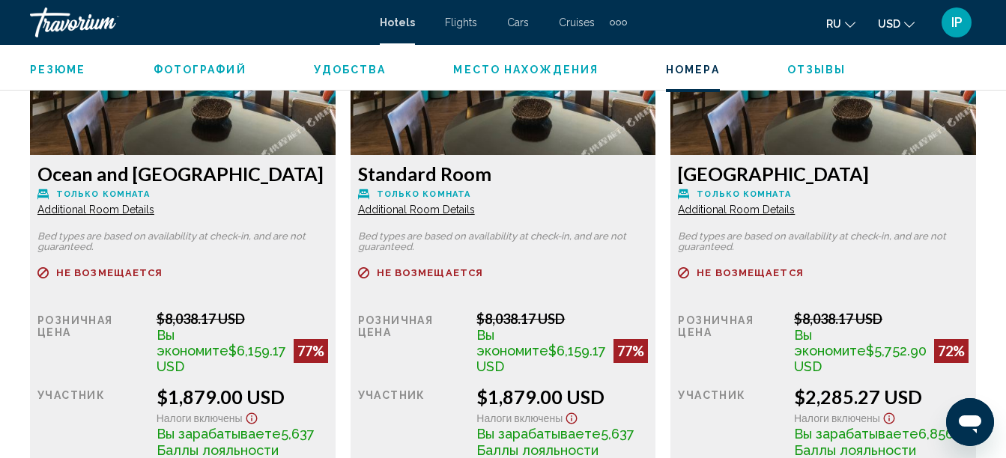
click at [208, 172] on h3 "Ocean and Ocean View Room" at bounding box center [182, 174] width 291 height 22
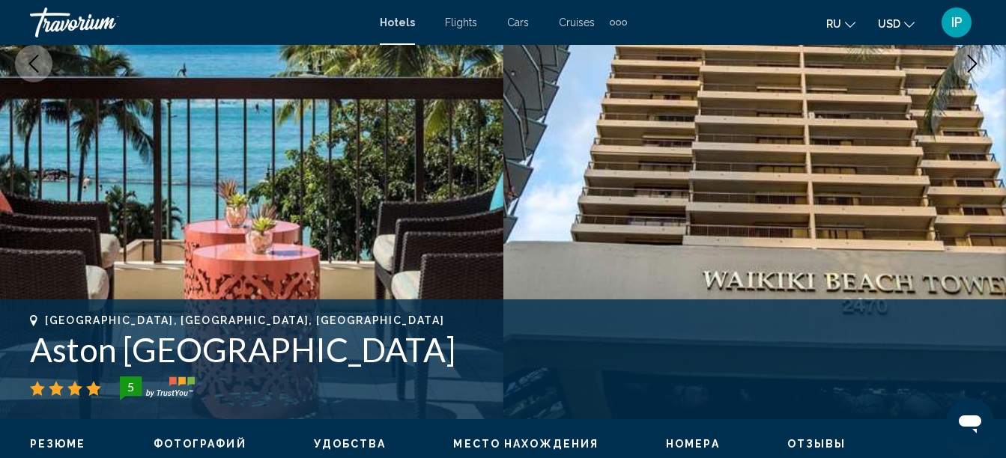
scroll to position [334, 0]
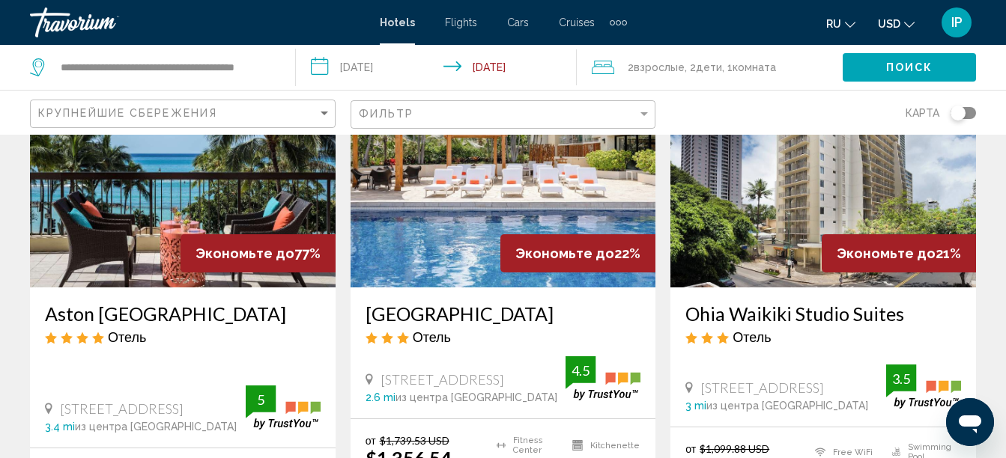
click at [70, 324] on h3 "Aston [GEOGRAPHIC_DATA]" at bounding box center [183, 314] width 276 height 22
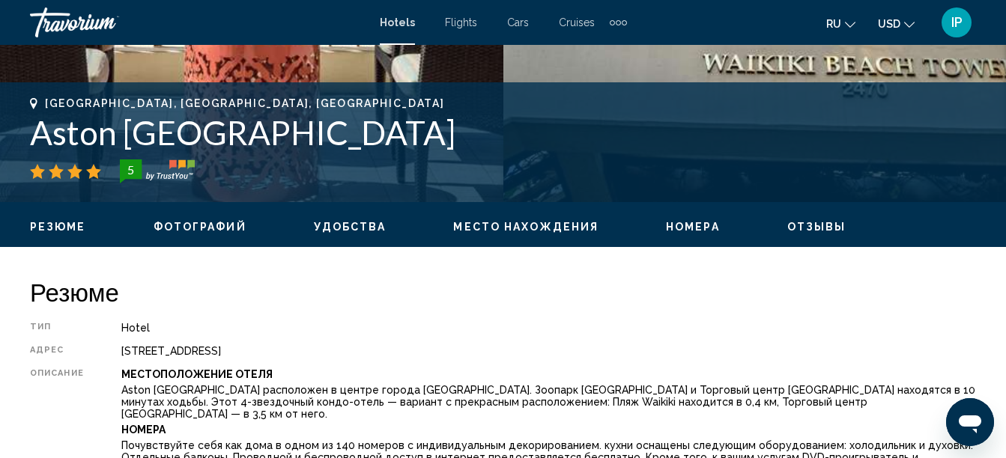
click at [318, 228] on span "Удобства" at bounding box center [350, 227] width 73 height 12
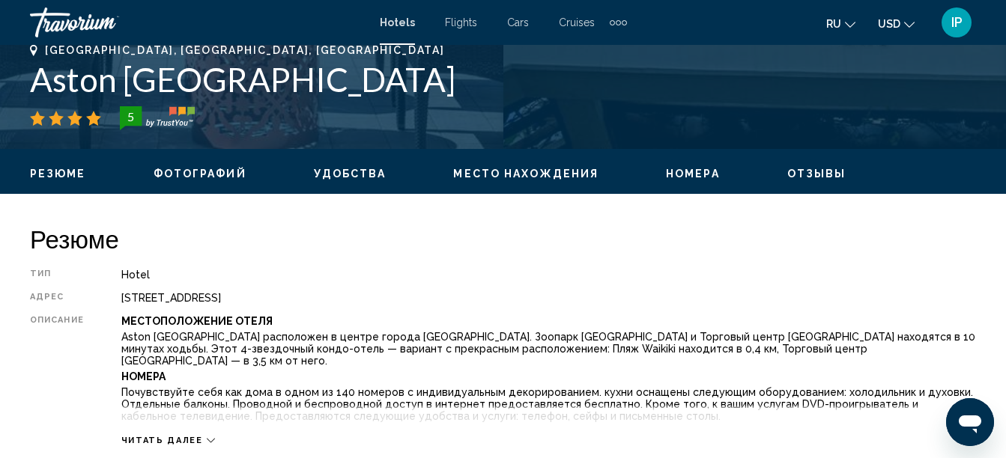
click at [675, 172] on span "Номера" at bounding box center [693, 174] width 54 height 12
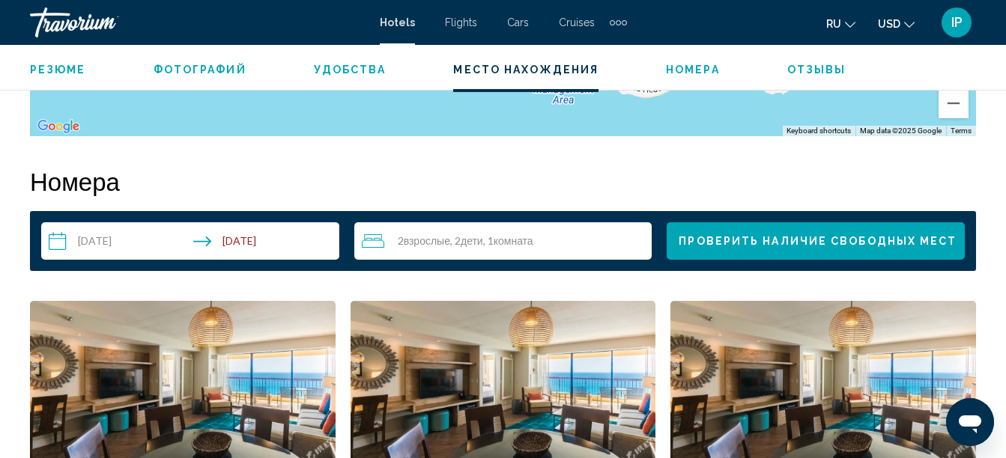
scroll to position [2073, 0]
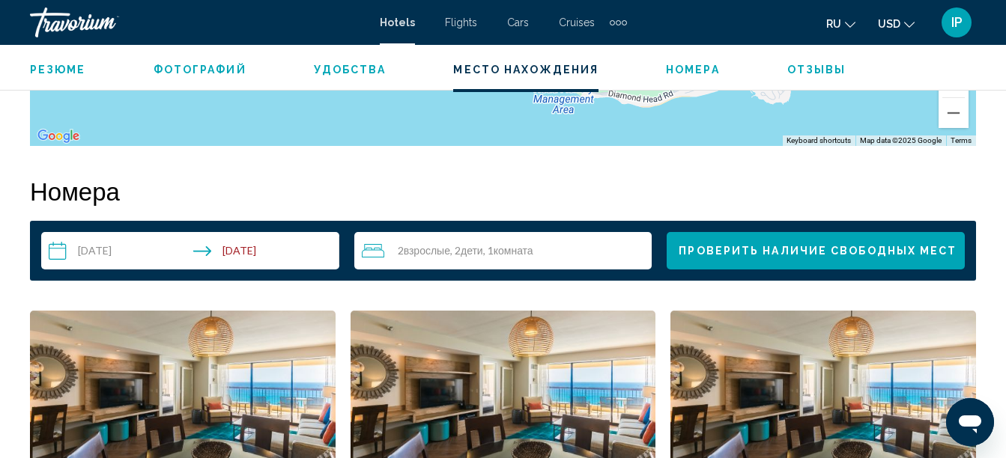
click at [172, 70] on span "Фотографий" at bounding box center [200, 70] width 93 height 12
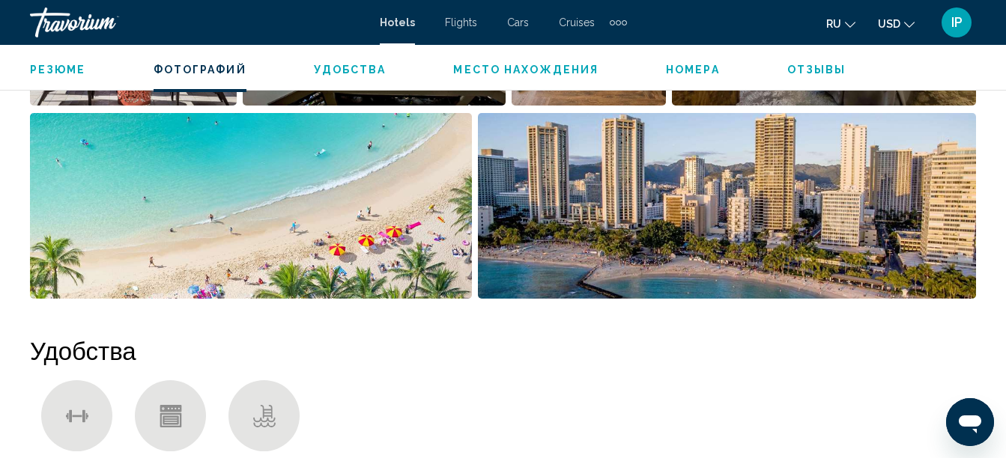
scroll to position [1220, 0]
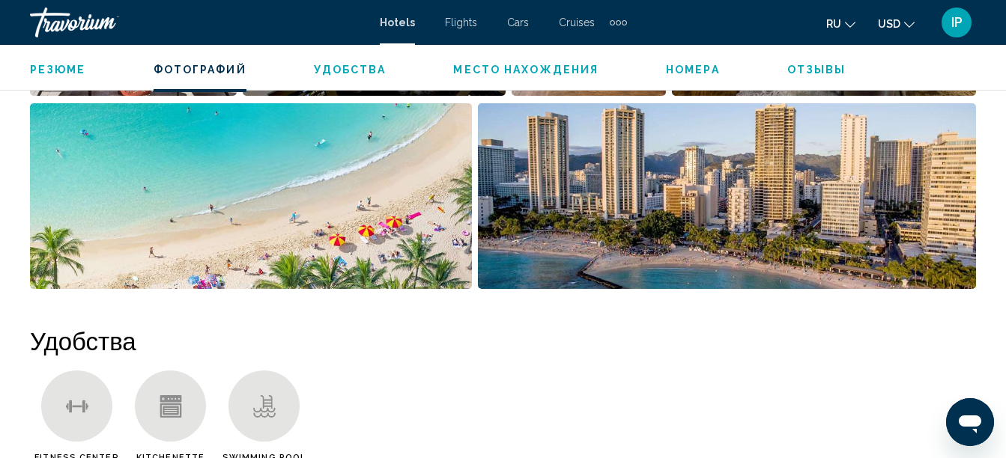
click at [53, 243] on img "Open full-screen image slider" at bounding box center [251, 196] width 442 height 186
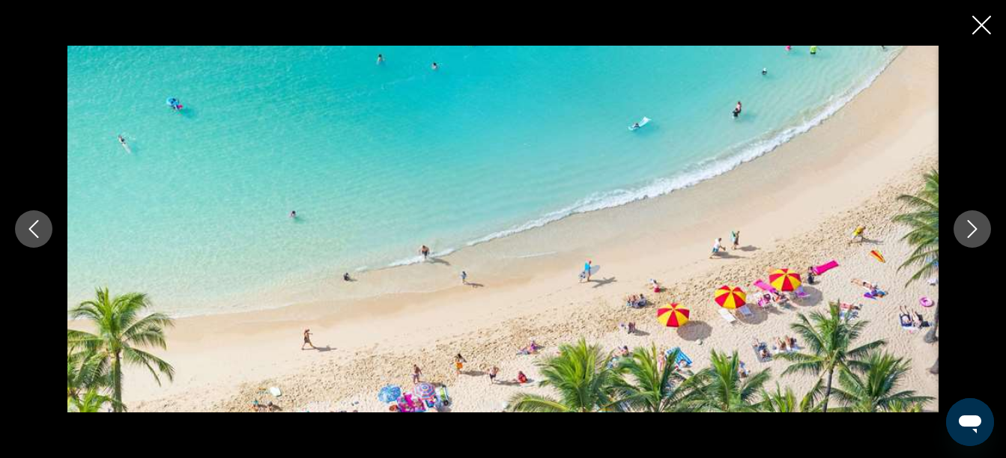
click at [43, 235] on button "Previous image" at bounding box center [33, 229] width 37 height 37
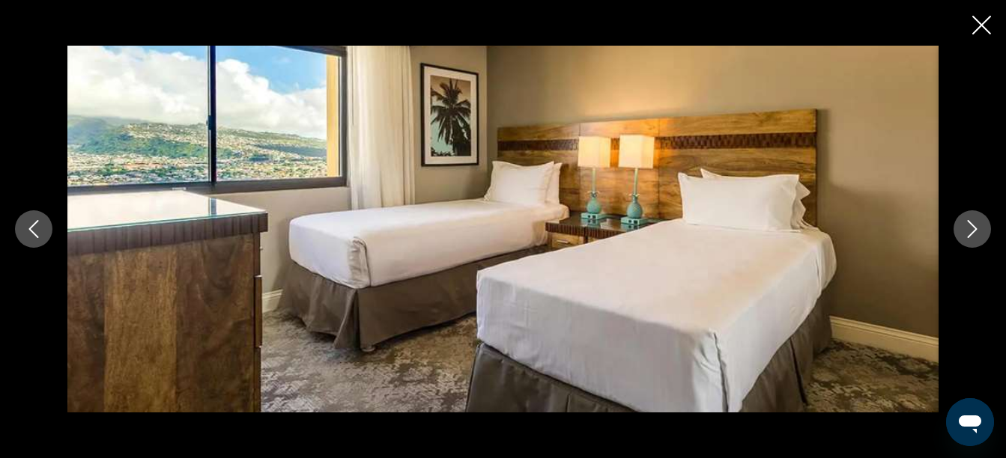
click at [36, 227] on icon "Previous image" at bounding box center [34, 229] width 18 height 18
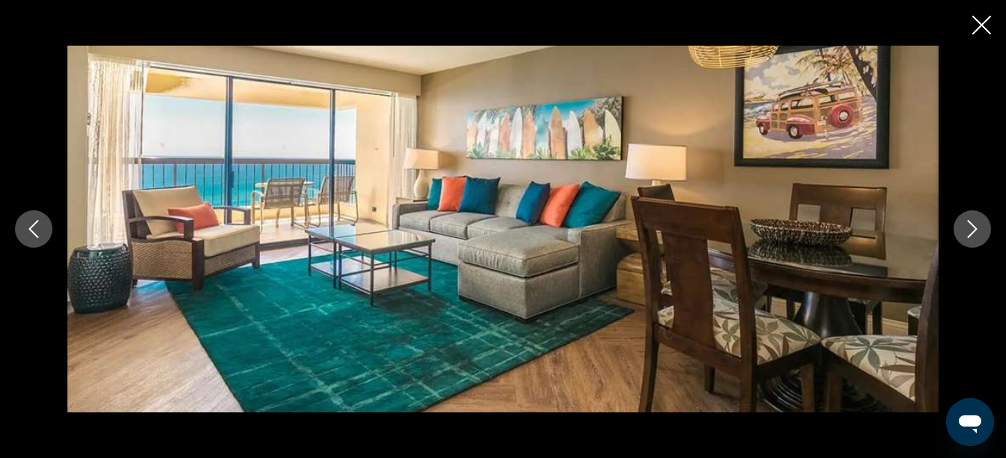
click at [28, 223] on icon "Previous image" at bounding box center [34, 229] width 18 height 18
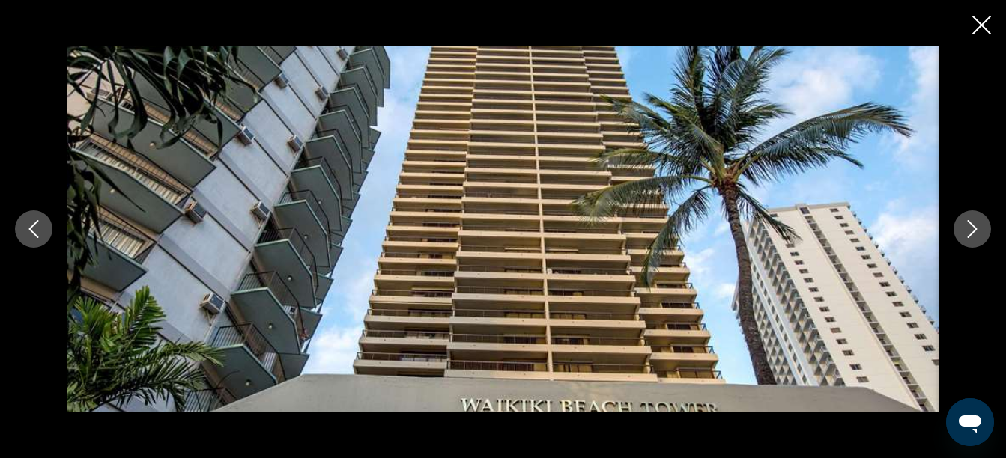
click at [28, 223] on icon "Previous image" at bounding box center [34, 229] width 18 height 18
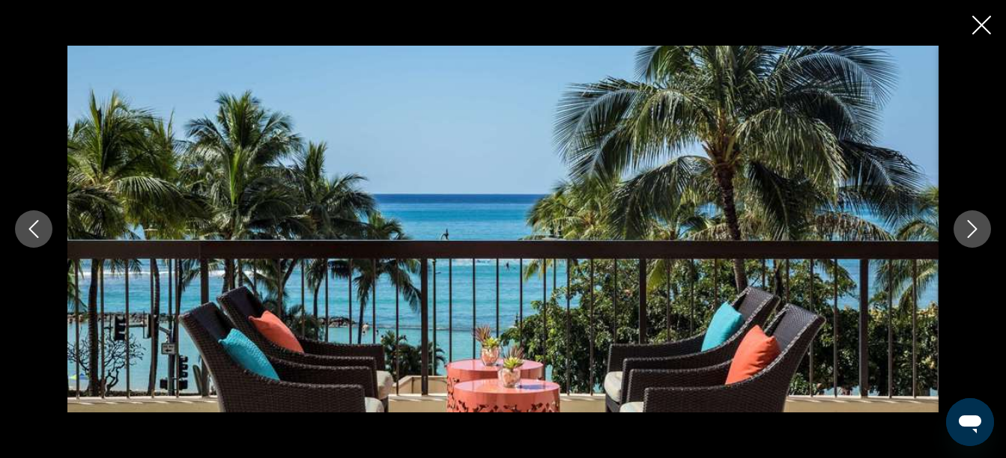
click at [28, 223] on icon "Previous image" at bounding box center [34, 229] width 18 height 18
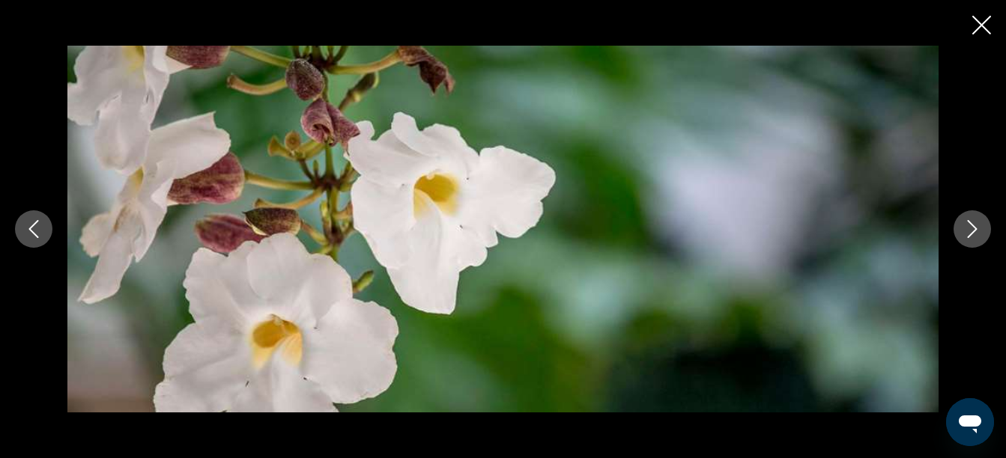
click at [29, 240] on button "Previous image" at bounding box center [33, 229] width 37 height 37
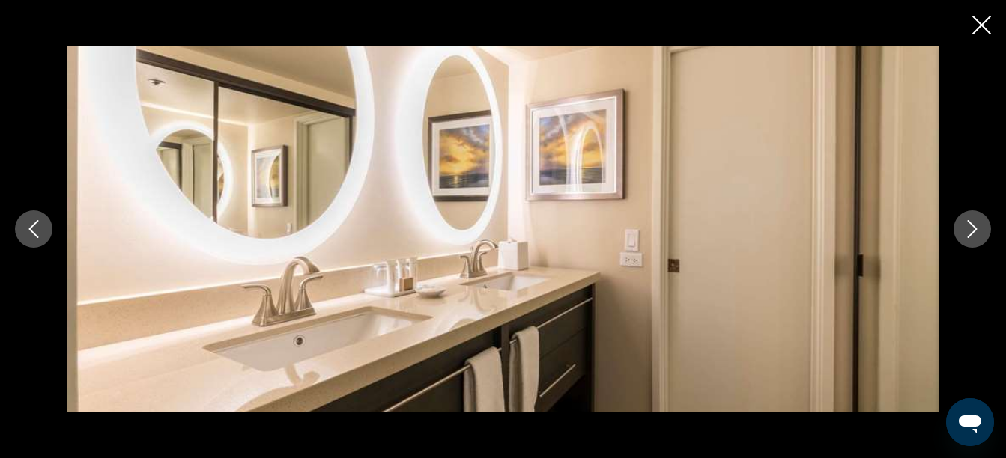
click at [25, 222] on icon "Previous image" at bounding box center [34, 229] width 18 height 18
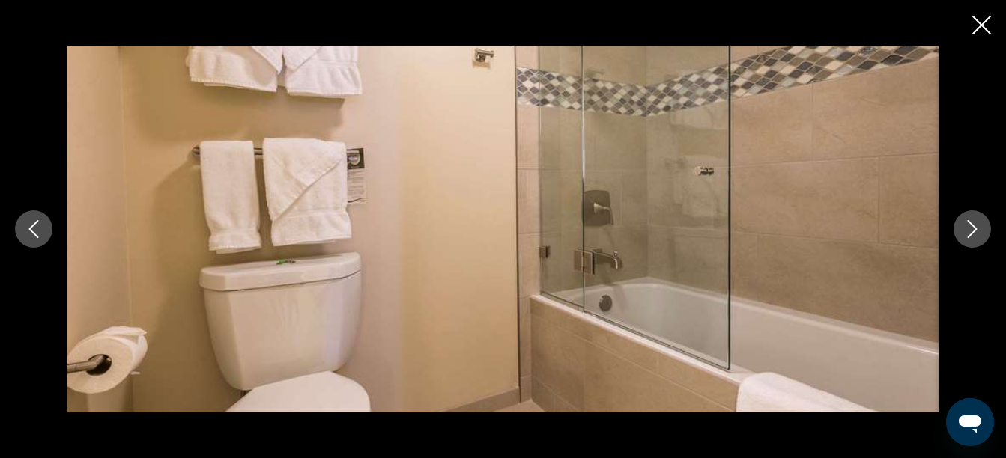
click at [25, 222] on icon "Previous image" at bounding box center [34, 229] width 18 height 18
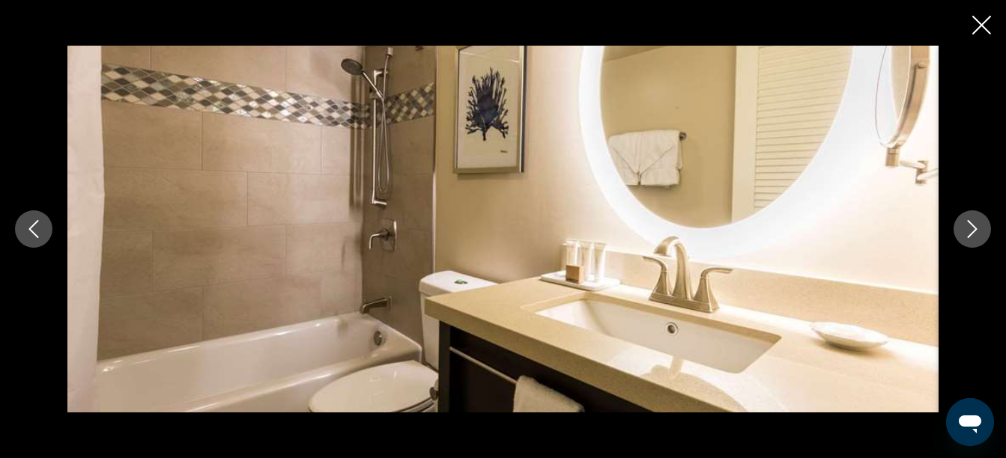
click at [25, 222] on icon "Previous image" at bounding box center [34, 229] width 18 height 18
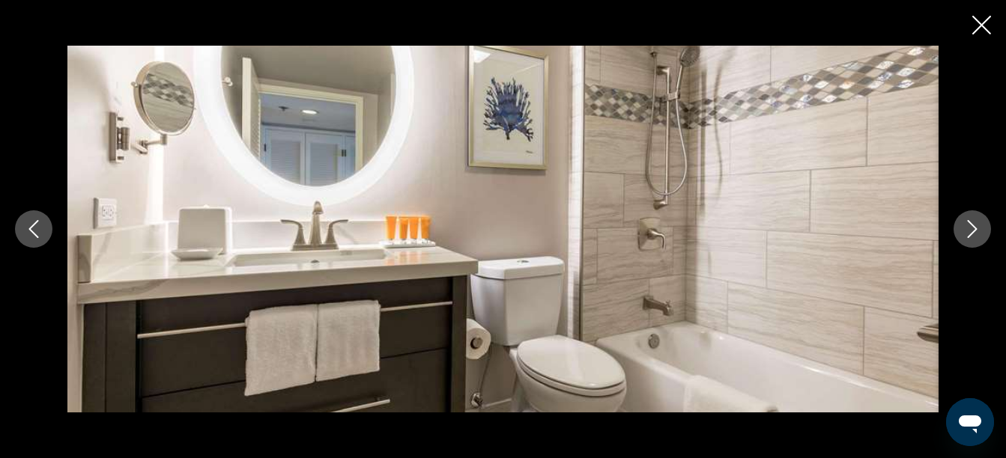
click at [25, 215] on button "Previous image" at bounding box center [33, 229] width 37 height 37
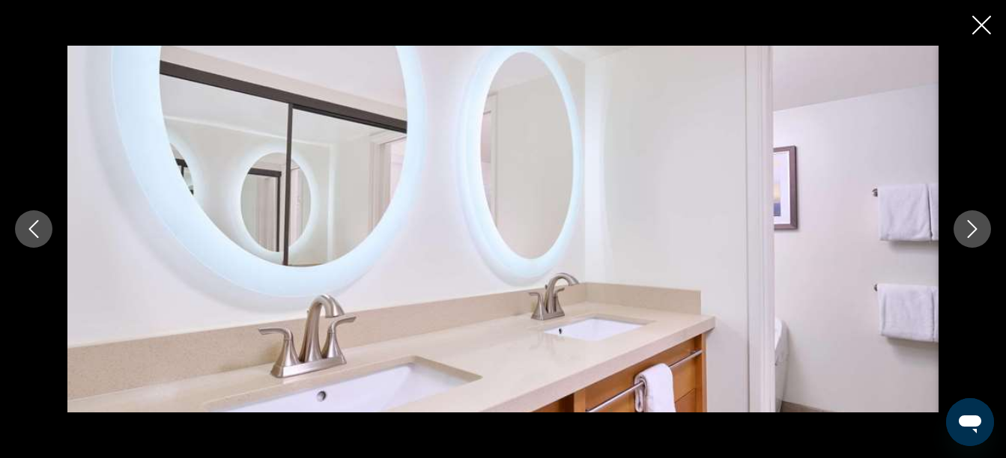
click at [25, 215] on button "Previous image" at bounding box center [33, 229] width 37 height 37
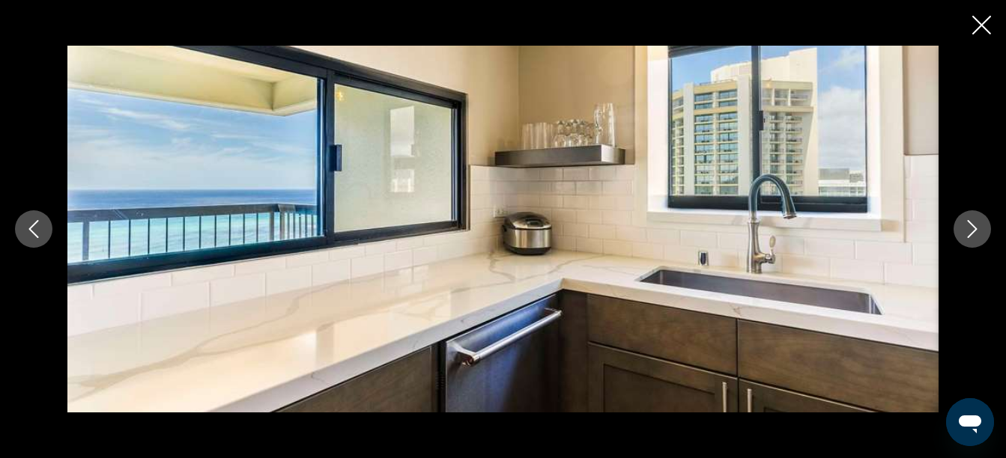
click at [34, 226] on icon "Previous image" at bounding box center [34, 229] width 18 height 18
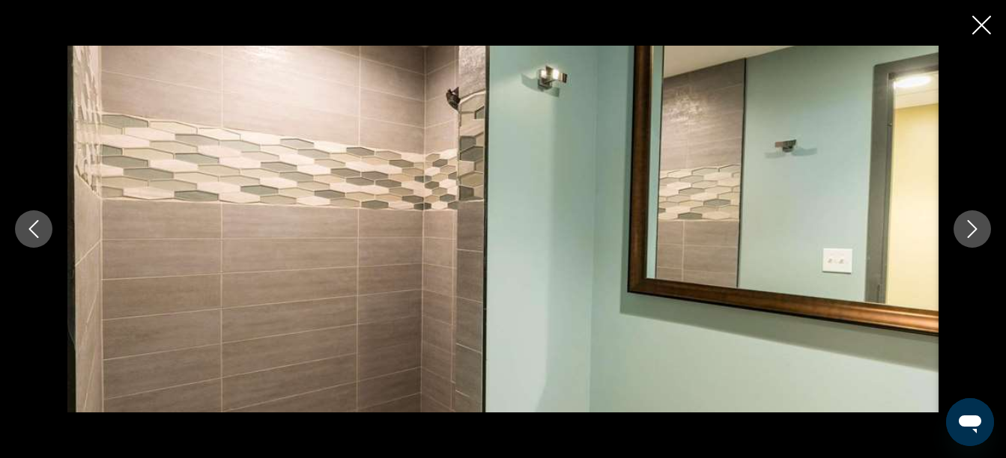
click at [964, 228] on icon "Next image" at bounding box center [972, 229] width 18 height 18
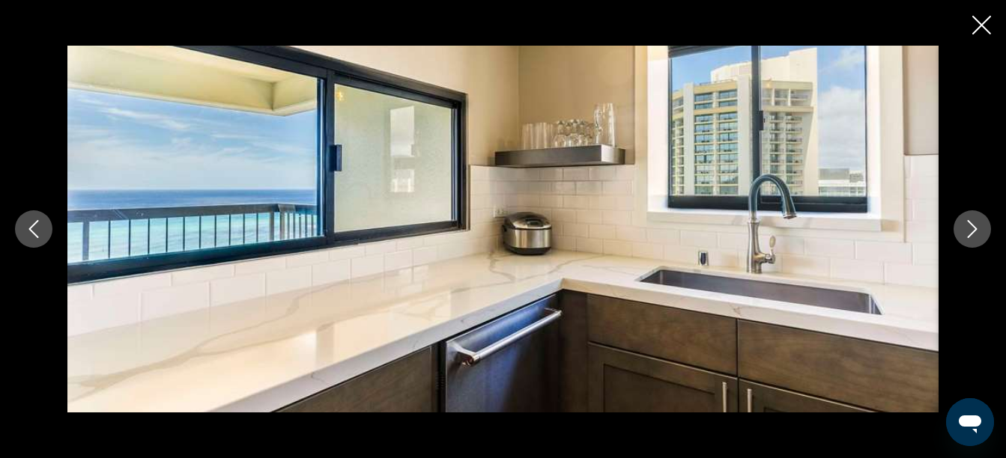
click at [37, 230] on icon "Previous image" at bounding box center [34, 229] width 18 height 18
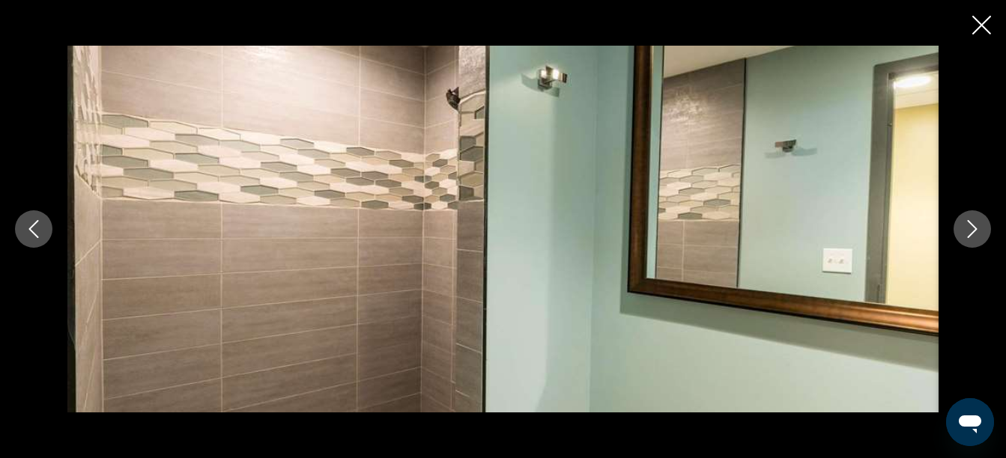
click at [37, 230] on icon "Previous image" at bounding box center [34, 229] width 18 height 18
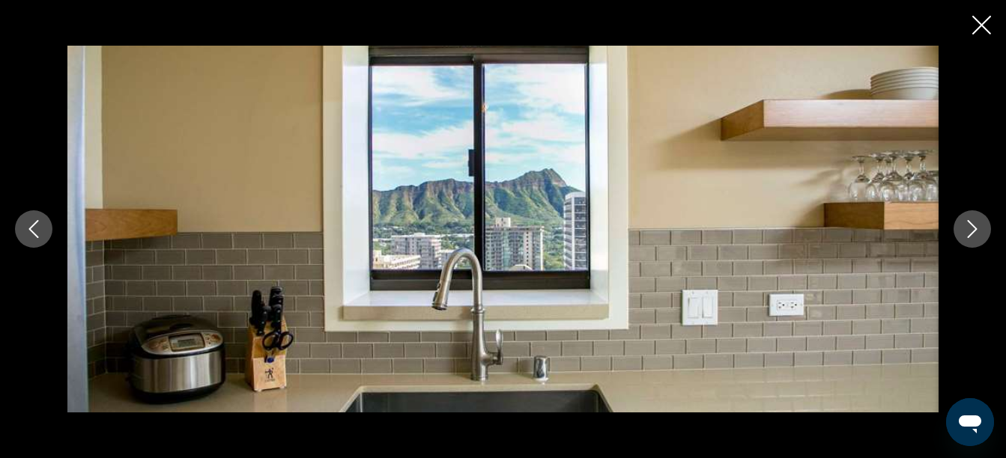
click at [37, 230] on icon "Previous image" at bounding box center [34, 229] width 18 height 18
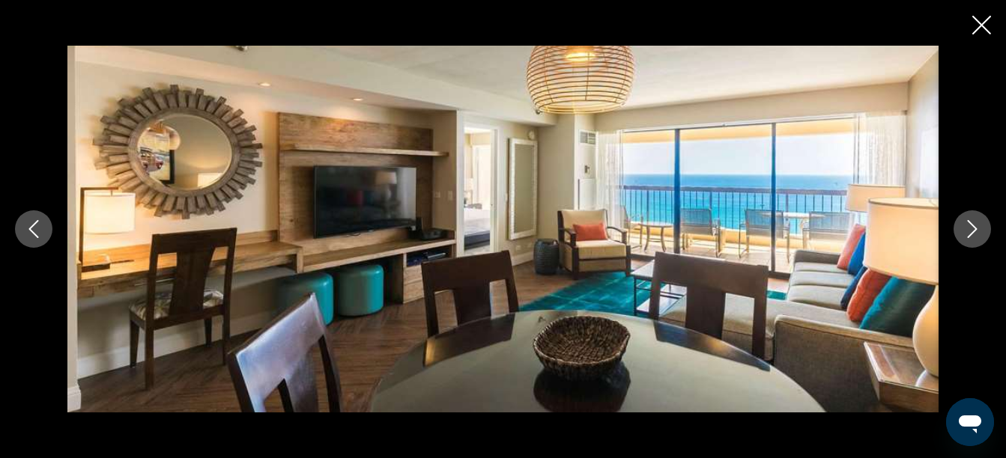
click at [28, 225] on icon "Previous image" at bounding box center [34, 229] width 18 height 18
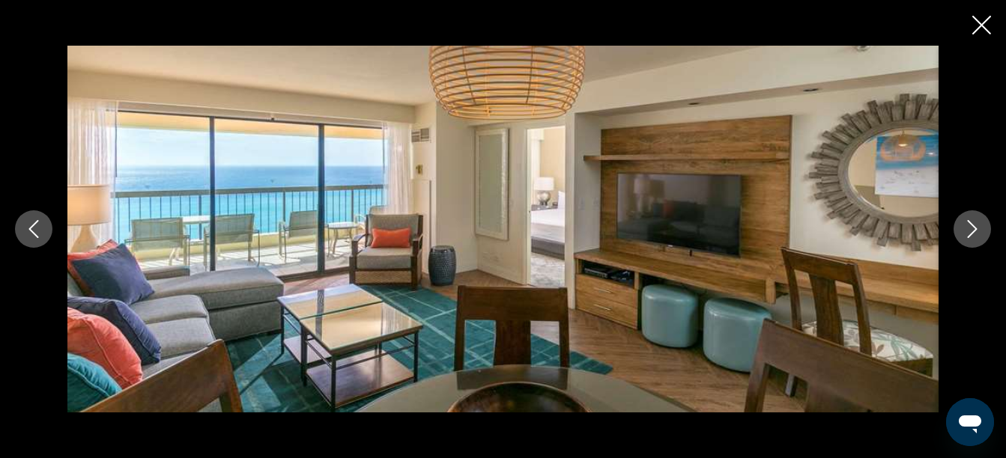
click at [975, 221] on icon "Next image" at bounding box center [972, 229] width 18 height 18
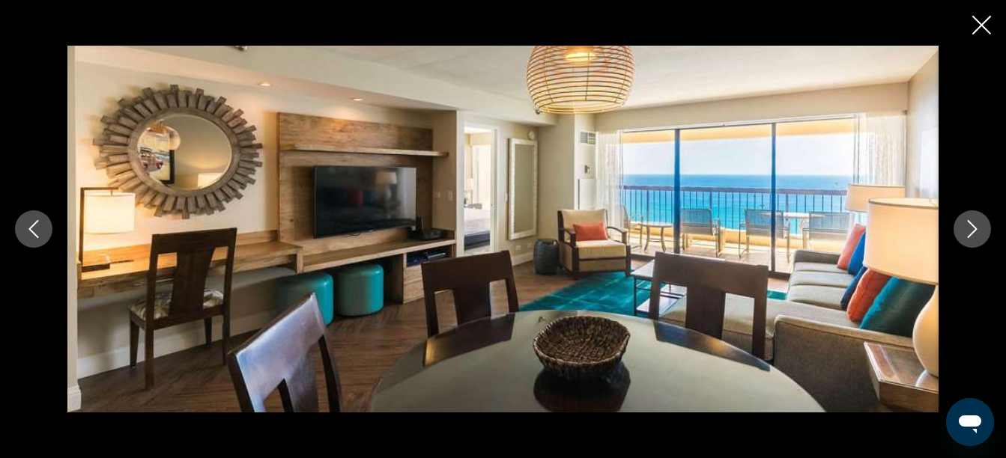
click at [29, 228] on icon "Previous image" at bounding box center [34, 229] width 18 height 18
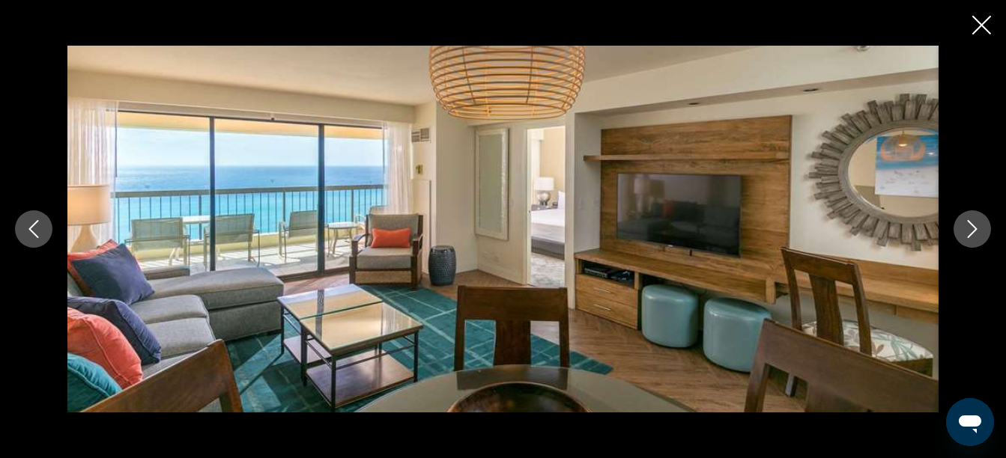
click at [29, 228] on icon "Previous image" at bounding box center [34, 229] width 18 height 18
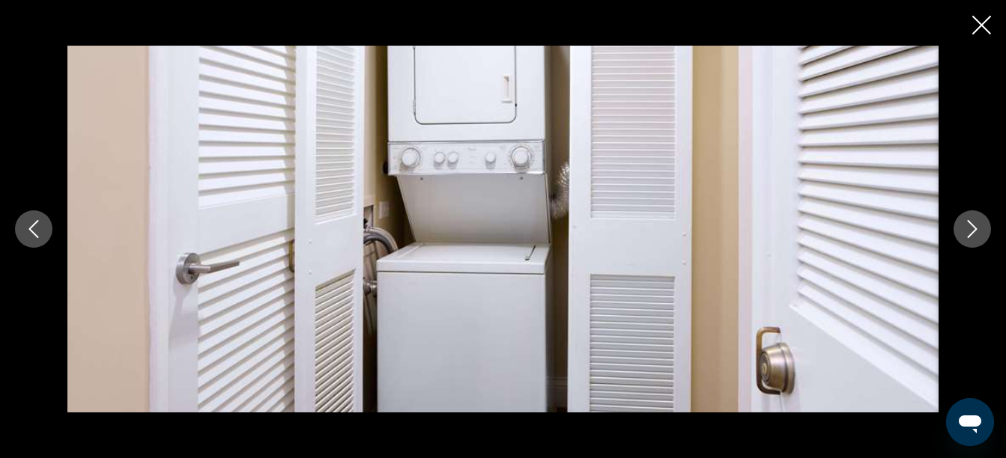
click at [29, 228] on icon "Previous image" at bounding box center [34, 229] width 18 height 18
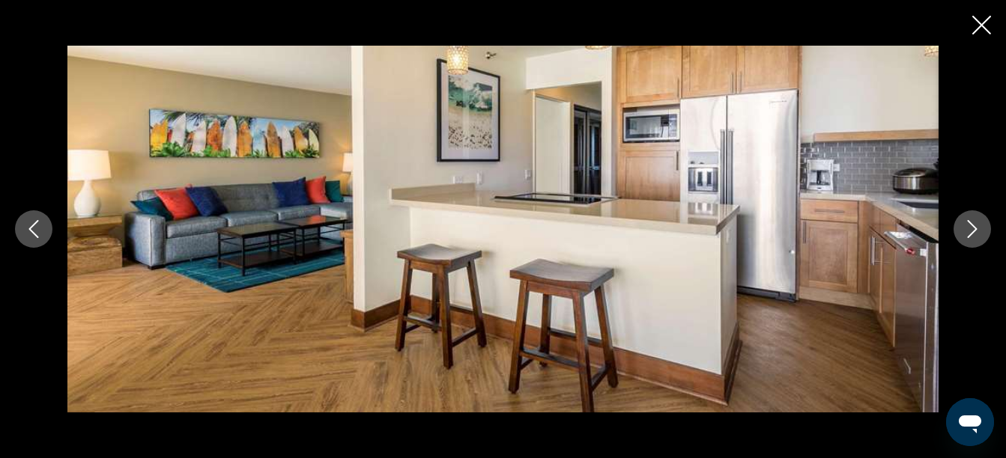
click at [37, 237] on icon "Previous image" at bounding box center [34, 229] width 18 height 18
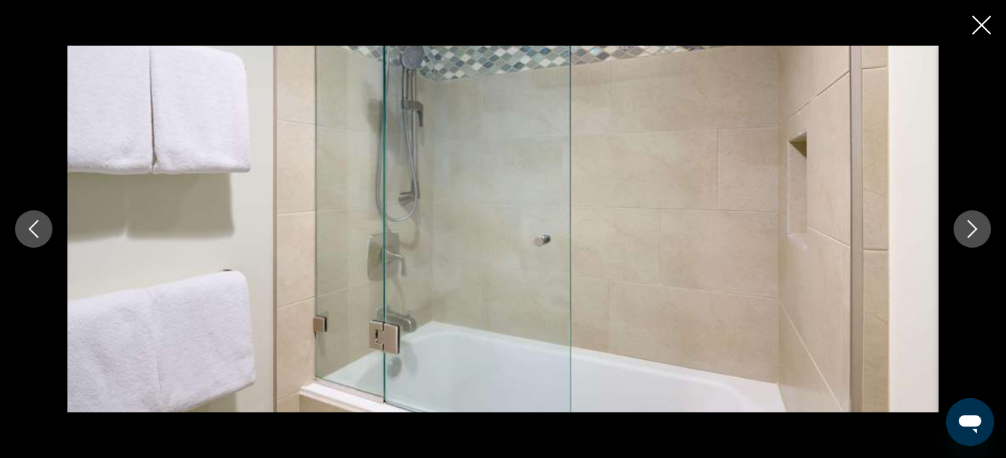
click at [37, 237] on icon "Previous image" at bounding box center [34, 229] width 18 height 18
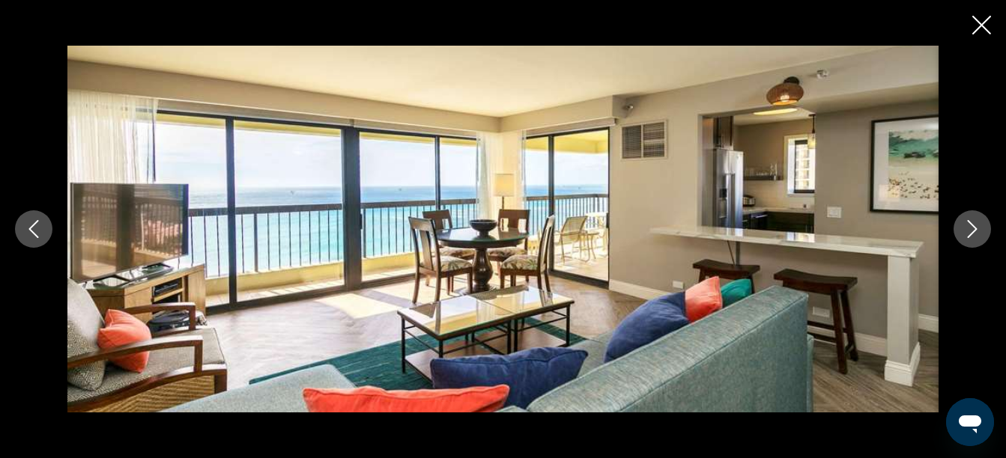
click at [28, 233] on icon "Previous image" at bounding box center [34, 229] width 18 height 18
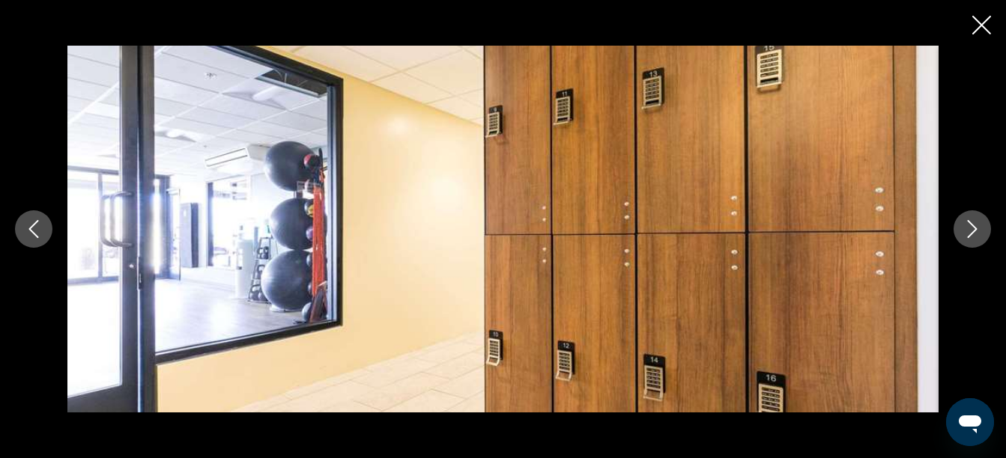
click at [28, 233] on icon "Previous image" at bounding box center [34, 229] width 18 height 18
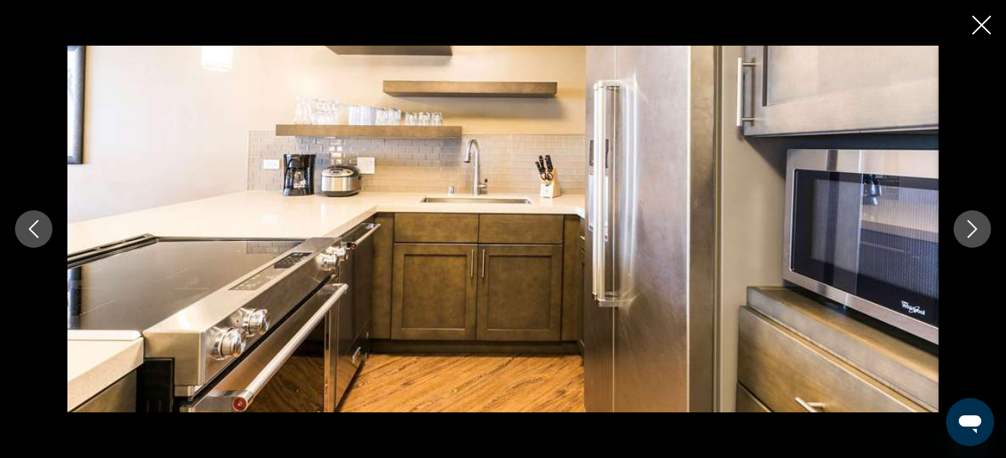
click at [28, 226] on icon "Previous image" at bounding box center [34, 229] width 18 height 18
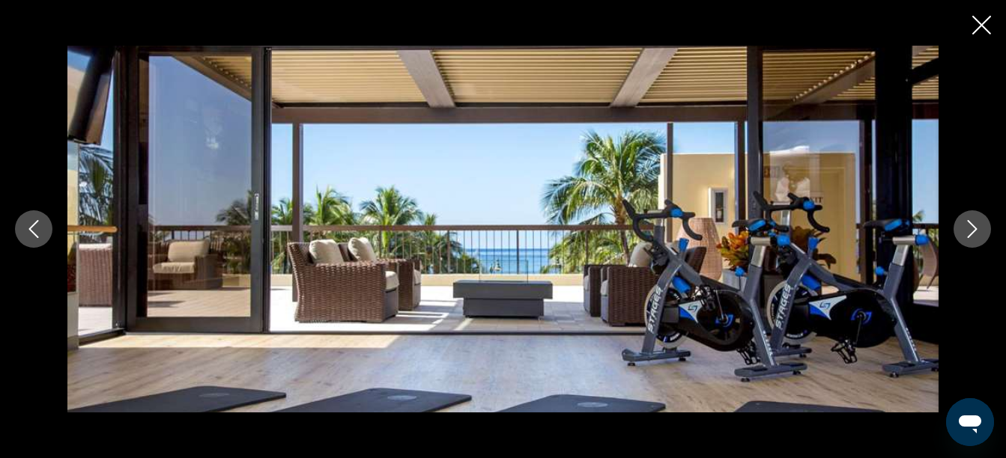
click at [28, 226] on icon "Previous image" at bounding box center [34, 229] width 18 height 18
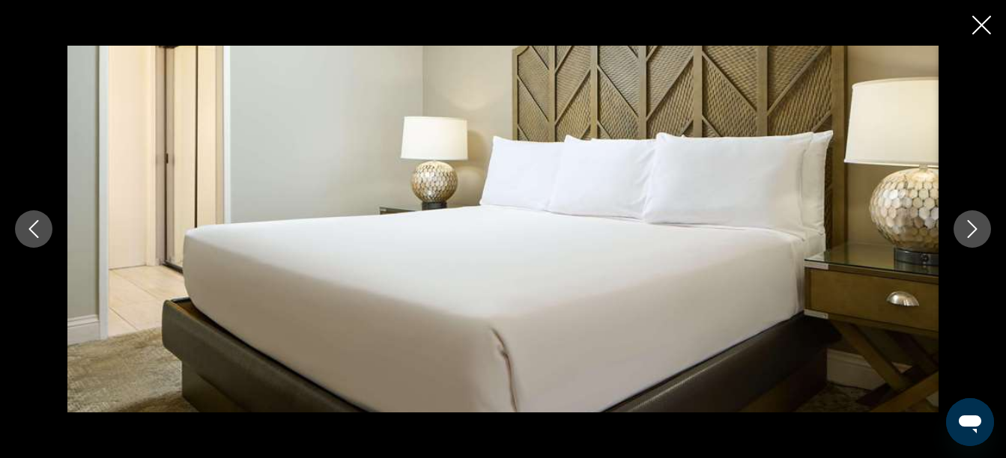
click at [35, 235] on icon "Previous image" at bounding box center [34, 229] width 10 height 18
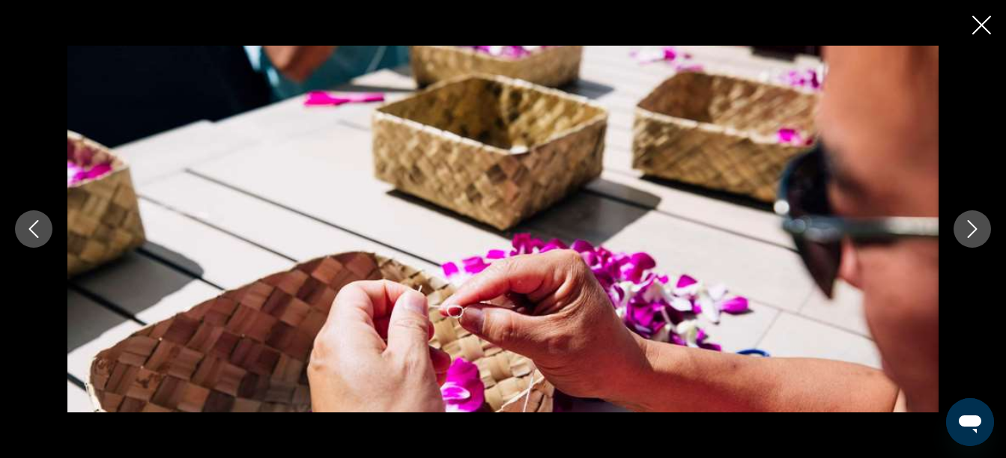
click at [35, 235] on icon "Previous image" at bounding box center [34, 229] width 10 height 18
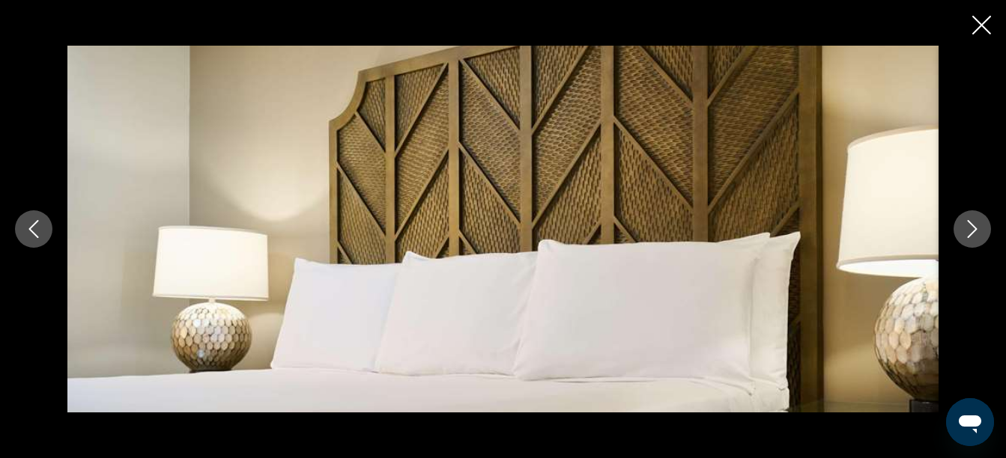
click at [983, 26] on icon "Close slideshow" at bounding box center [981, 25] width 19 height 19
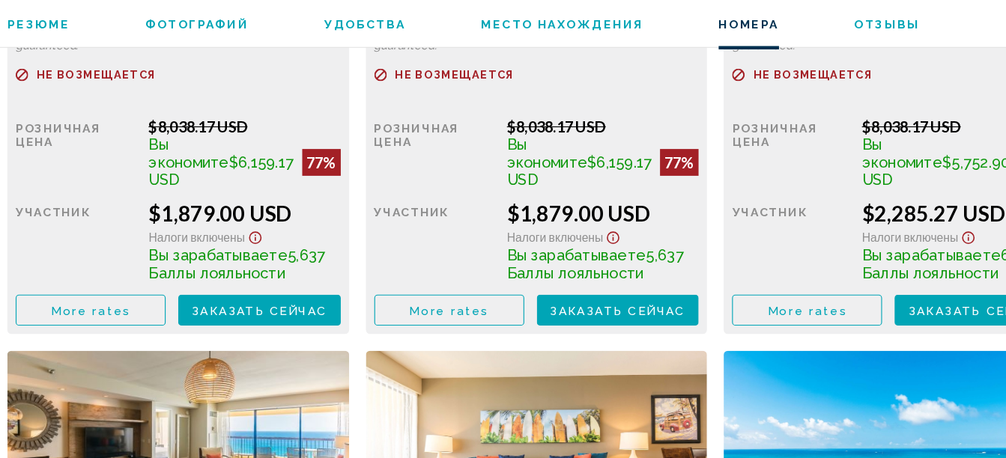
scroll to position [2575, 0]
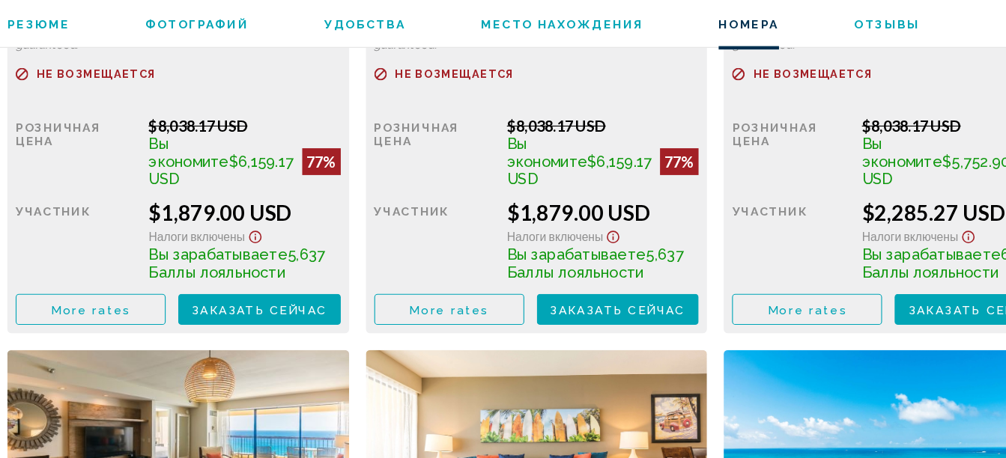
click at [283, 334] on button "Заказать сейчас Больше недоступно" at bounding box center [255, 325] width 145 height 28
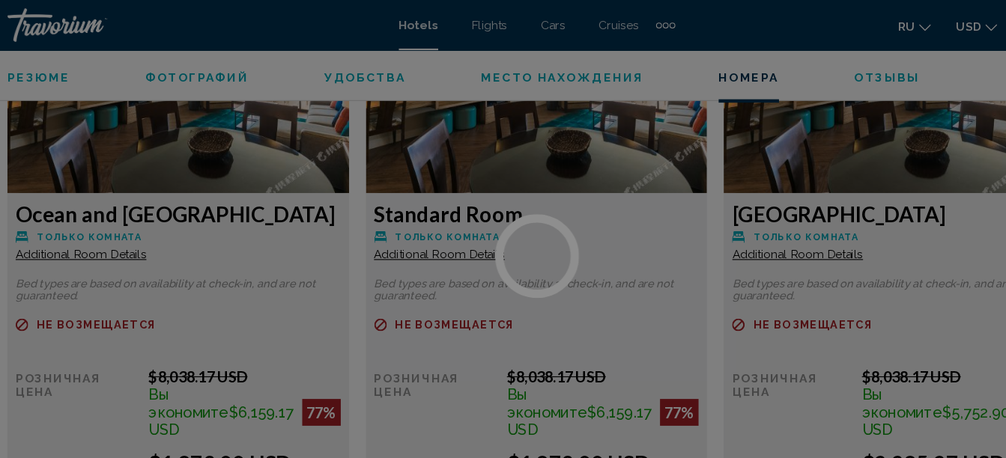
scroll to position [2393, 0]
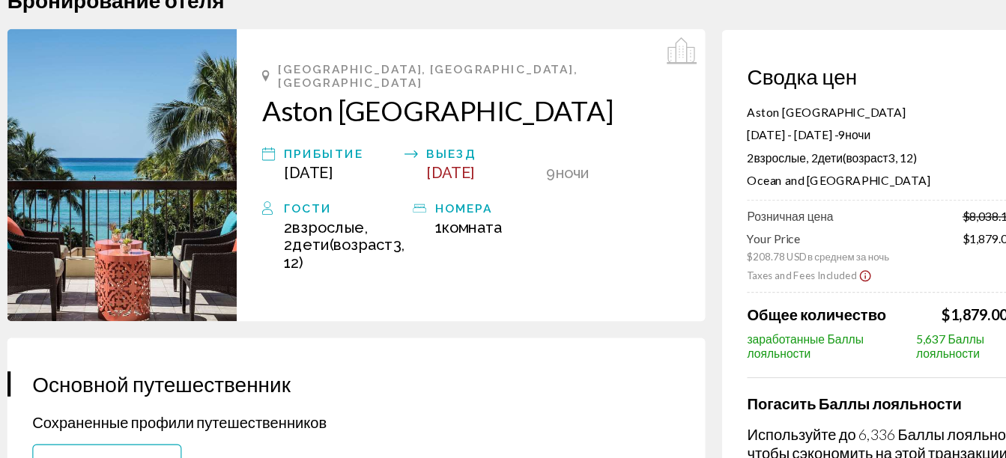
scroll to position [39, 0]
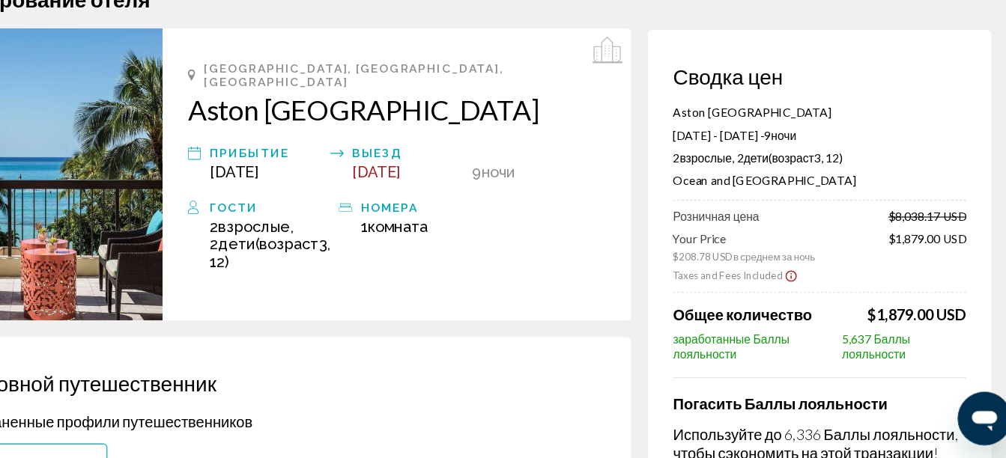
click at [797, 292] on icon "Show Taxes and Fees disclaimer" at bounding box center [797, 294] width 12 height 13
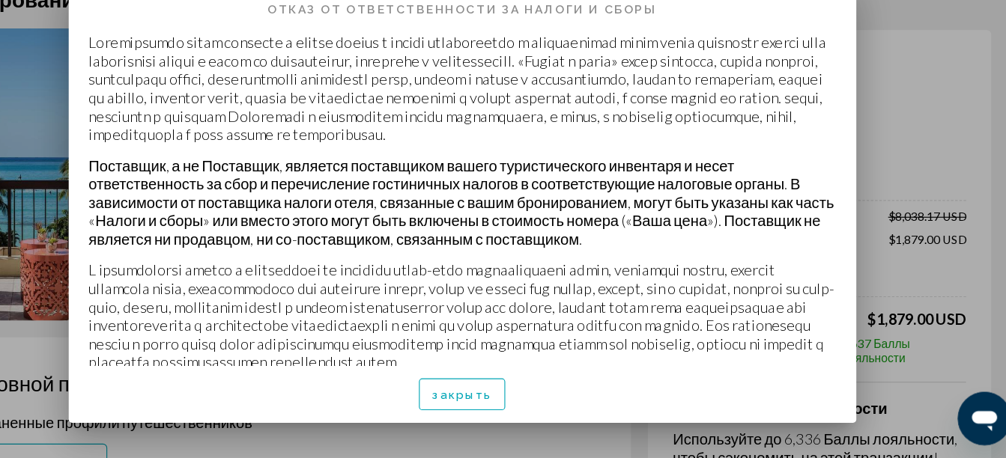
scroll to position [0, 0]
click at [524, 395] on span "закрыть" at bounding box center [502, 400] width 53 height 12
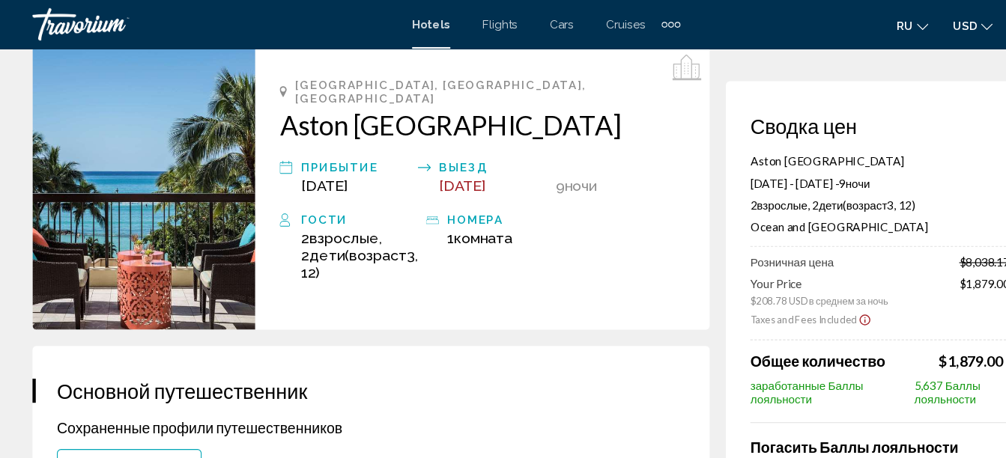
scroll to position [49, 0]
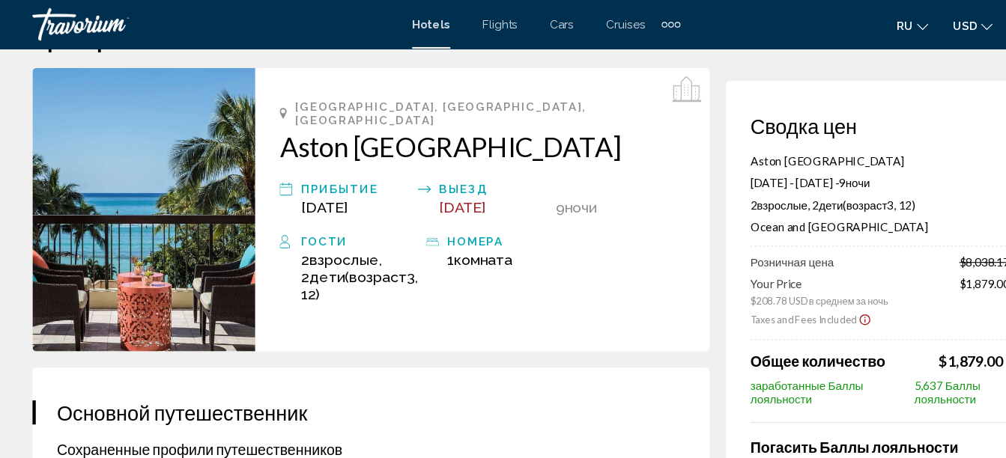
click at [292, 127] on h2 "Aston [GEOGRAPHIC_DATA]" at bounding box center [445, 136] width 374 height 30
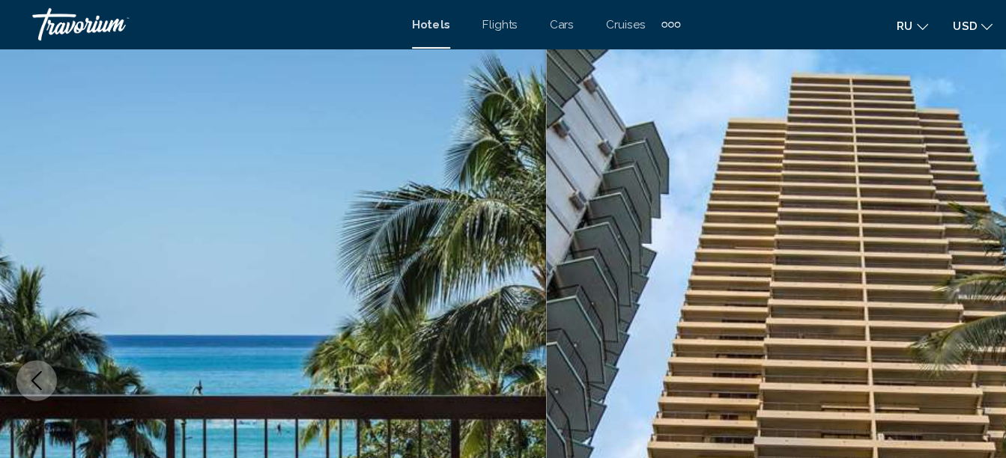
scroll to position [154, 0]
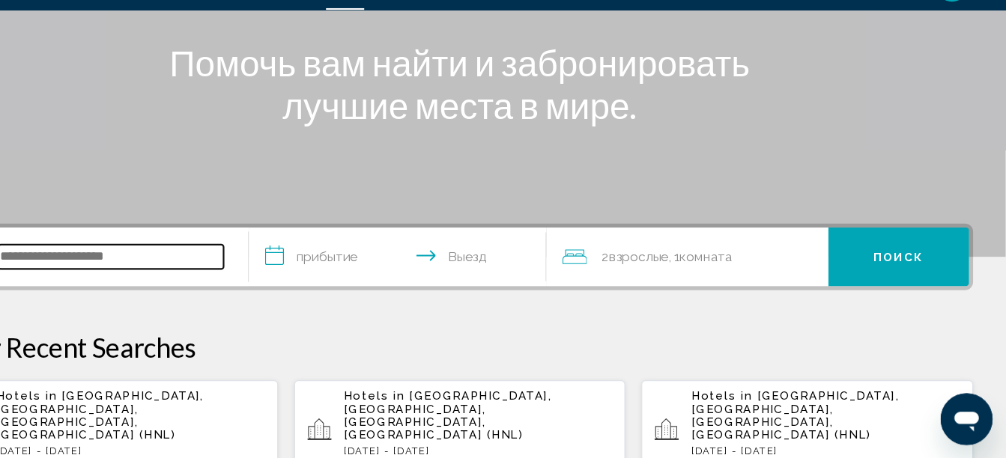
click at [122, 273] on input "Search widget" at bounding box center [182, 272] width 208 height 22
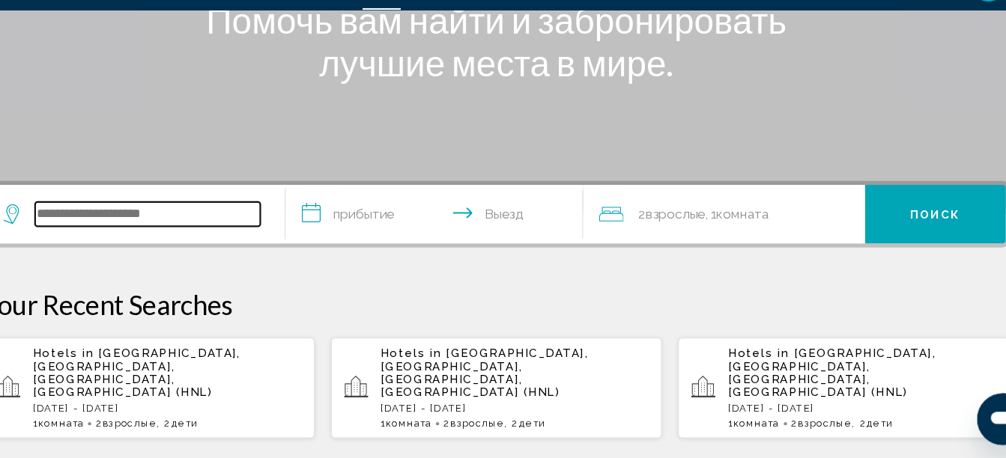
scroll to position [334, 0]
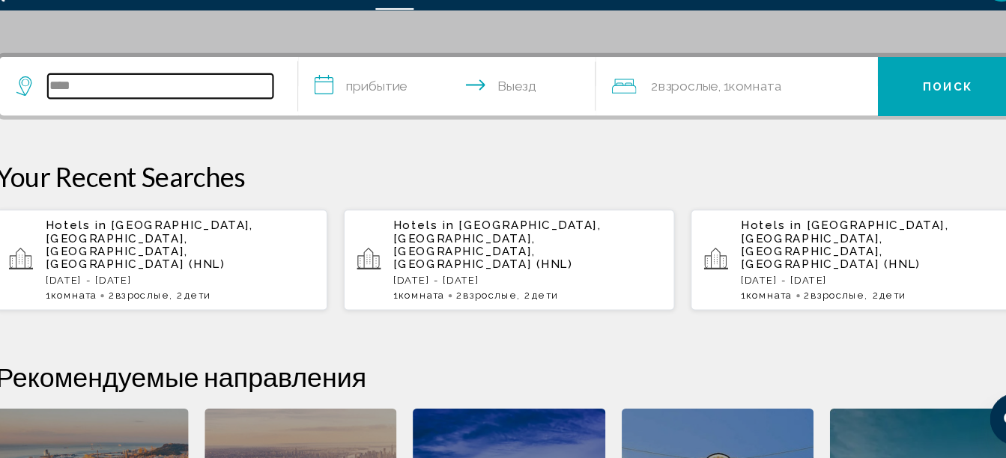
type input "*****"
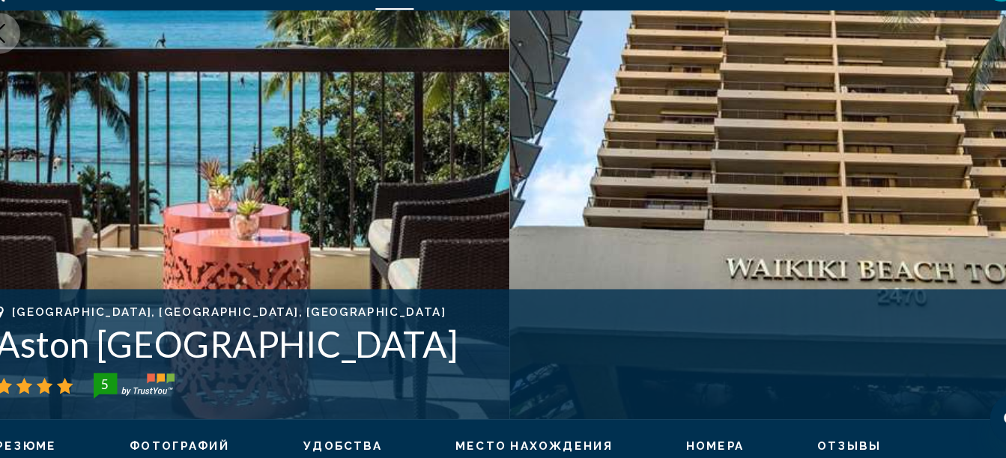
scroll to position [154, 0]
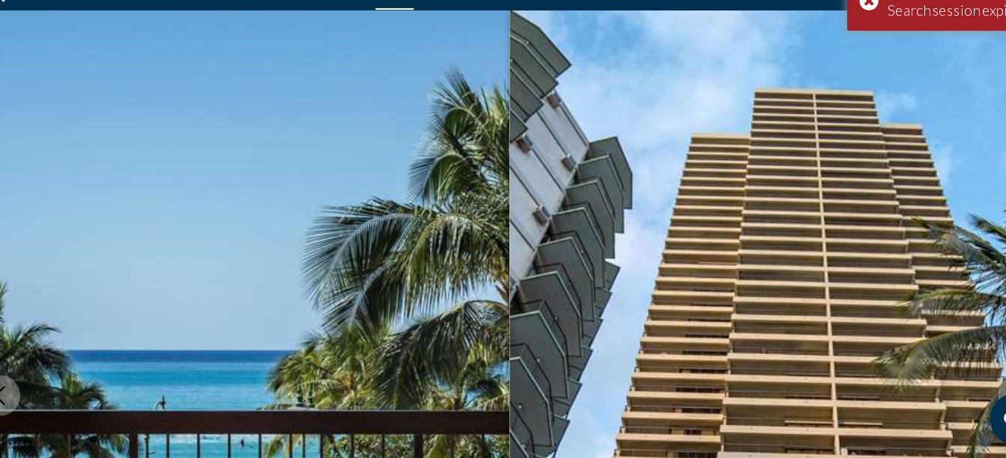
scroll to position [1115, 0]
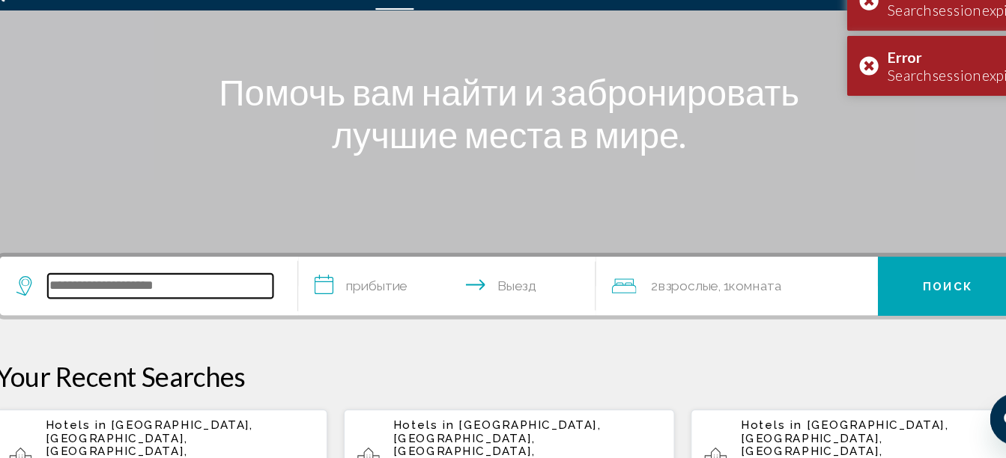
click at [91, 297] on input "Search widget" at bounding box center [182, 299] width 208 height 22
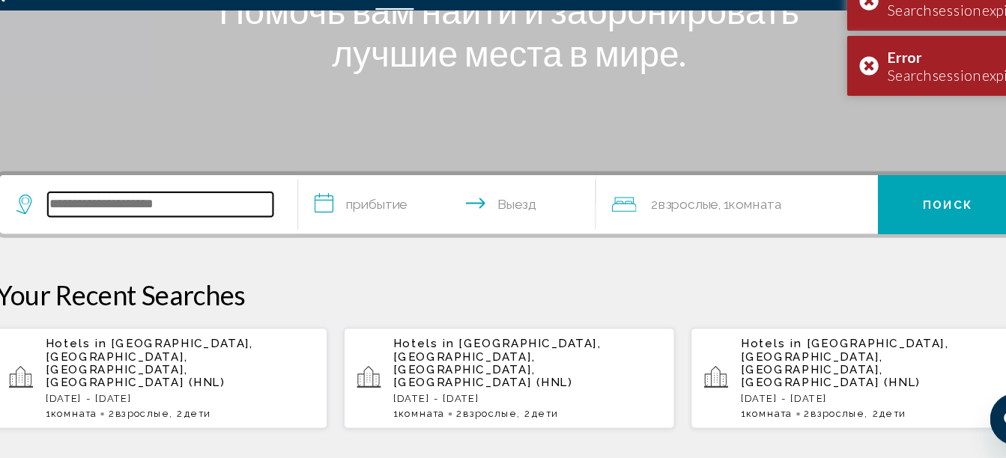
scroll to position [334, 0]
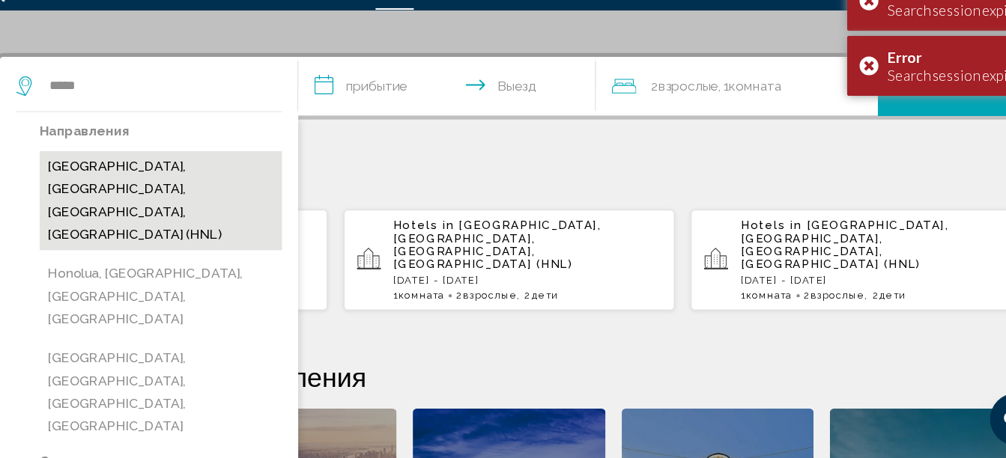
click at [91, 199] on button "[GEOGRAPHIC_DATA], [GEOGRAPHIC_DATA], [GEOGRAPHIC_DATA], [GEOGRAPHIC_DATA] (HNL)" at bounding box center [181, 220] width 223 height 91
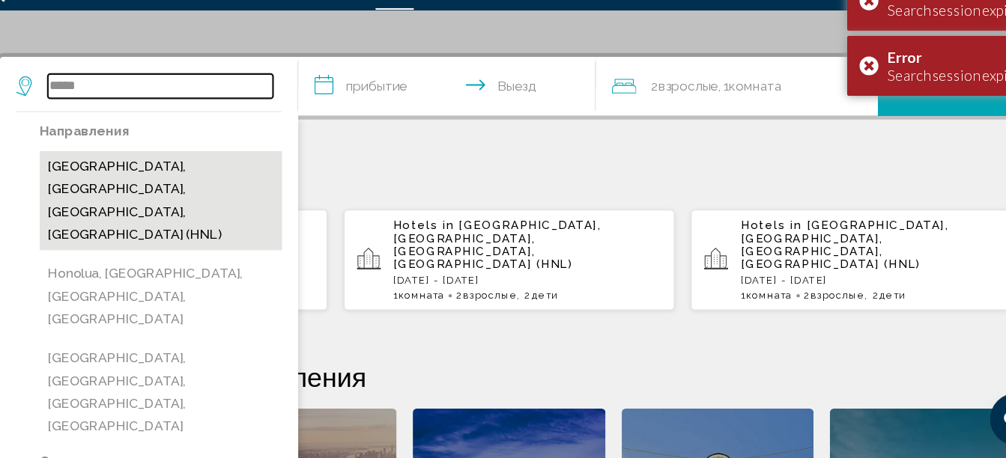
type input "**********"
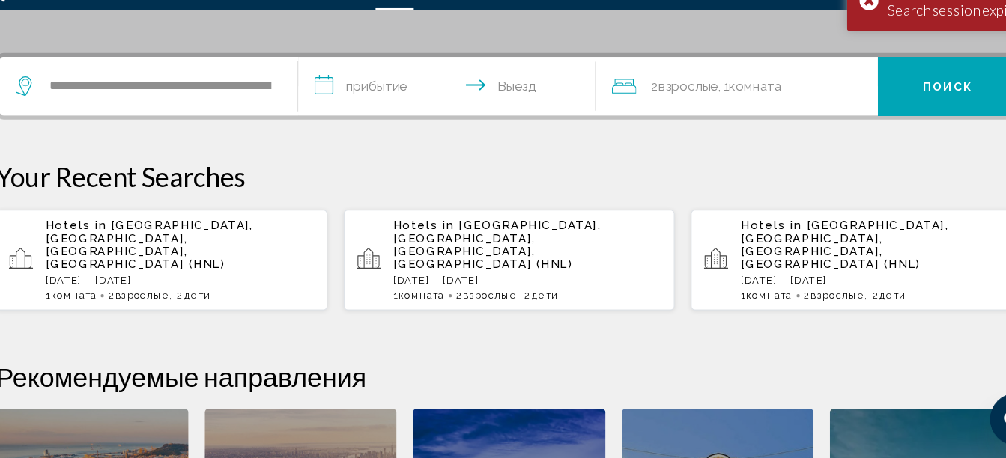
click at [345, 102] on input "**********" at bounding box center [449, 117] width 281 height 58
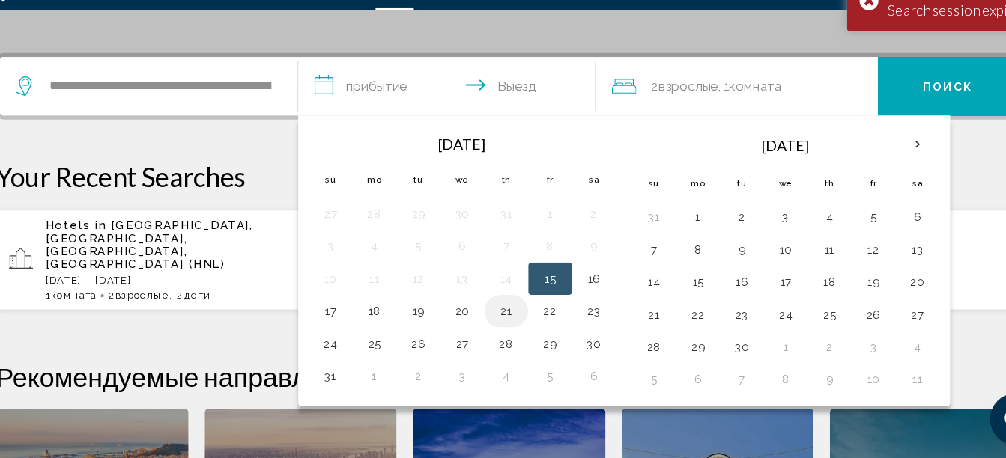
click at [504, 324] on button "21" at bounding box center [500, 322] width 24 height 21
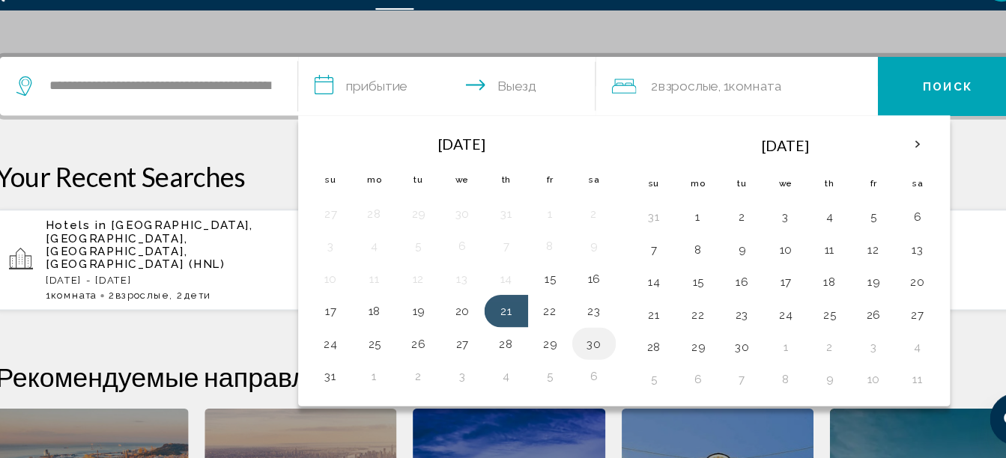
click at [575, 351] on button "30" at bounding box center [581, 352] width 24 height 21
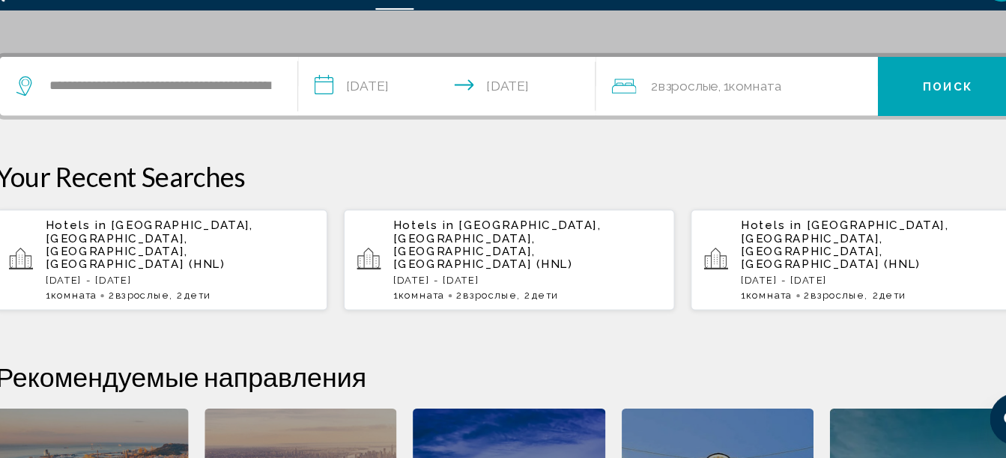
click at [704, 101] on div "2 Взрослый Взрослые , 1 Комната номера" at bounding box center [720, 115] width 245 height 54
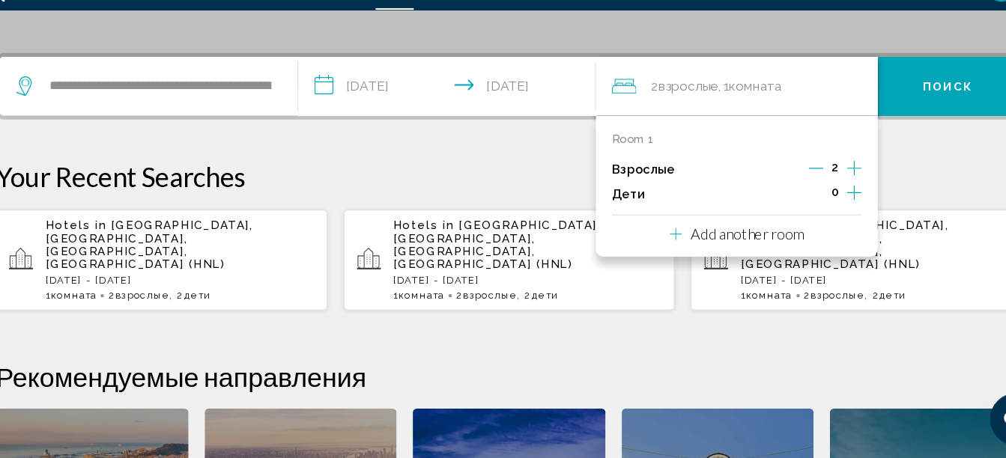
click at [822, 211] on icon "Increment children" at bounding box center [820, 214] width 13 height 18
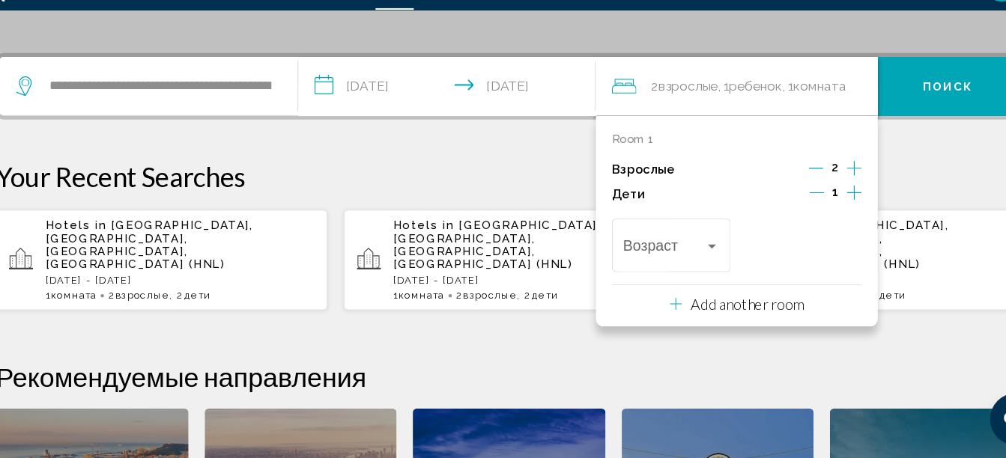
click at [822, 211] on icon "Increment children" at bounding box center [820, 214] width 13 height 18
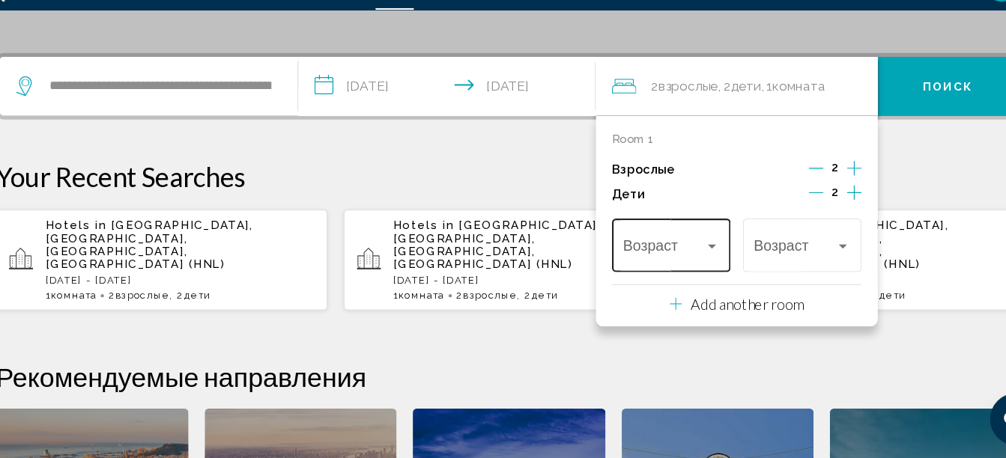
click at [690, 263] on div "Travelers: 2 adults, 2 children" at bounding box center [689, 263] width 7 height 4
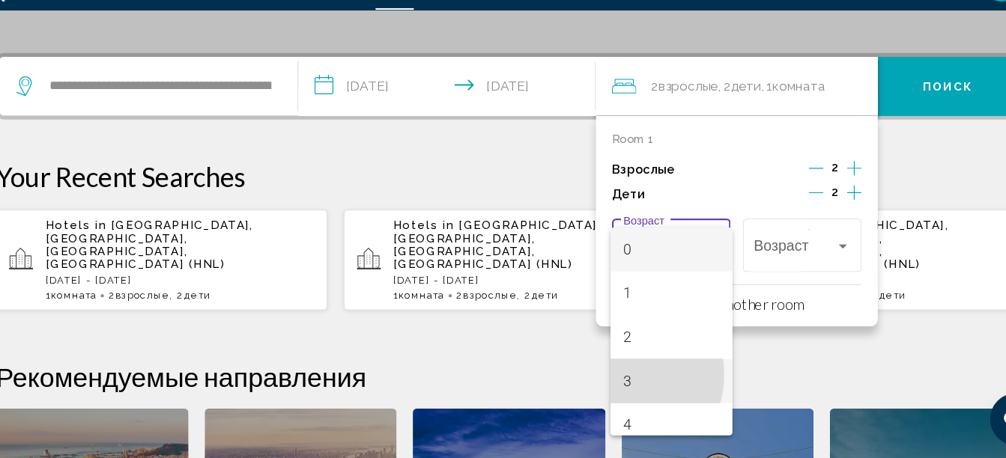
click at [611, 382] on span "3" at bounding box center [652, 387] width 89 height 40
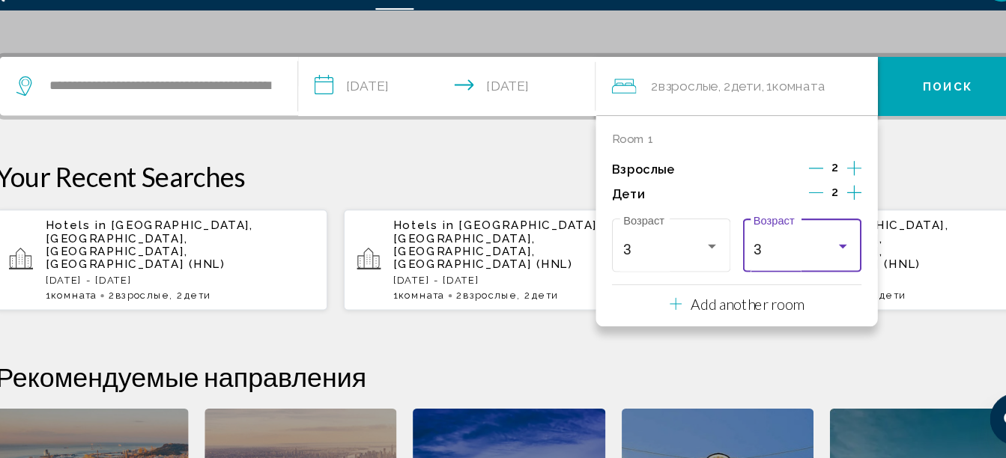
click at [785, 264] on div "3" at bounding box center [766, 265] width 76 height 15
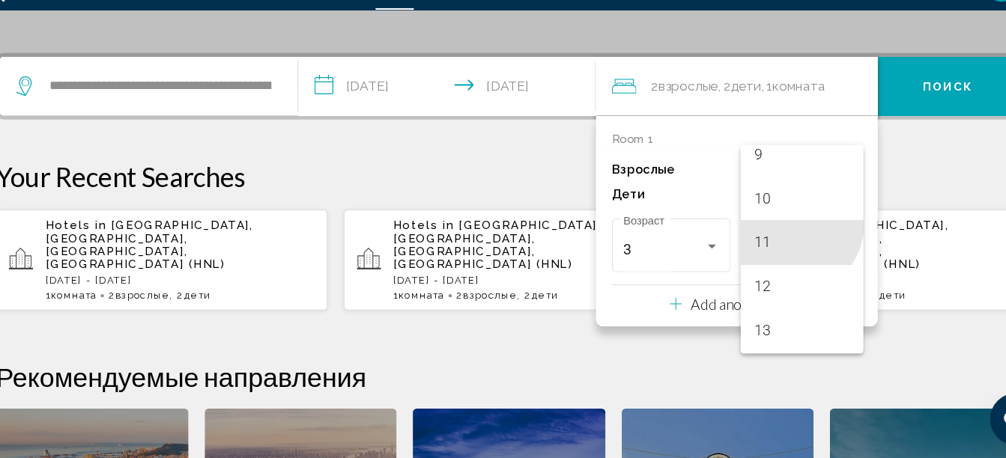
scroll to position [399, 0]
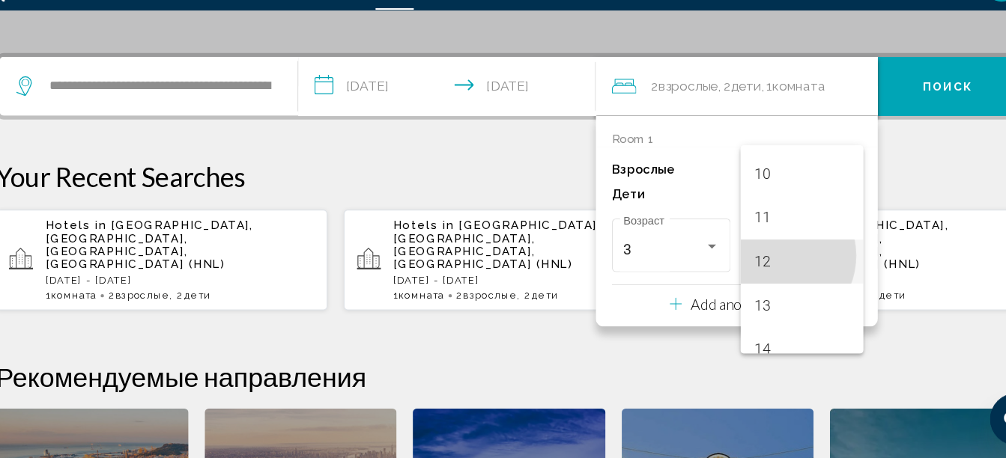
click at [747, 271] on span "12" at bounding box center [772, 277] width 89 height 40
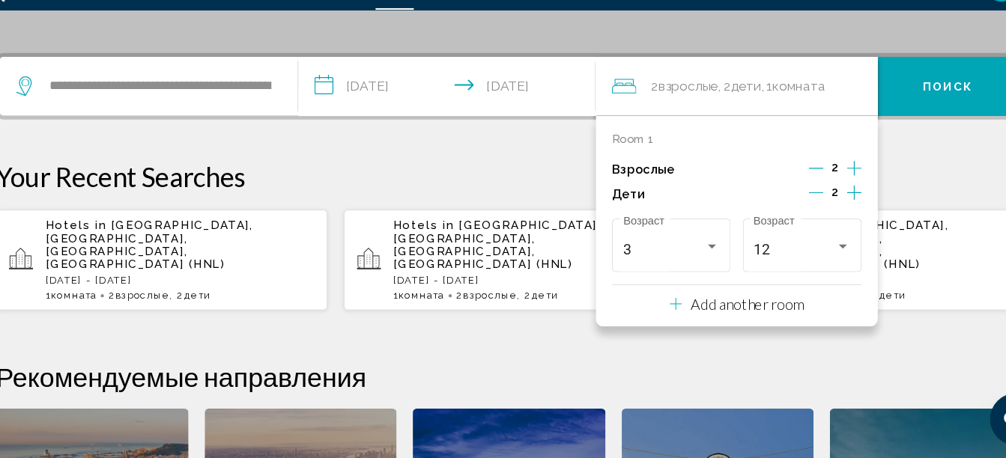
click at [513, 187] on p "Your Recent Searches" at bounding box center [503, 199] width 946 height 30
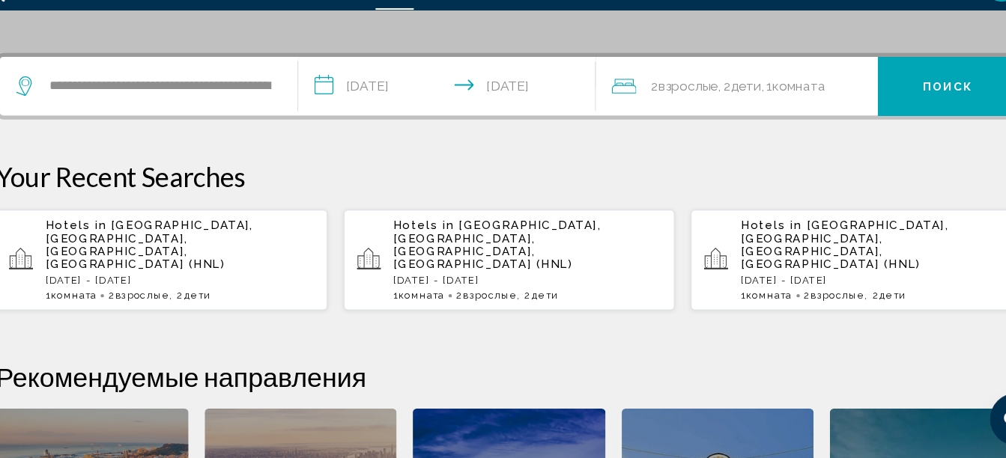
click at [530, 115] on input "**********" at bounding box center [449, 117] width 281 height 58
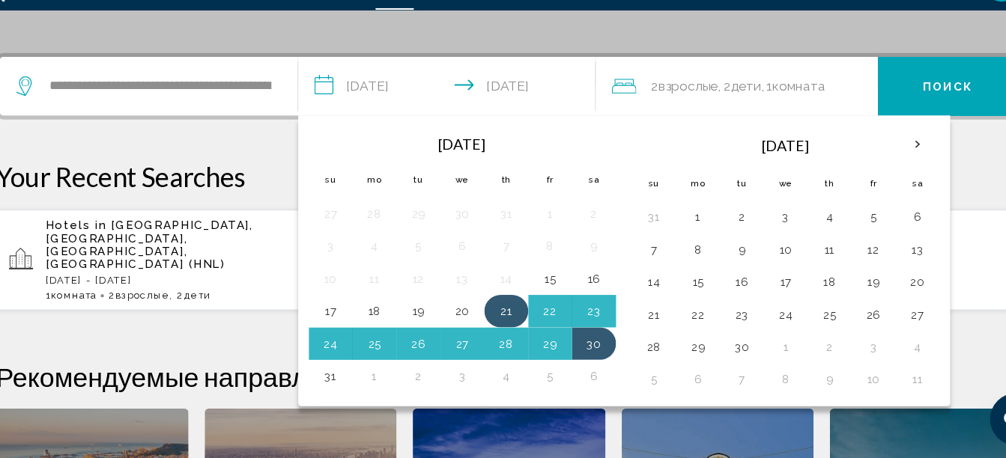
click at [493, 314] on button "21" at bounding box center [500, 322] width 24 height 21
click at [540, 352] on button "29" at bounding box center [541, 352] width 24 height 21
type input "**********"
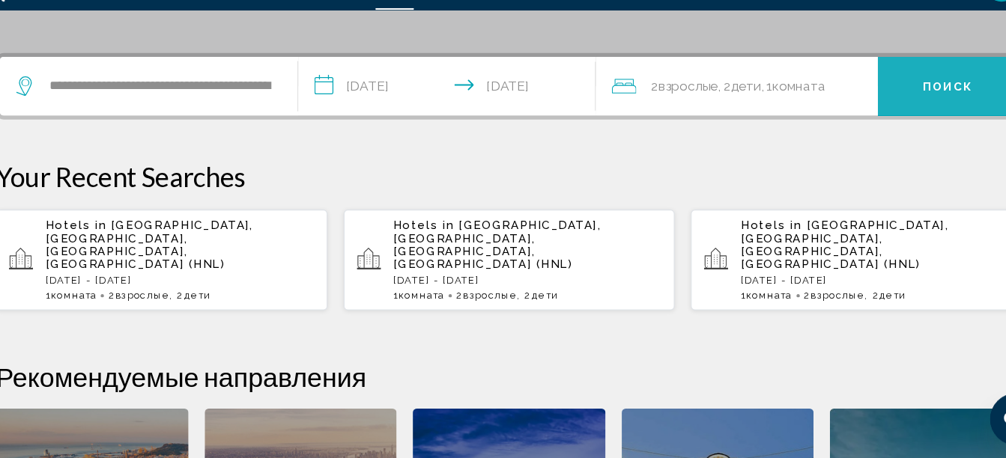
click at [891, 128] on button "Поиск" at bounding box center [908, 115] width 130 height 54
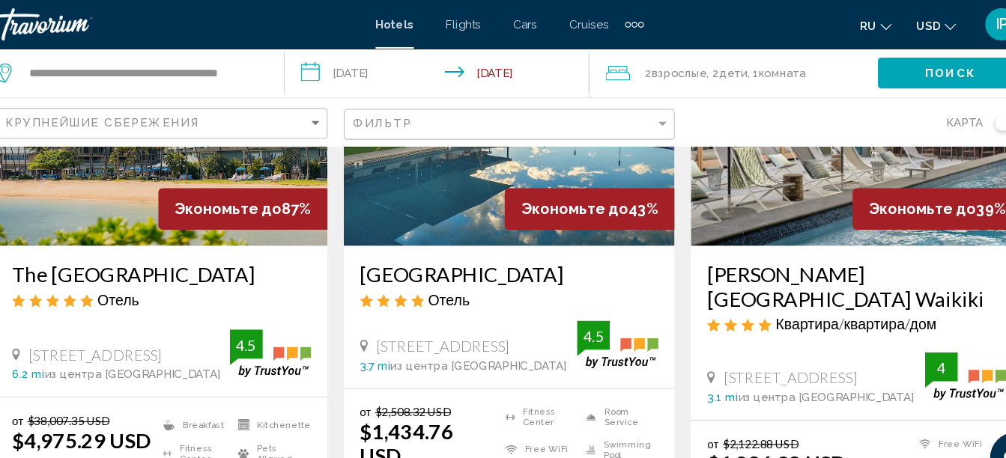
scroll to position [197, 0]
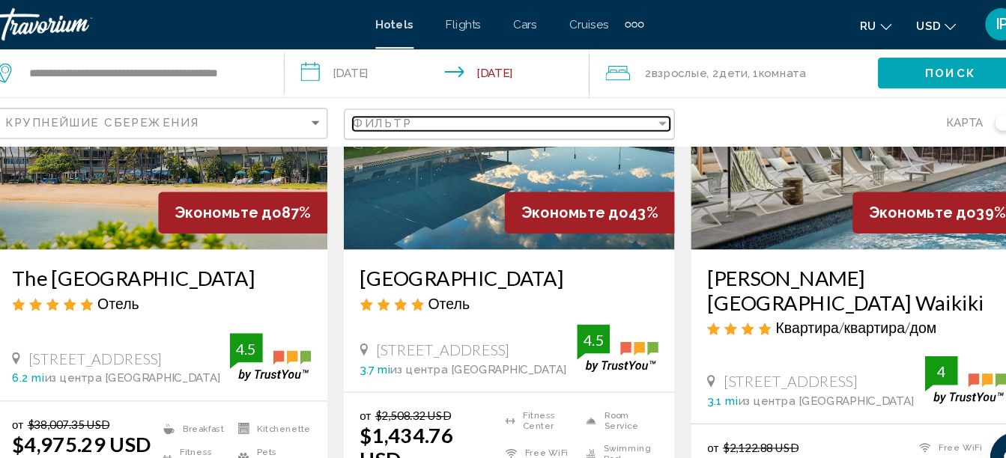
click at [387, 118] on span "Фильтр" at bounding box center [386, 114] width 55 height 12
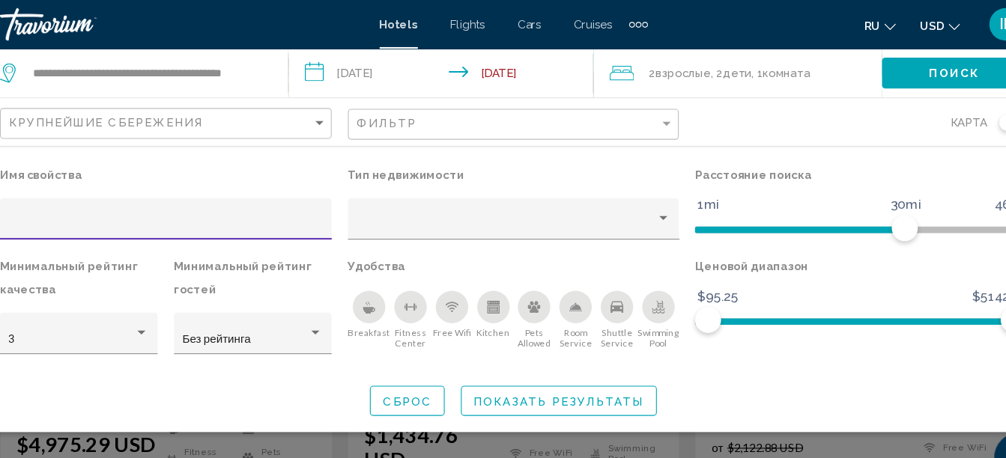
click at [481, 292] on div "Kitchen" at bounding box center [485, 283] width 30 height 30
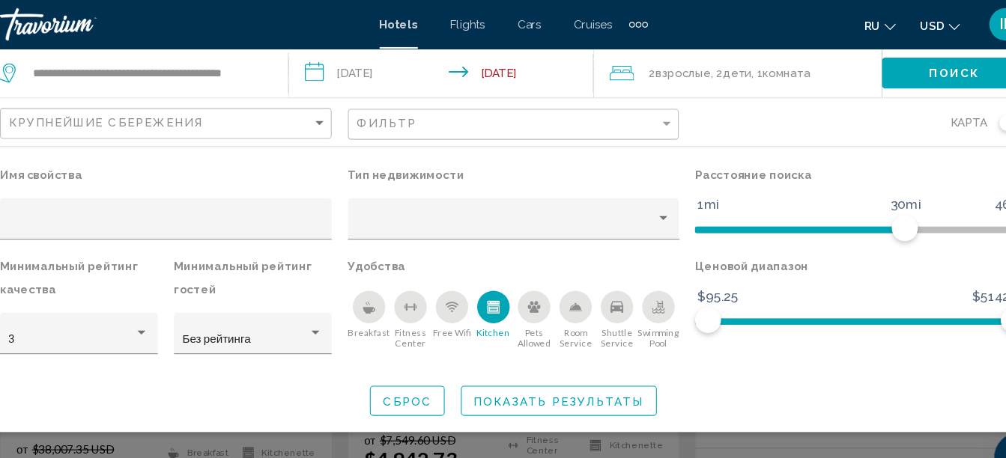
click at [632, 288] on icon "Swimming Pool" at bounding box center [637, 288] width 12 height 3
click at [486, 373] on span "Показать результаты" at bounding box center [545, 370] width 157 height 12
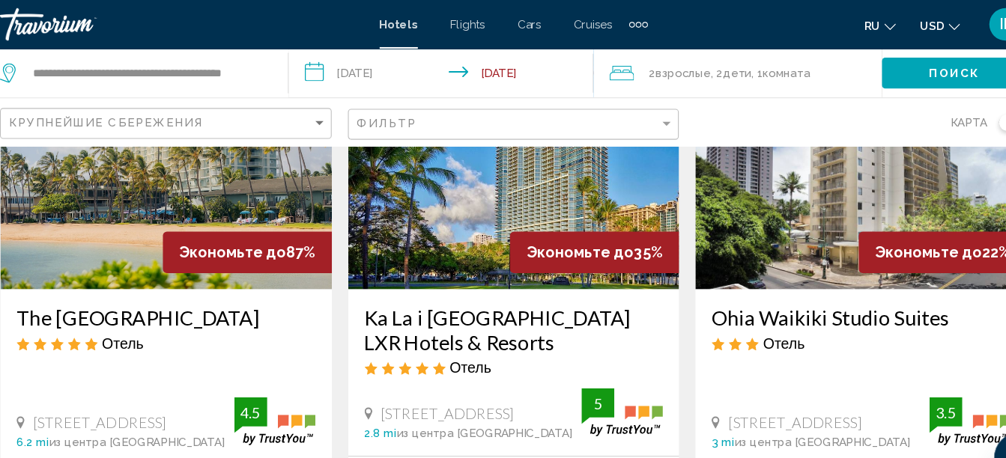
scroll to position [160, 0]
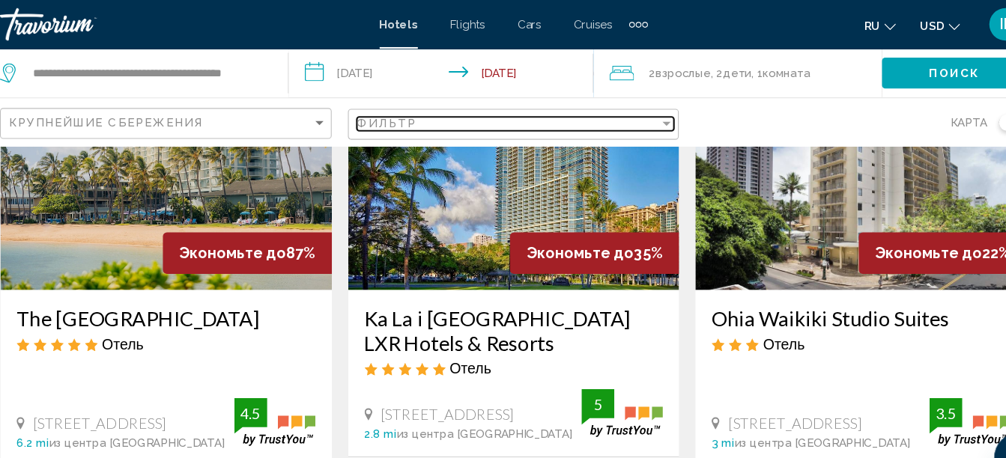
click at [414, 118] on div "Фильтр" at bounding box center [498, 114] width 279 height 12
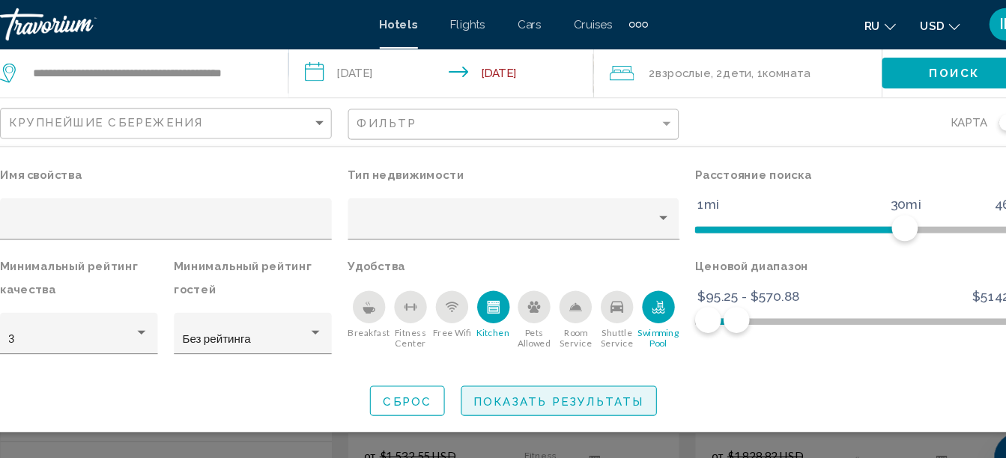
click at [580, 379] on button "Показать результаты" at bounding box center [545, 370] width 181 height 28
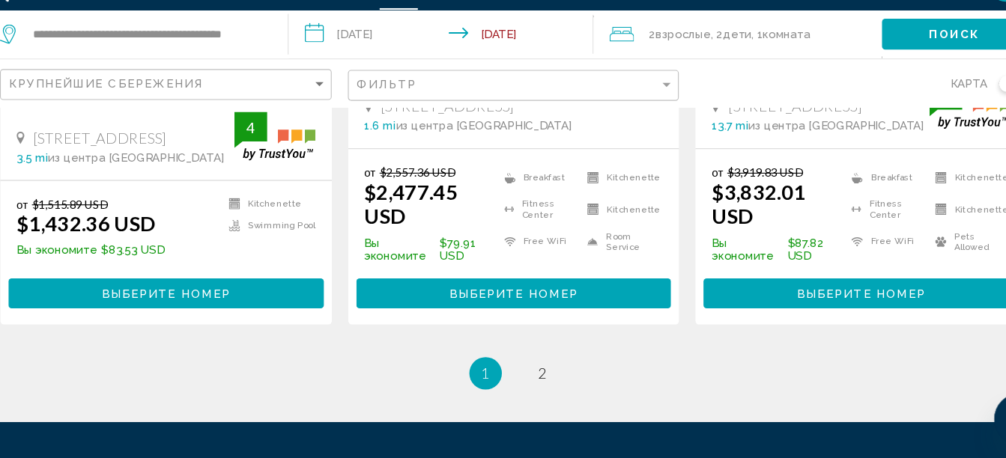
scroll to position [2174, 0]
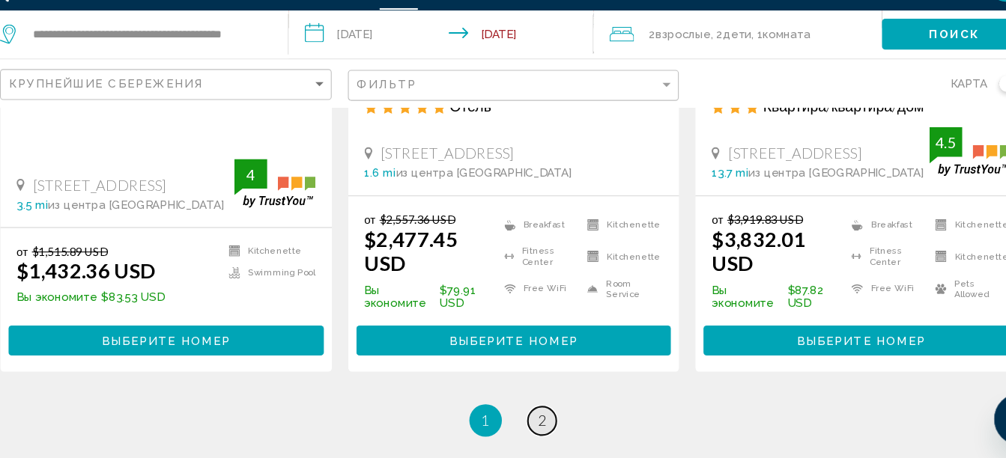
click at [527, 416] on span "2" at bounding box center [529, 424] width 7 height 16
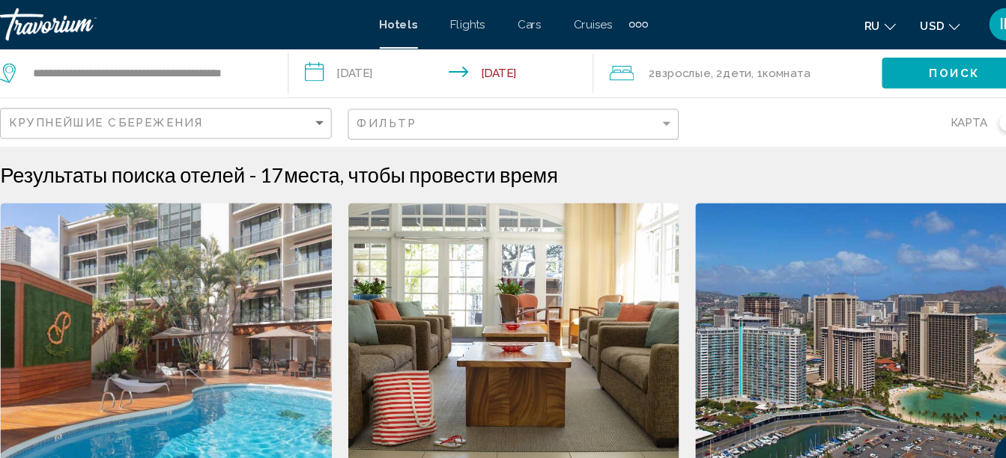
click at [488, 69] on input "**********" at bounding box center [439, 69] width 287 height 49
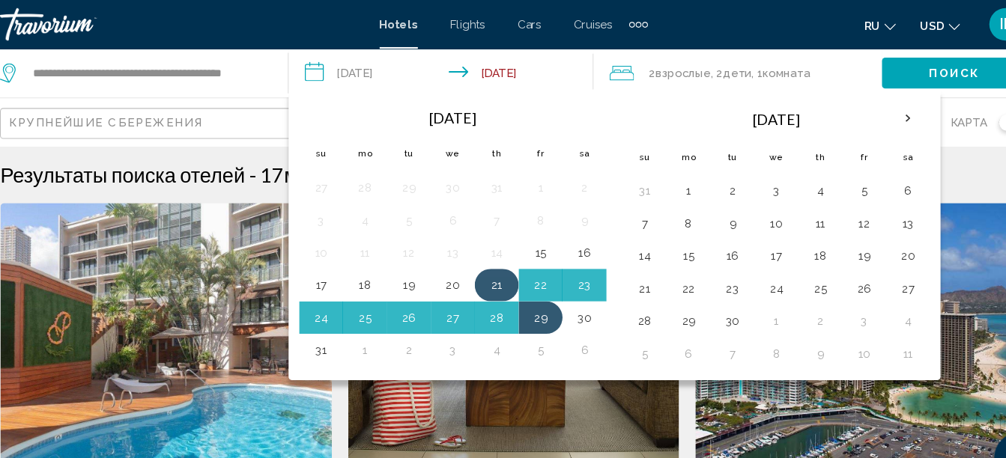
click at [491, 261] on button "21" at bounding box center [488, 262] width 24 height 21
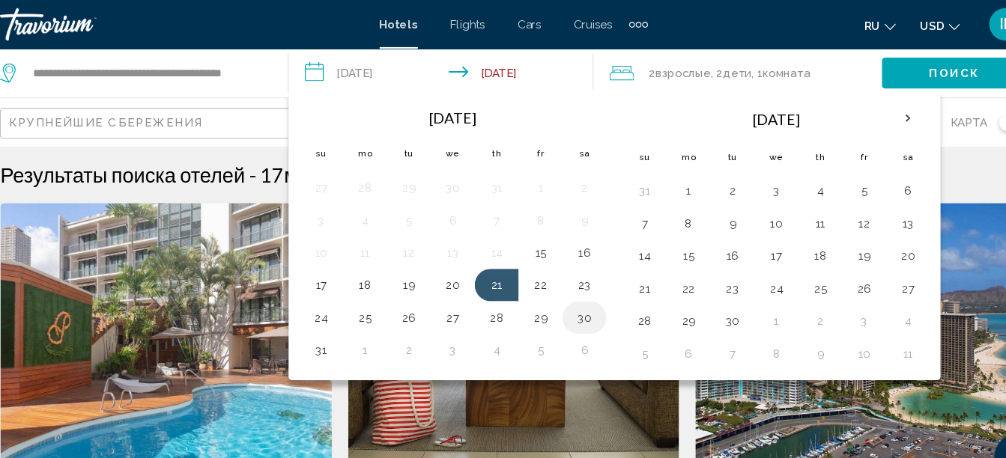
click at [563, 293] on button "30" at bounding box center [569, 292] width 24 height 21
type input "**********"
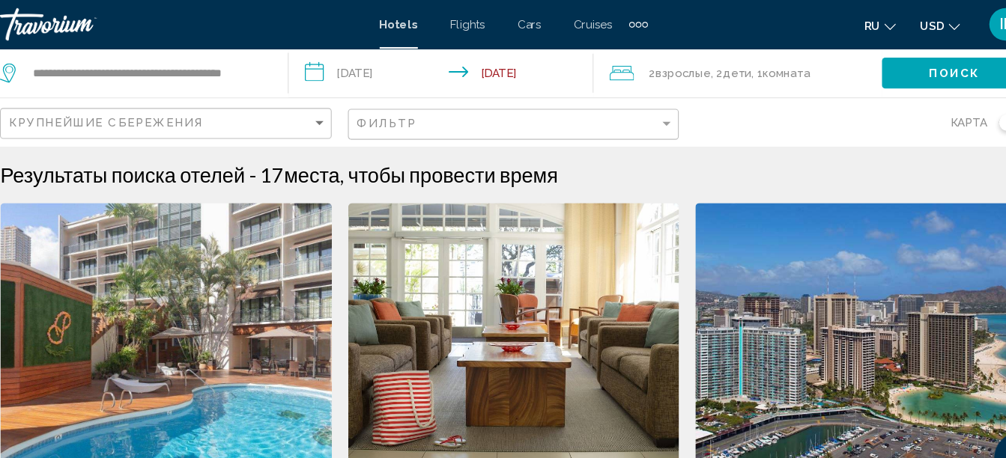
click at [918, 70] on span "Поиск" at bounding box center [909, 68] width 47 height 12
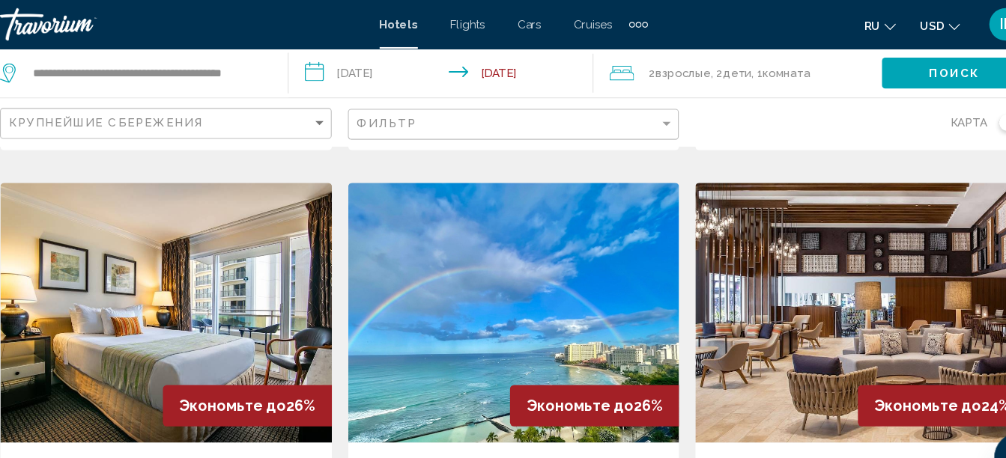
scroll to position [1166, 0]
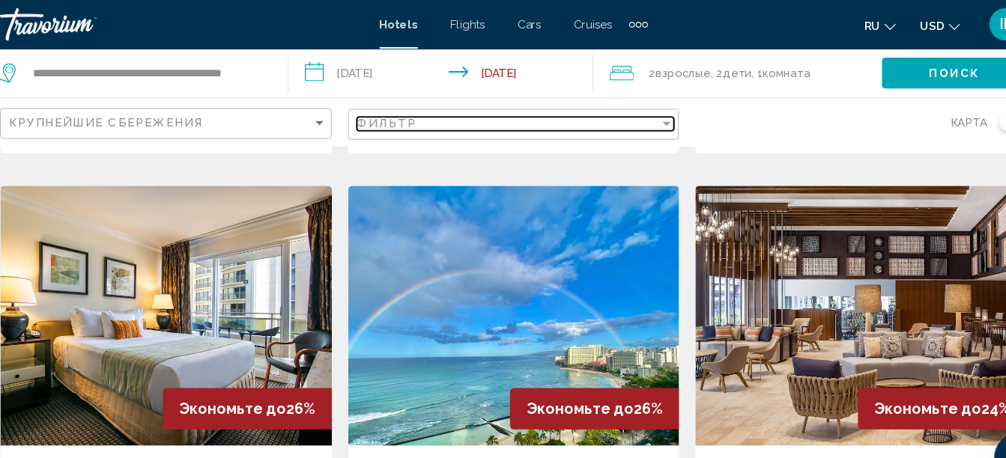
click at [431, 116] on div "Фильтр" at bounding box center [498, 114] width 279 height 12
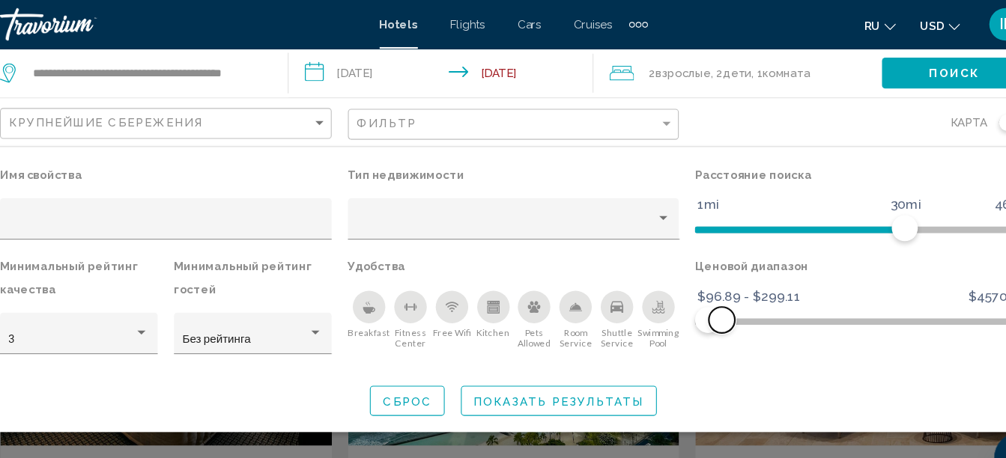
scroll to position [588, 0]
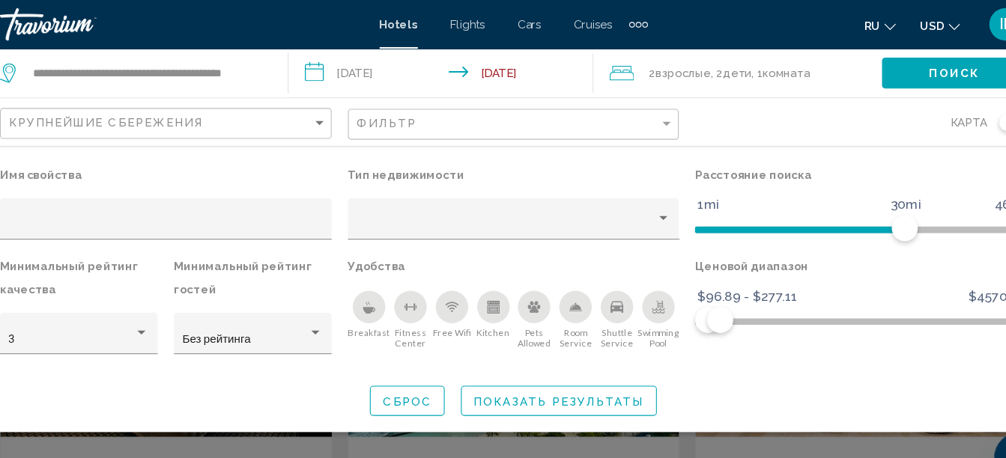
click at [628, 371] on button "Показать результаты" at bounding box center [545, 370] width 181 height 28
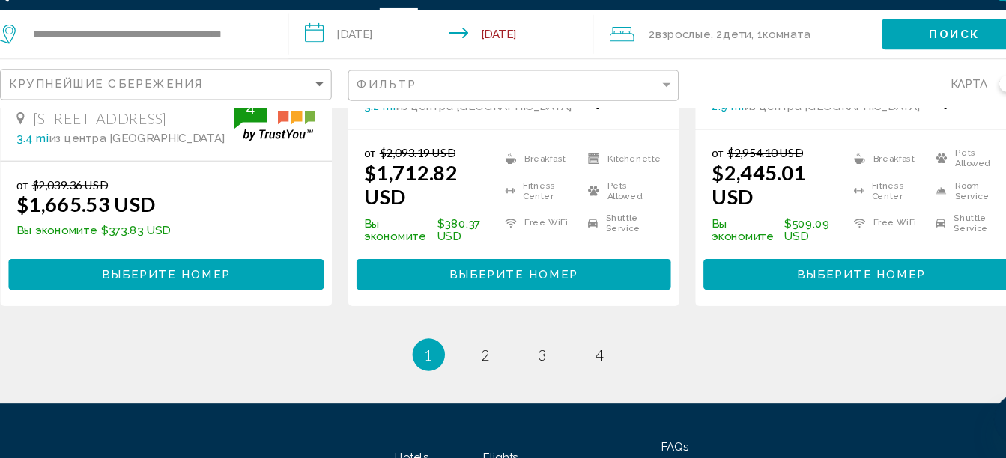
scroll to position [2194, 0]
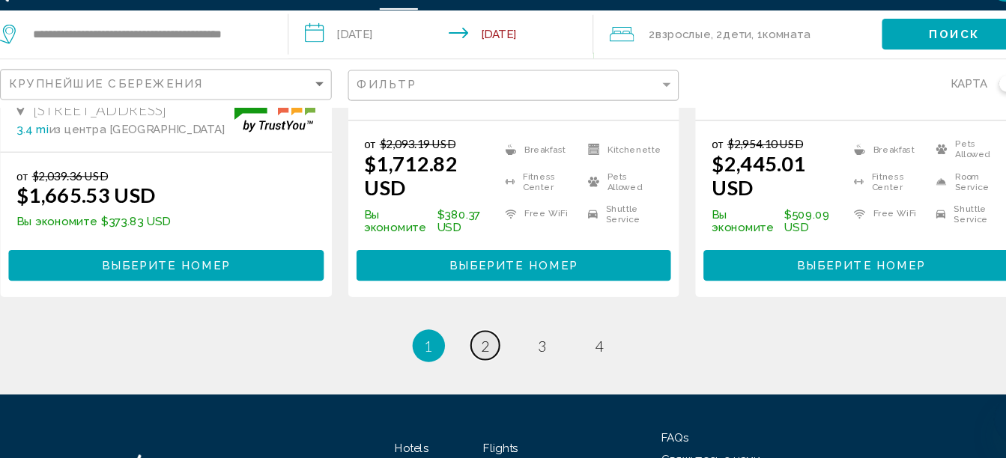
click at [477, 347] on span "2" at bounding box center [476, 355] width 7 height 16
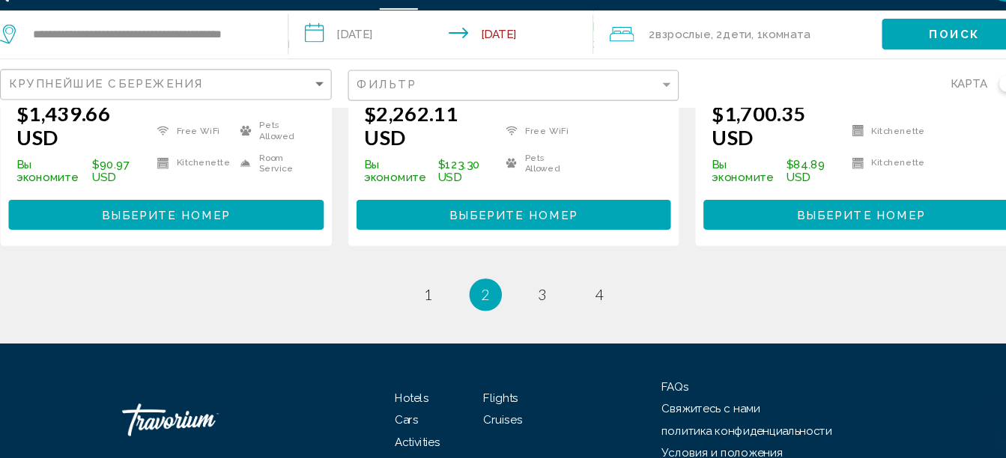
scroll to position [2268, 0]
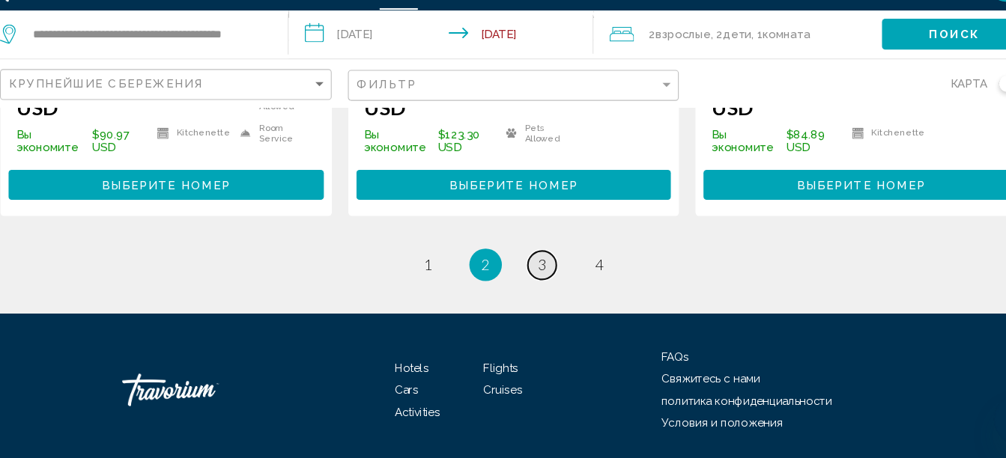
click at [529, 272] on span "3" at bounding box center [529, 280] width 7 height 16
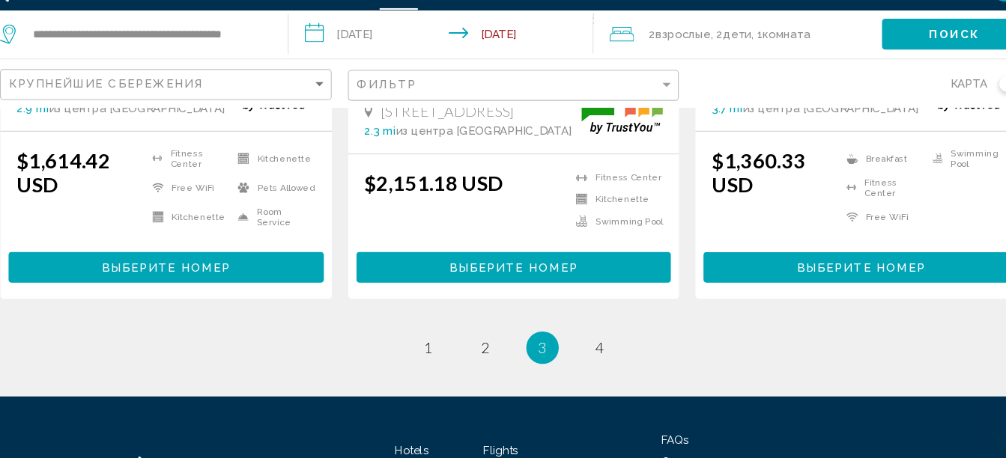
scroll to position [2160, 0]
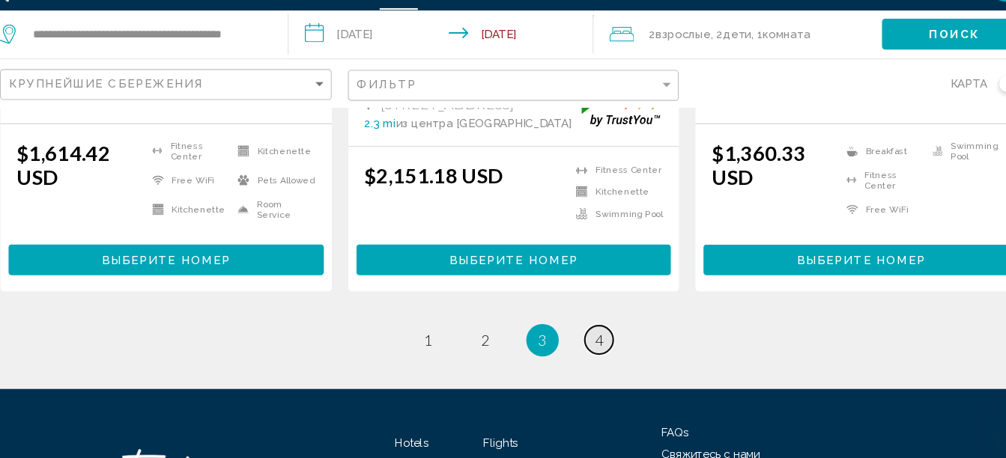
click at [584, 342] on span "4" at bounding box center [581, 350] width 7 height 16
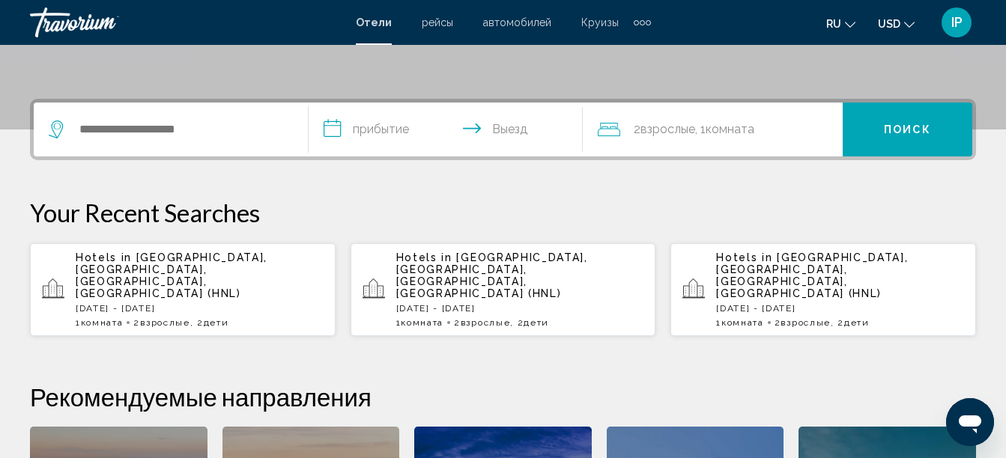
scroll to position [323, 0]
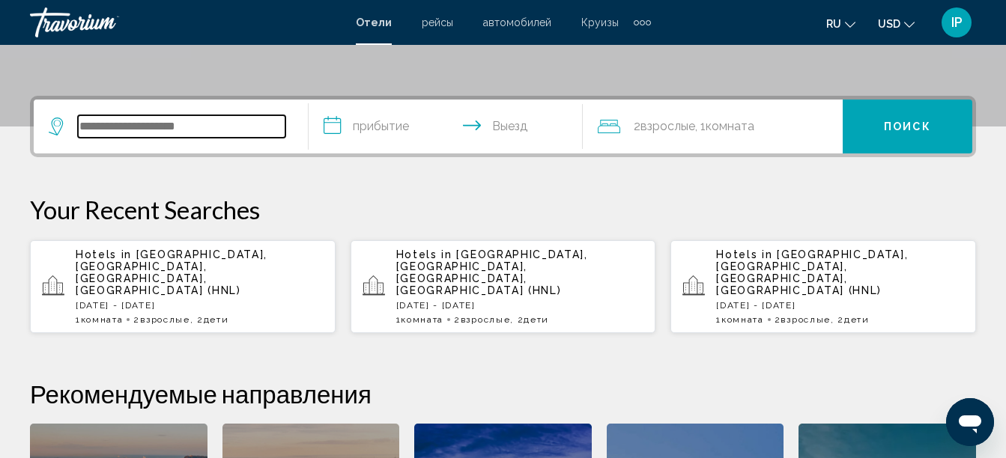
click at [157, 120] on input "Search widget" at bounding box center [182, 126] width 208 height 22
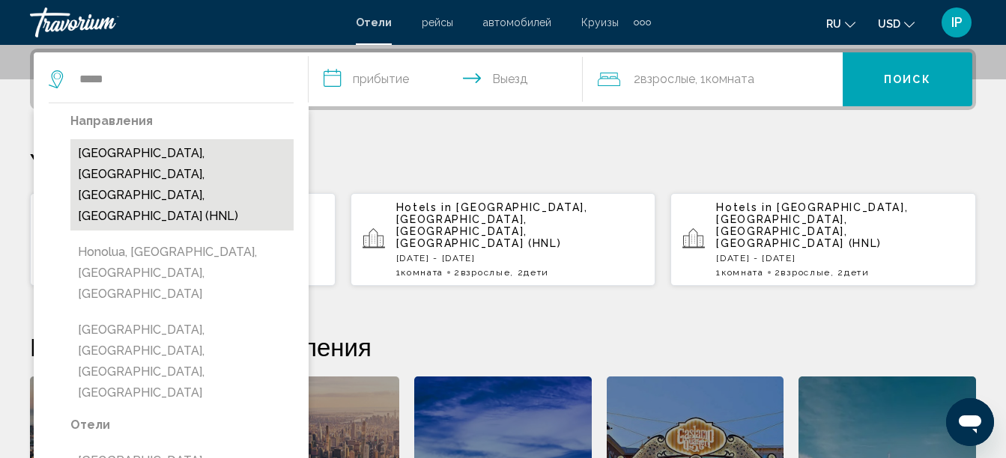
click at [83, 158] on button "[GEOGRAPHIC_DATA], [GEOGRAPHIC_DATA], [GEOGRAPHIC_DATA], [GEOGRAPHIC_DATA] (HNL)" at bounding box center [181, 184] width 223 height 91
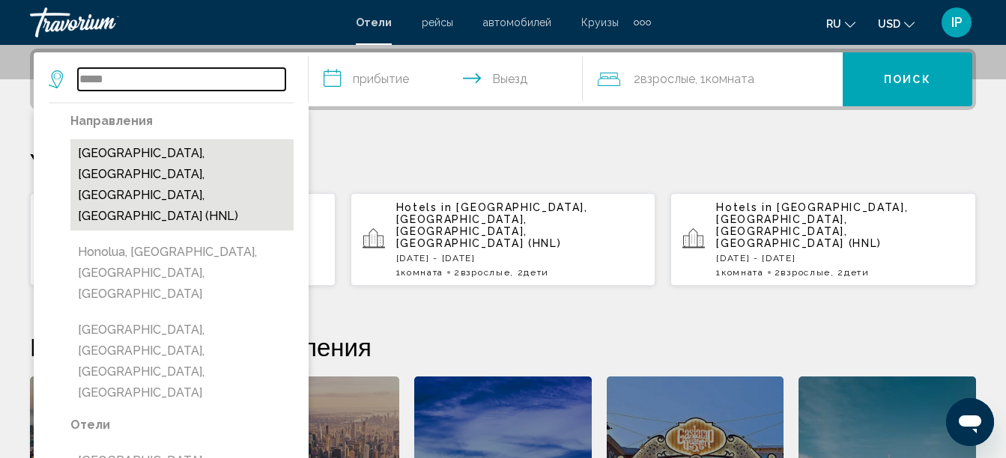
type input "**********"
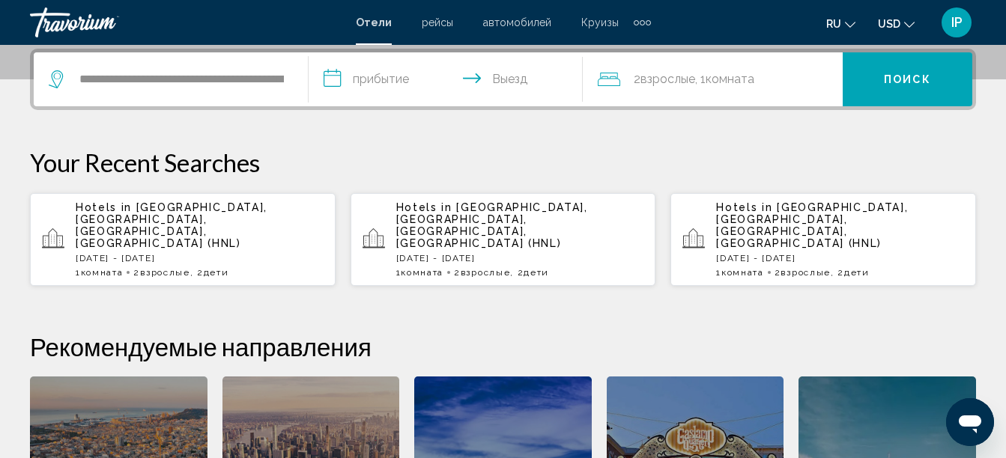
click at [346, 81] on input "**********" at bounding box center [449, 81] width 281 height 58
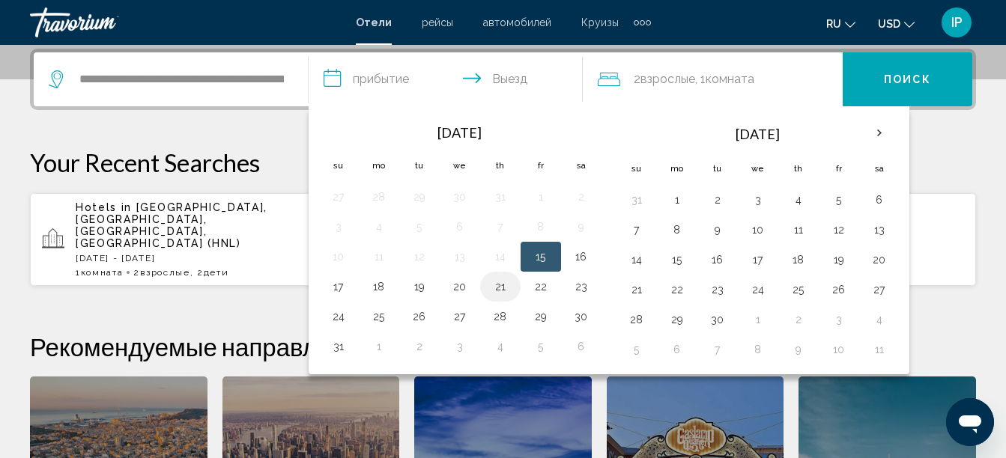
click at [496, 287] on button "21" at bounding box center [500, 286] width 24 height 21
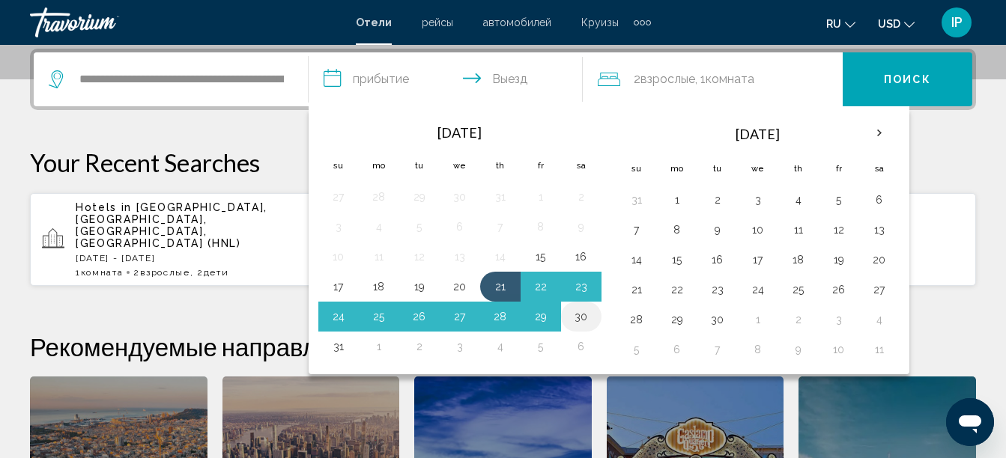
click at [583, 320] on button "30" at bounding box center [581, 316] width 24 height 21
type input "**********"
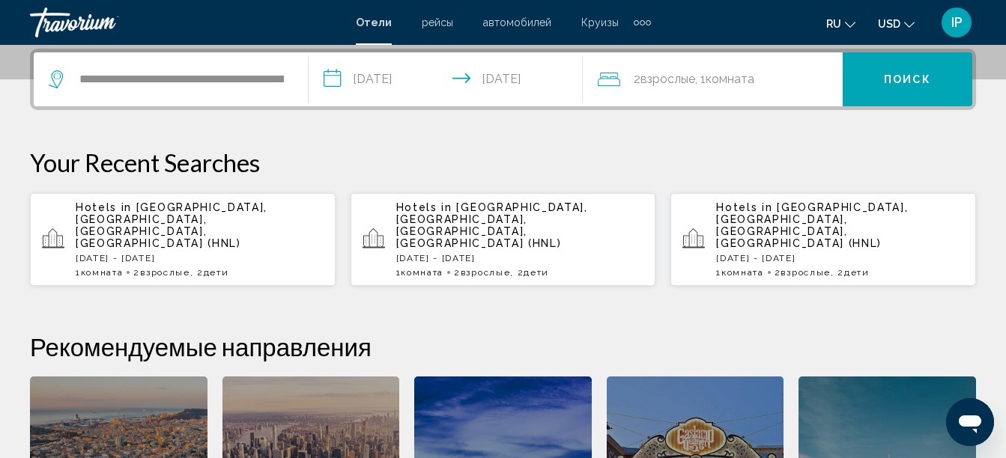
click at [800, 76] on div "2 Взрослый Взрослые , 1 Комната номера" at bounding box center [720, 79] width 245 height 21
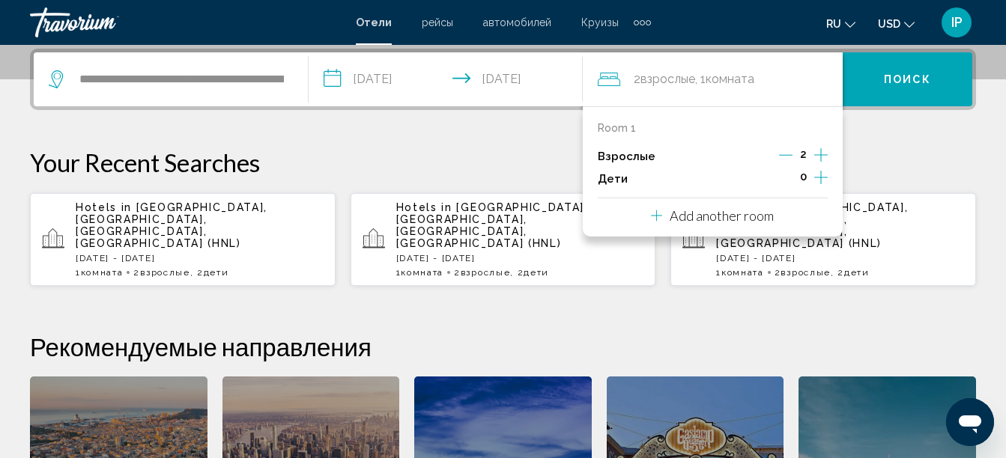
click at [813, 178] on div "0" at bounding box center [803, 179] width 49 height 22
click at [818, 178] on icon "Increment children" at bounding box center [820, 177] width 13 height 13
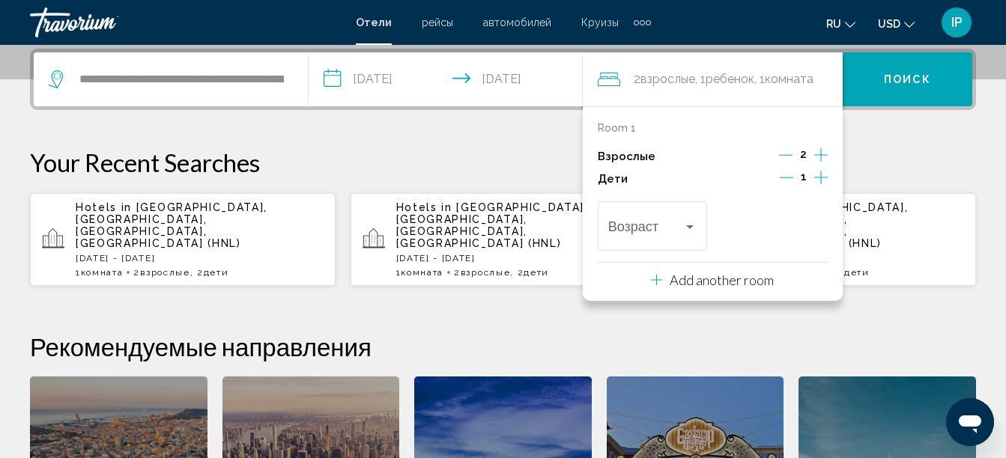
click at [818, 178] on icon "Increment children" at bounding box center [820, 177] width 13 height 13
click at [695, 222] on div "Travelers: 2 adults, 2 children" at bounding box center [689, 227] width 13 height 12
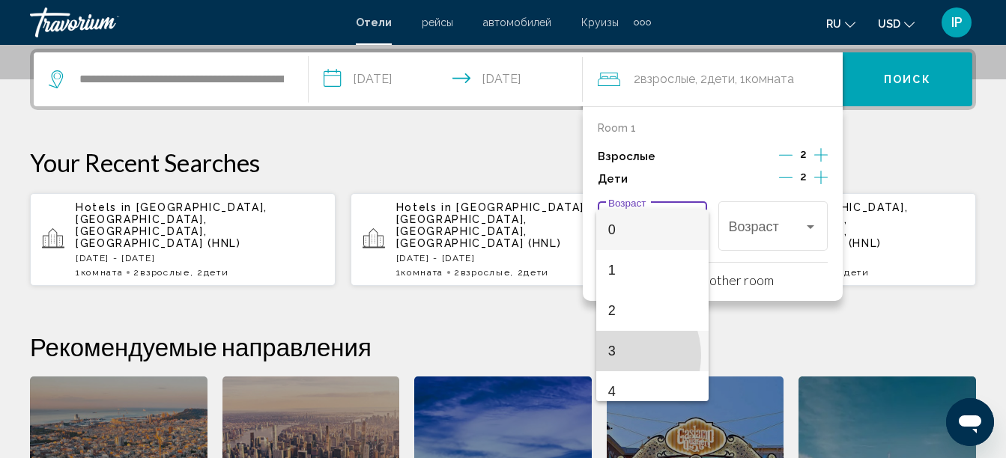
click at [614, 356] on span "3" at bounding box center [652, 351] width 89 height 40
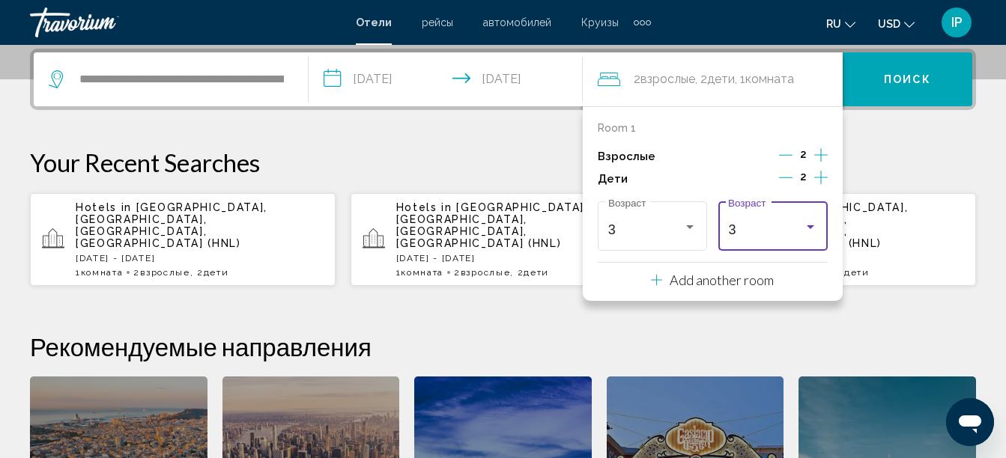
click at [781, 232] on div "3" at bounding box center [766, 229] width 76 height 15
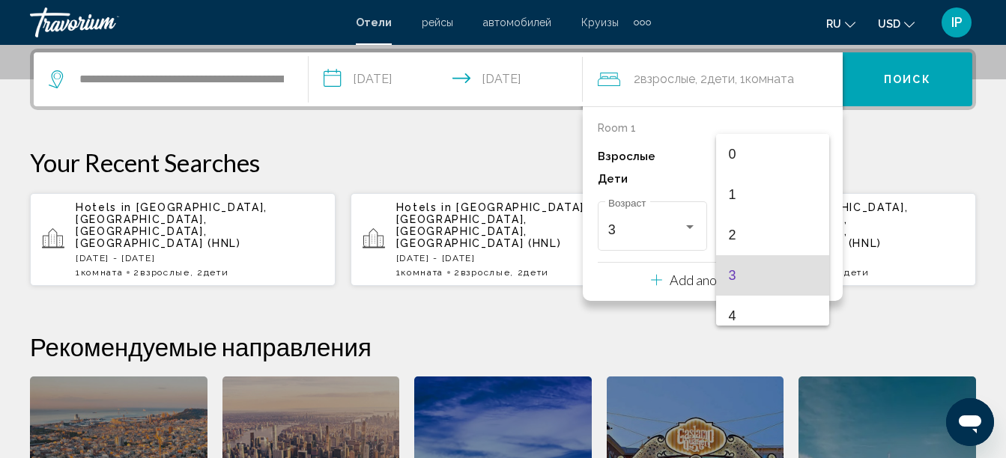
scroll to position [46, 0]
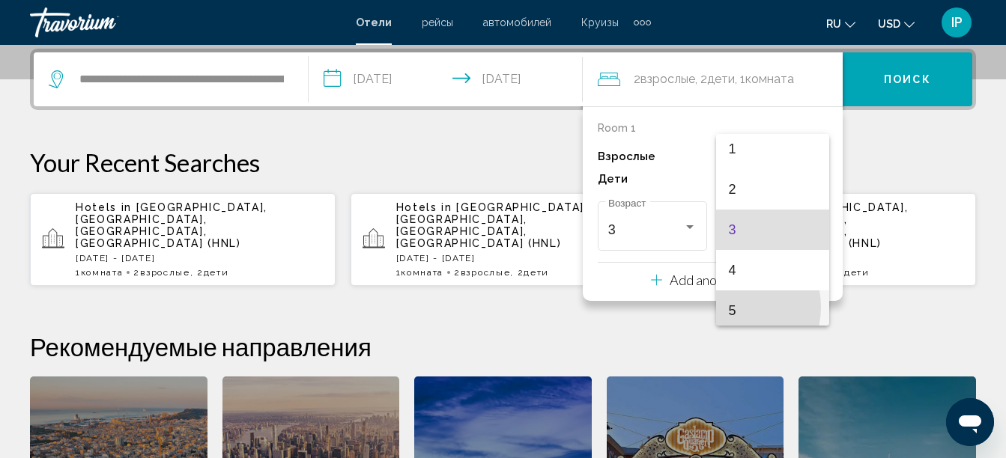
click at [730, 307] on span "5" at bounding box center [772, 311] width 89 height 40
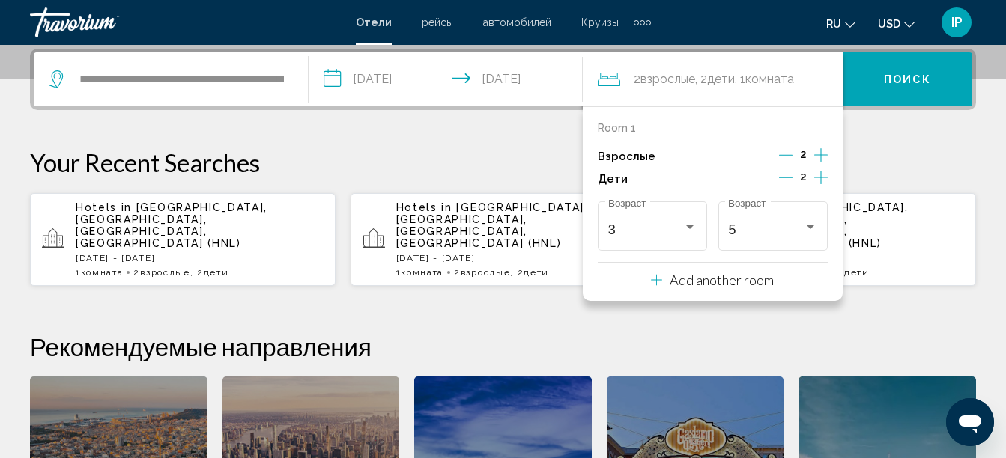
click at [921, 71] on button "Поиск" at bounding box center [908, 79] width 130 height 54
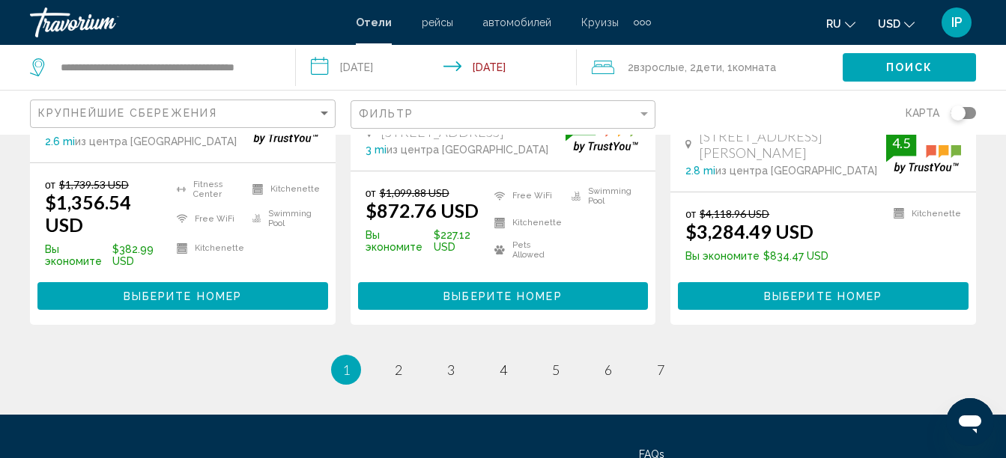
scroll to position [2160, 0]
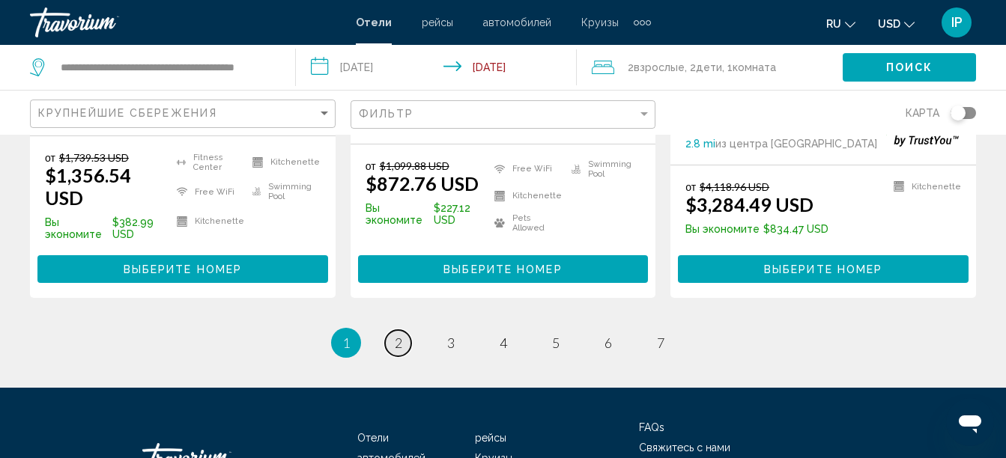
click at [396, 335] on span "2" at bounding box center [398, 343] width 7 height 16
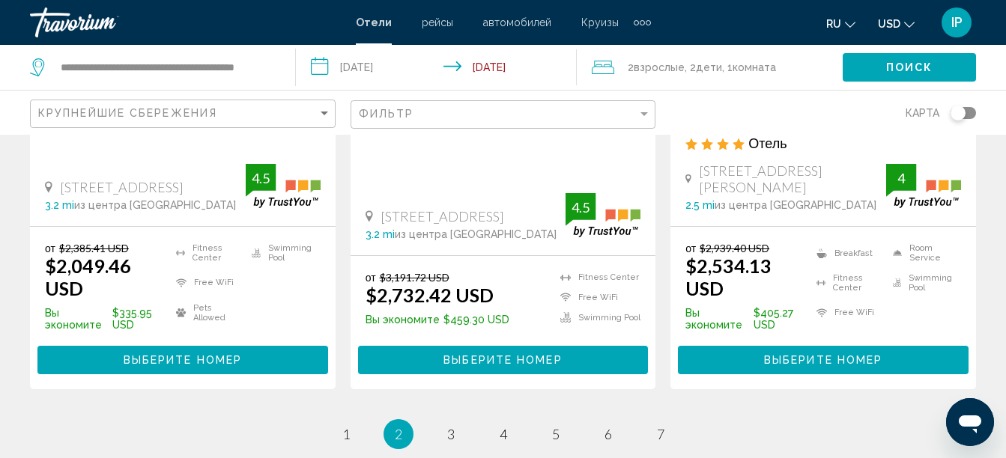
scroll to position [2128, 0]
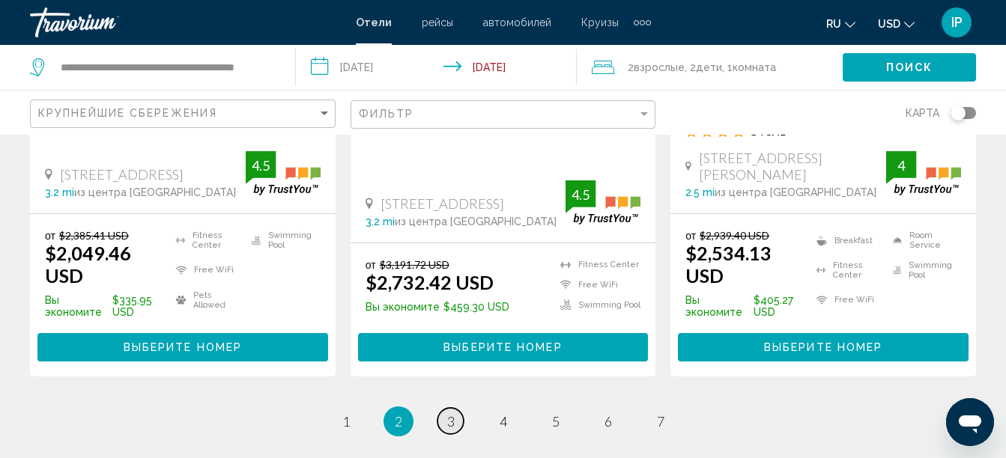
click at [449, 414] on span "3" at bounding box center [450, 422] width 7 height 16
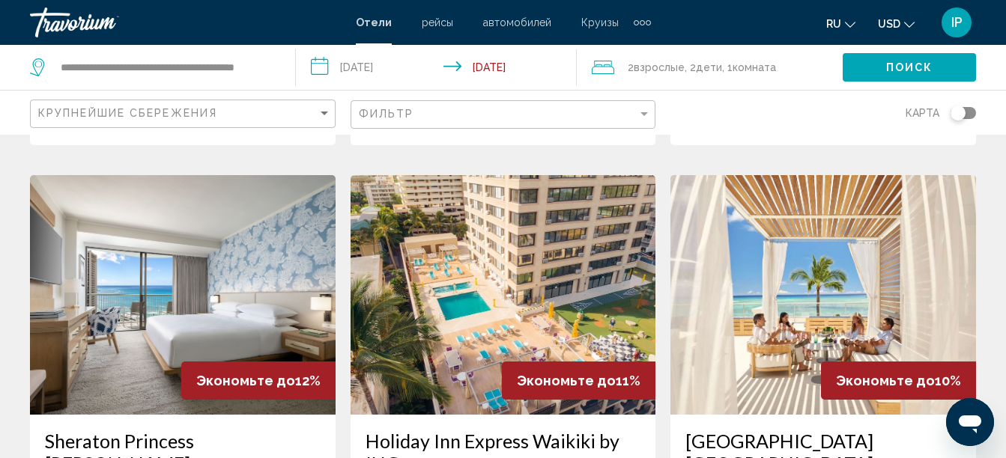
scroll to position [599, 0]
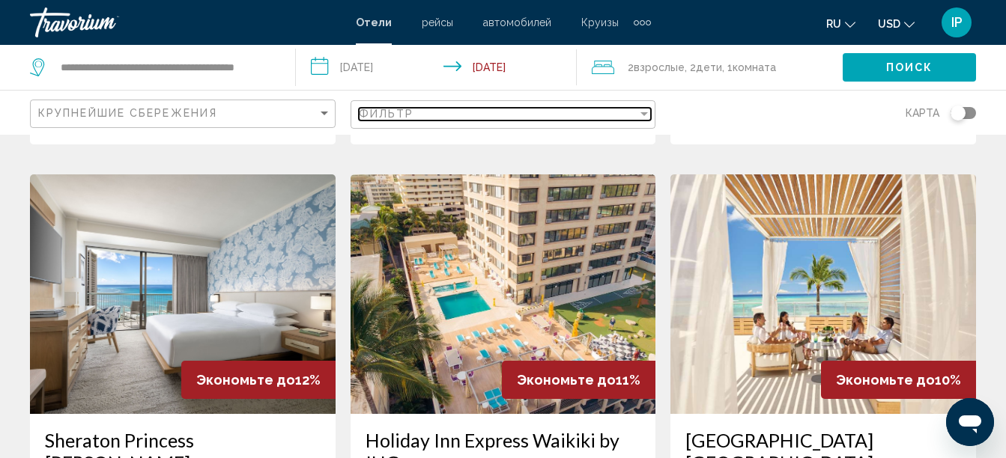
click at [644, 116] on div "Filter" at bounding box center [644, 114] width 13 height 12
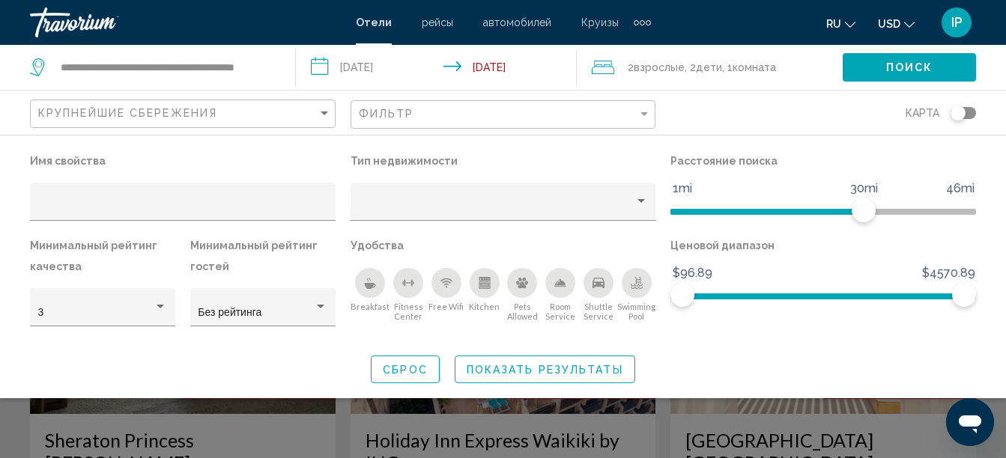
click at [482, 276] on div "Kitchen" at bounding box center [485, 283] width 30 height 30
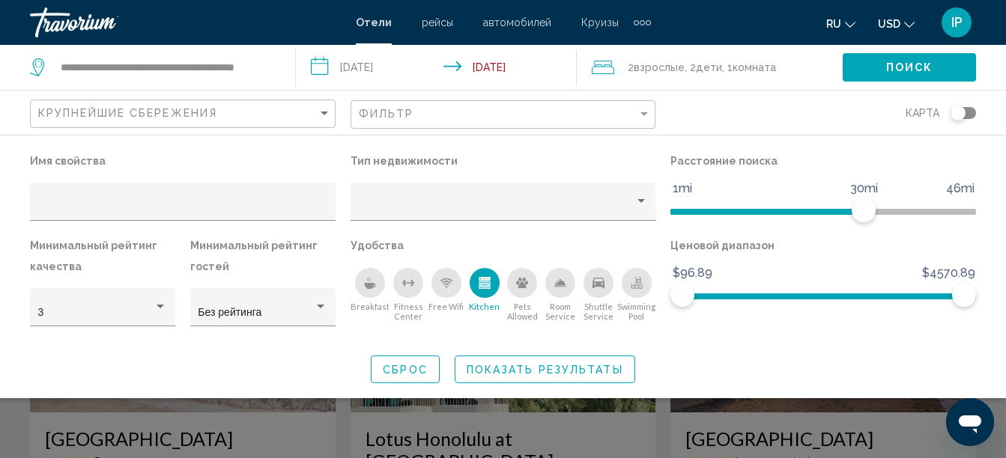
click at [634, 293] on div "Swimming Pool" at bounding box center [637, 283] width 30 height 30
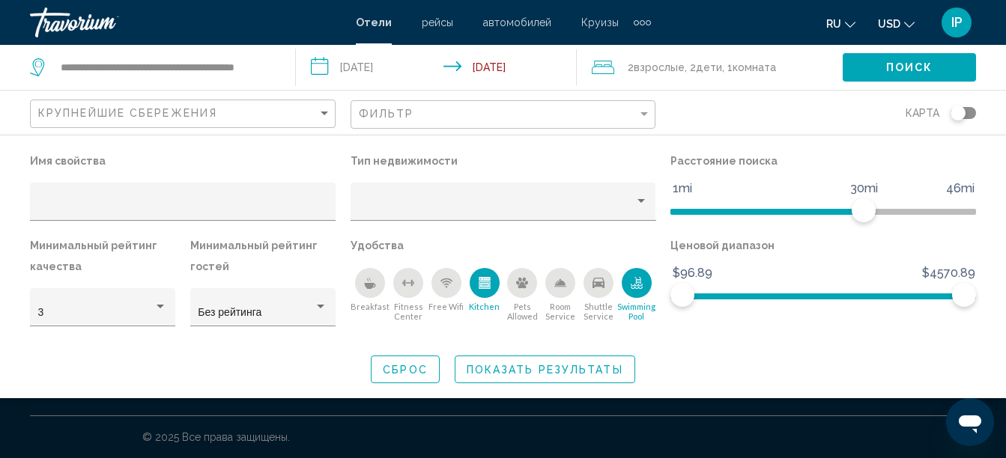
scroll to position [35, 0]
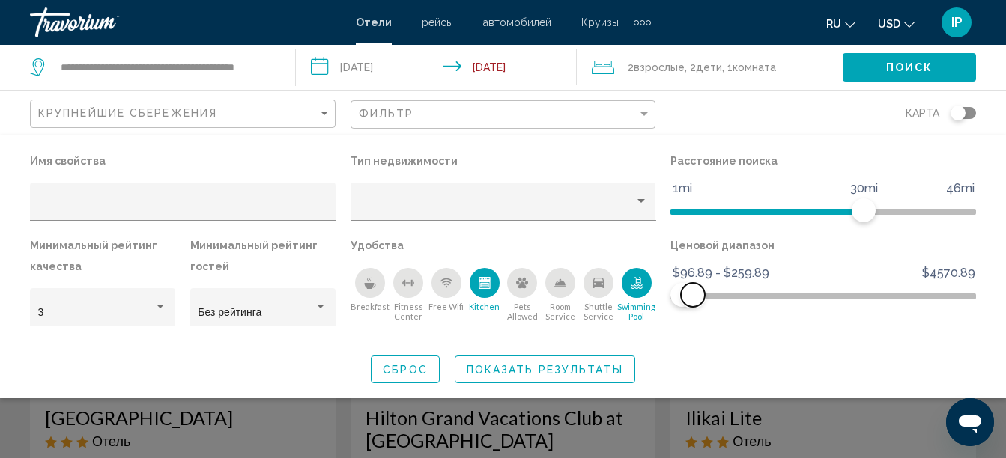
drag, startPoint x: 963, startPoint y: 302, endPoint x: 693, endPoint y: 360, distance: 276.5
click at [693, 360] on div "Имя свойства Тип недвижимости Расстояние поиска 1mi 46mi 30mi Минимальный рейти…" at bounding box center [503, 267] width 1006 height 233
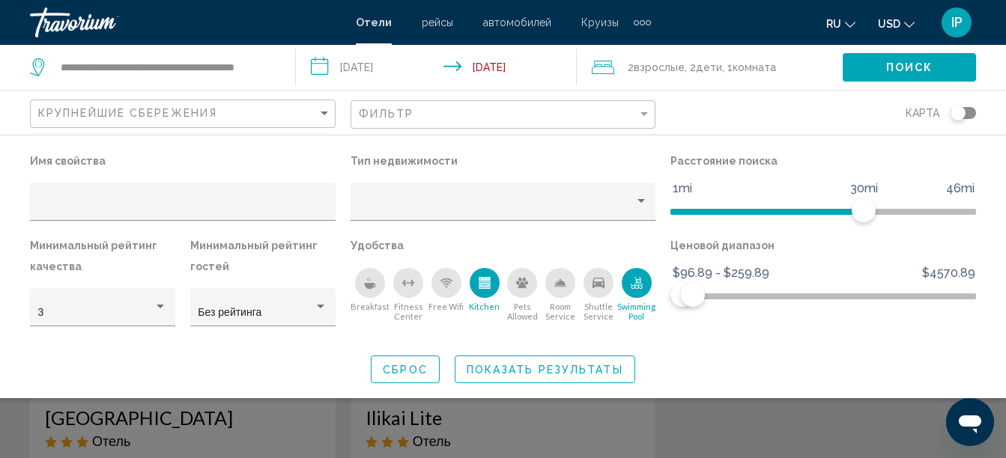
click at [579, 370] on span "Показать результаты" at bounding box center [545, 370] width 157 height 12
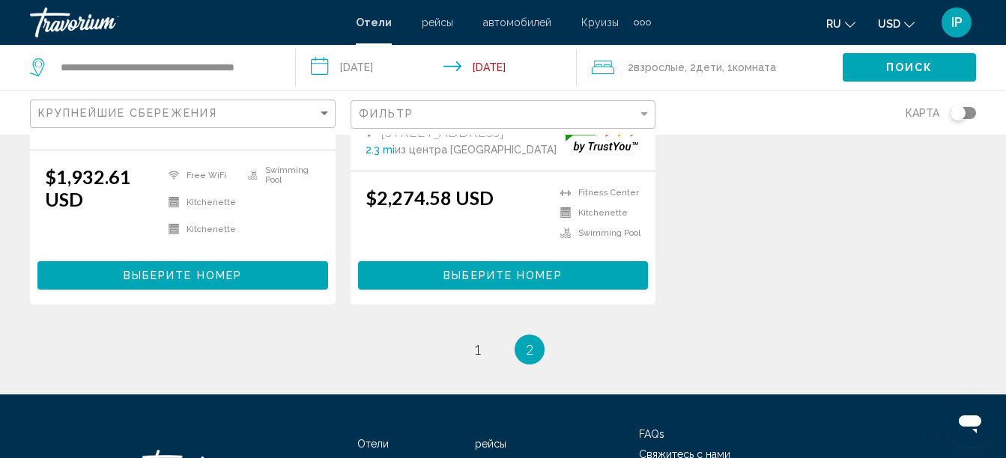
scroll to position [528, 0]
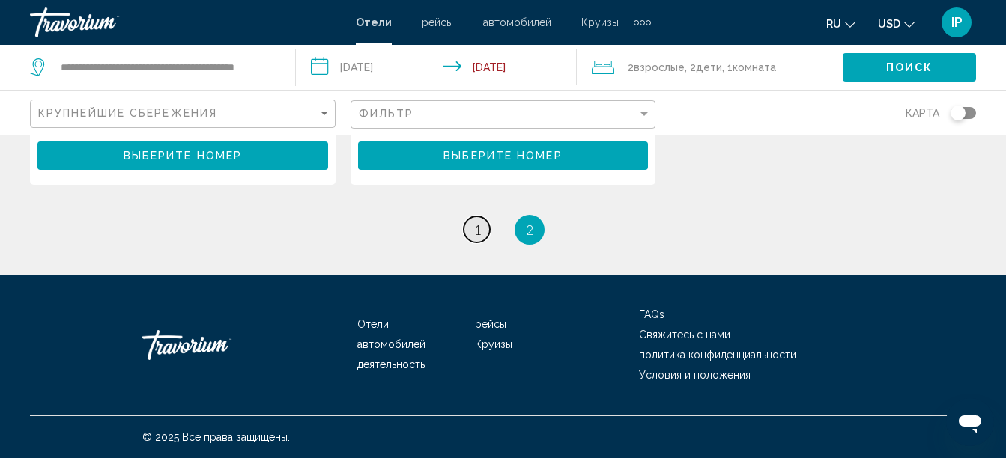
click at [472, 232] on link "page 1" at bounding box center [477, 229] width 26 height 26
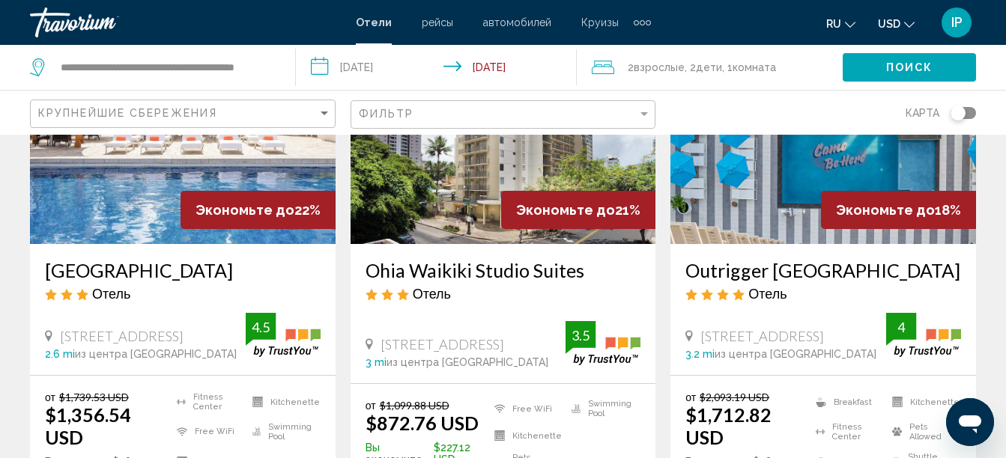
scroll to position [180, 0]
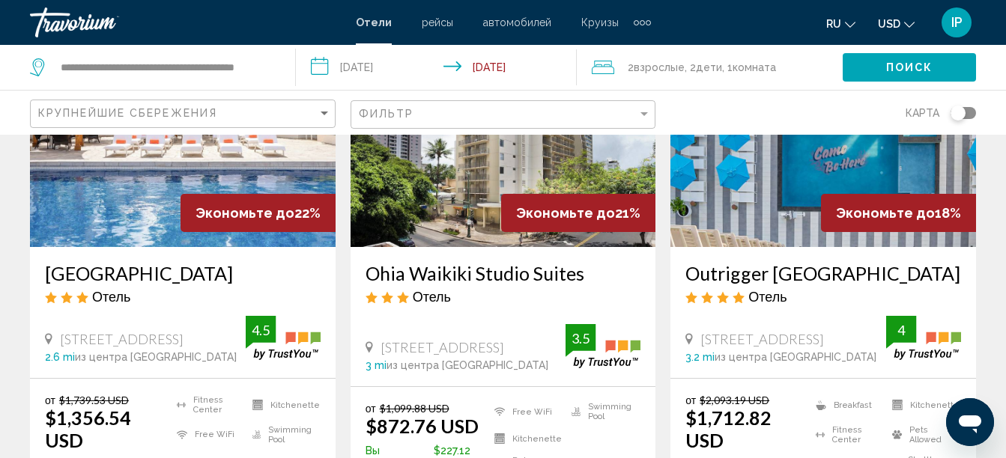
click at [797, 269] on h3 "Outrigger [GEOGRAPHIC_DATA]" at bounding box center [823, 273] width 276 height 22
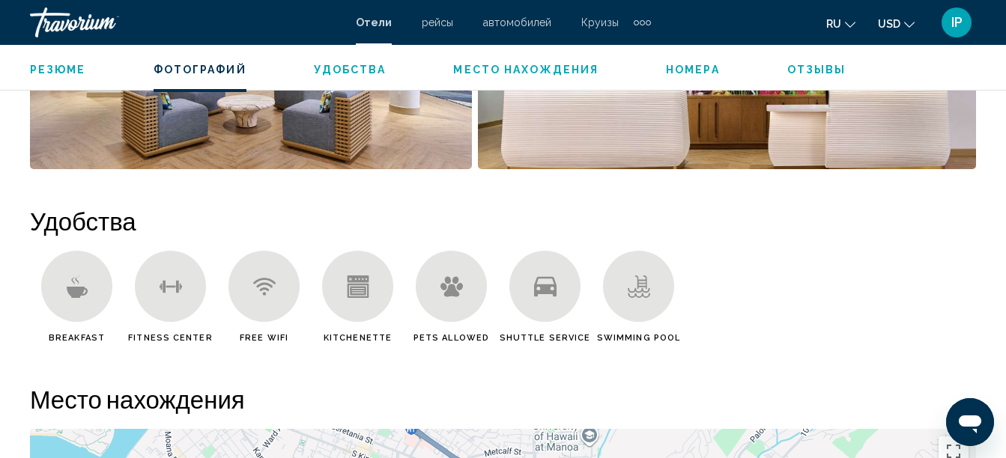
scroll to position [1370, 0]
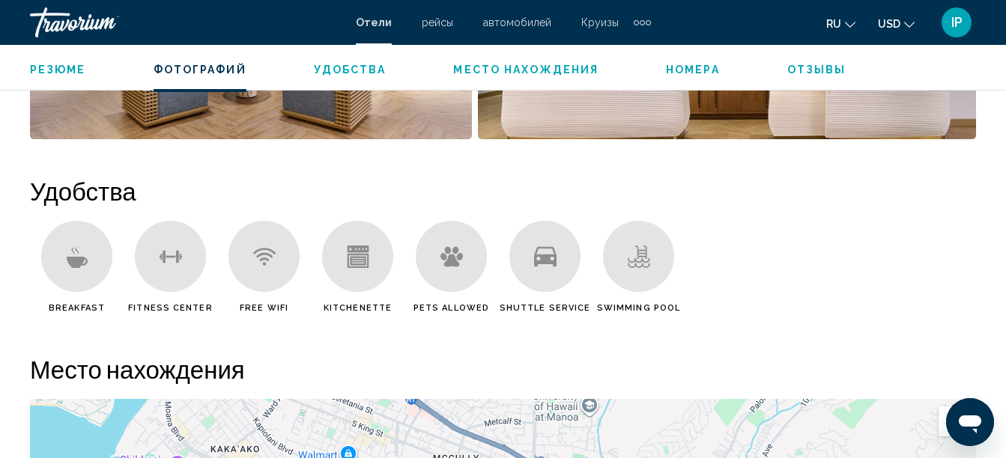
click at [365, 273] on div "Main content" at bounding box center [357, 256] width 71 height 71
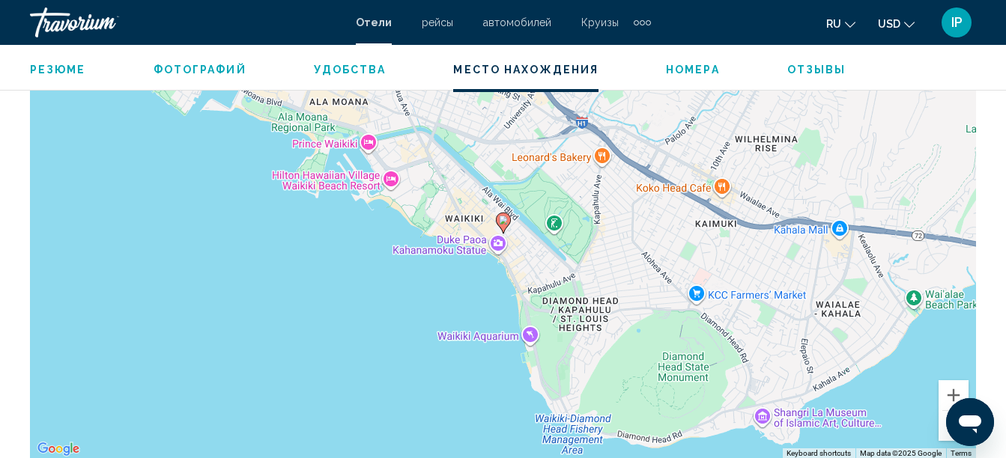
scroll to position [1790, 0]
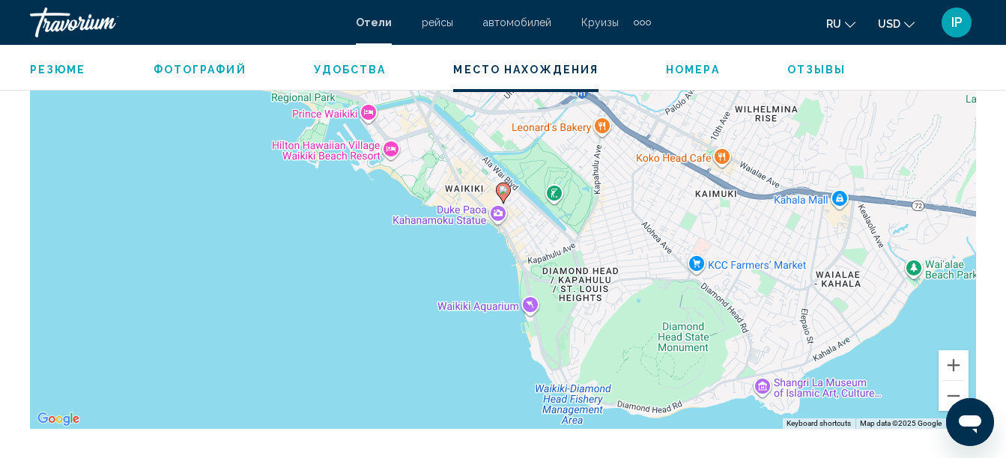
click at [393, 154] on div "To activate drag with keyboard, press Alt + Enter. Once in keyboard drag state,…" at bounding box center [503, 204] width 946 height 449
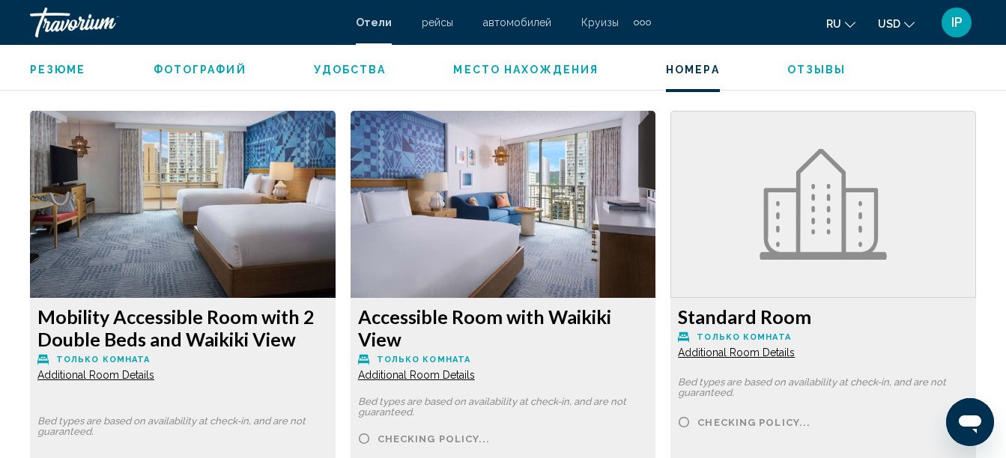
scroll to position [2269, 0]
